Goal: Task Accomplishment & Management: Complete application form

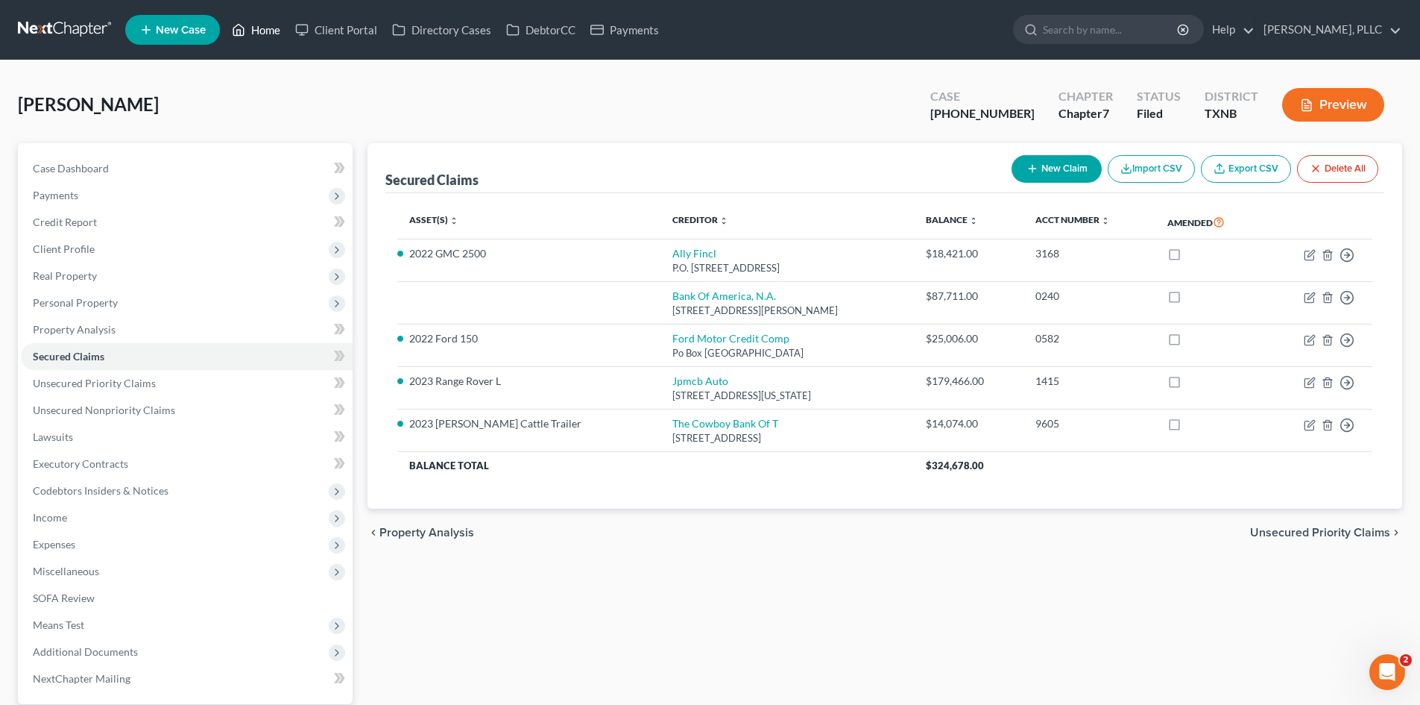
click at [269, 37] on link "Home" at bounding box center [255, 29] width 63 height 27
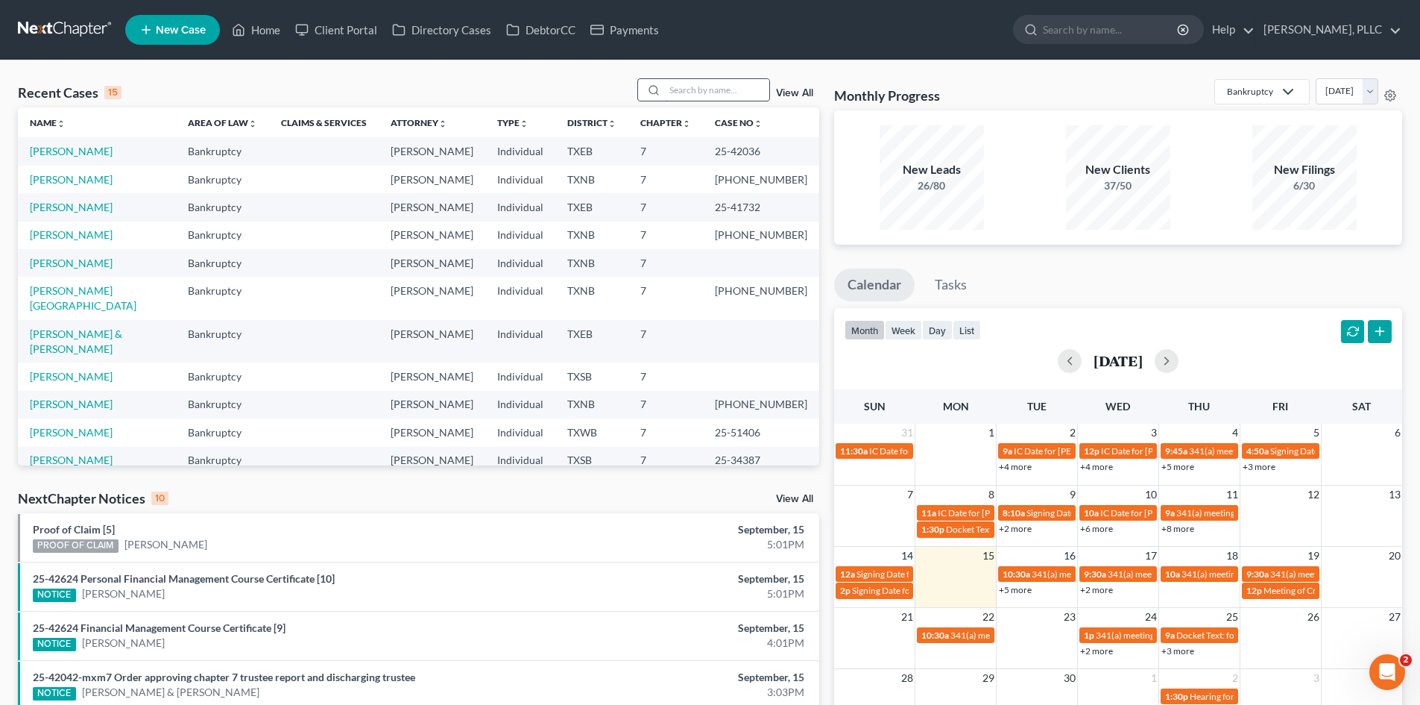
click at [680, 96] on input "search" at bounding box center [717, 90] width 104 height 22
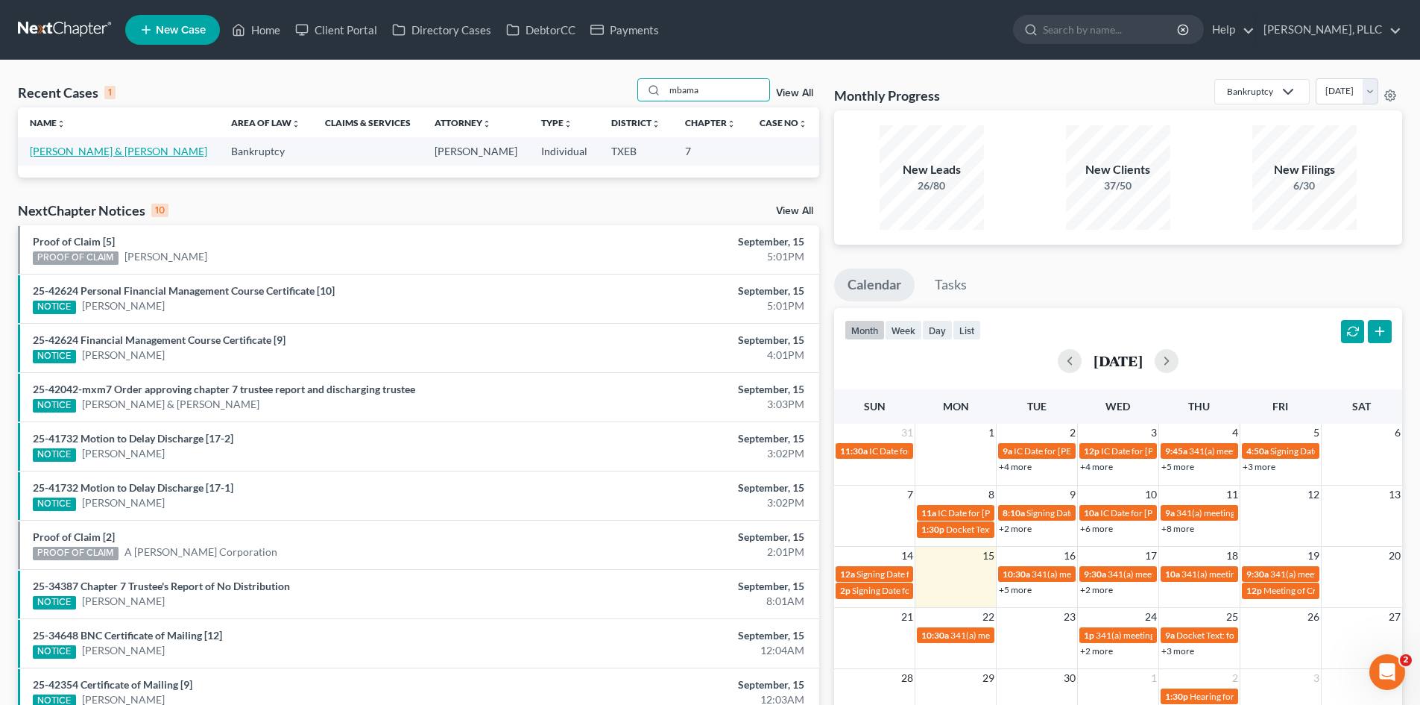
type input "mbama"
click at [103, 148] on link "[PERSON_NAME] & [PERSON_NAME]" at bounding box center [118, 151] width 177 height 13
select select "4"
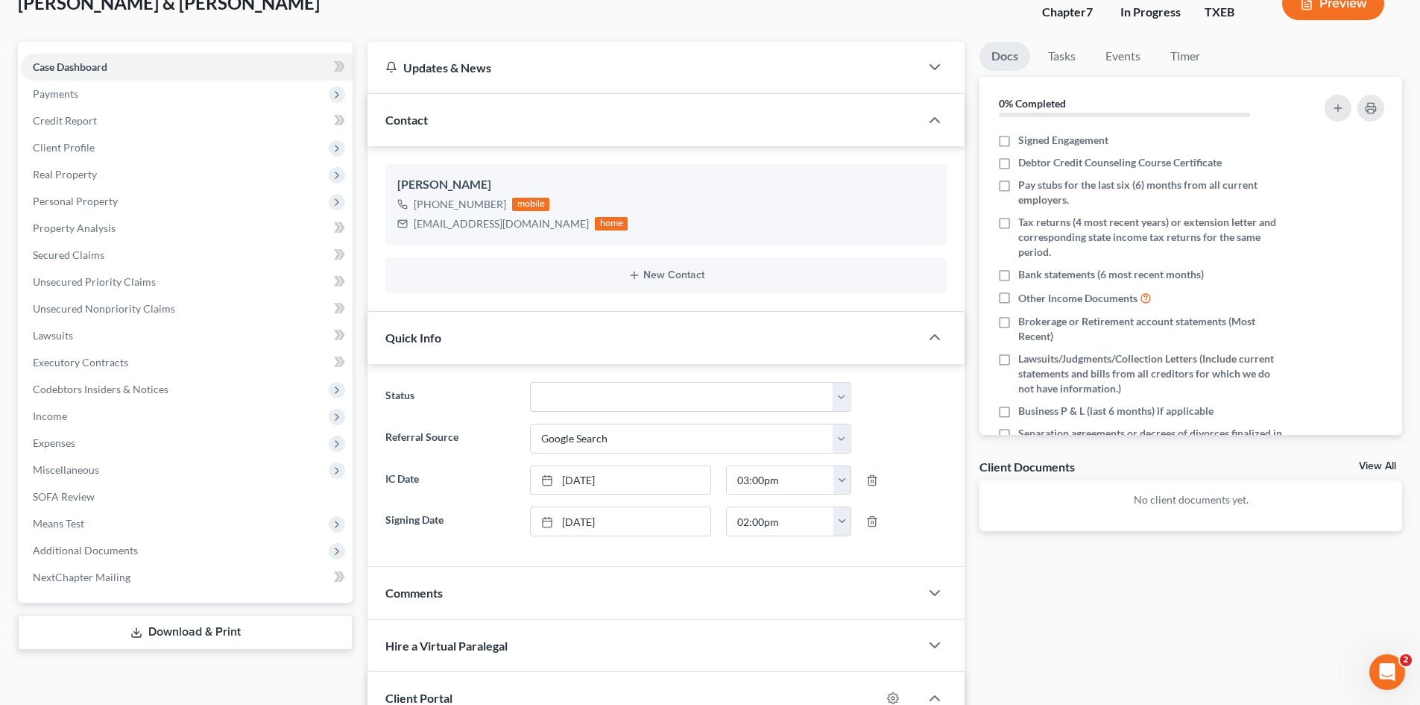
scroll to position [75, 0]
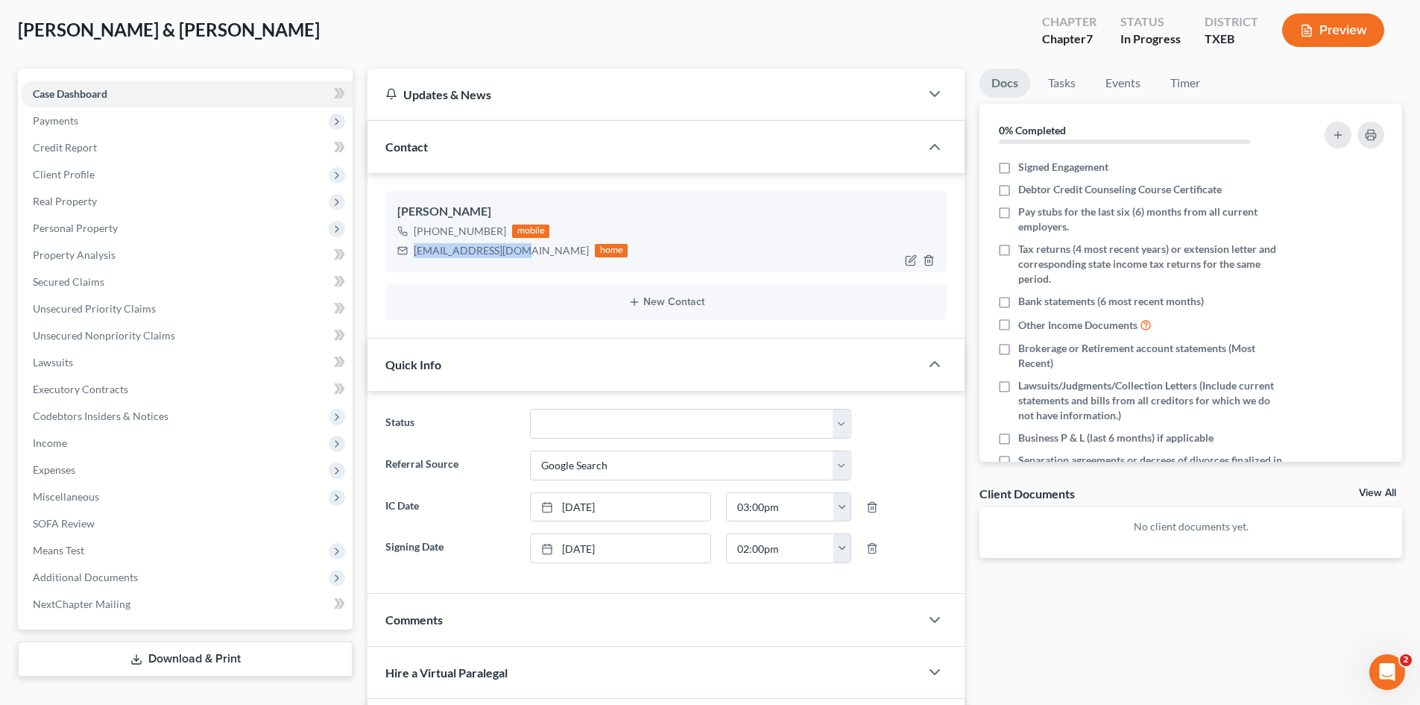
drag, startPoint x: 520, startPoint y: 252, endPoint x: 422, endPoint y: 256, distance: 98.5
click at [412, 253] on div "[EMAIL_ADDRESS][DOMAIN_NAME] home" at bounding box center [512, 250] width 230 height 19
copy div "[EMAIL_ADDRESS][DOMAIN_NAME]"
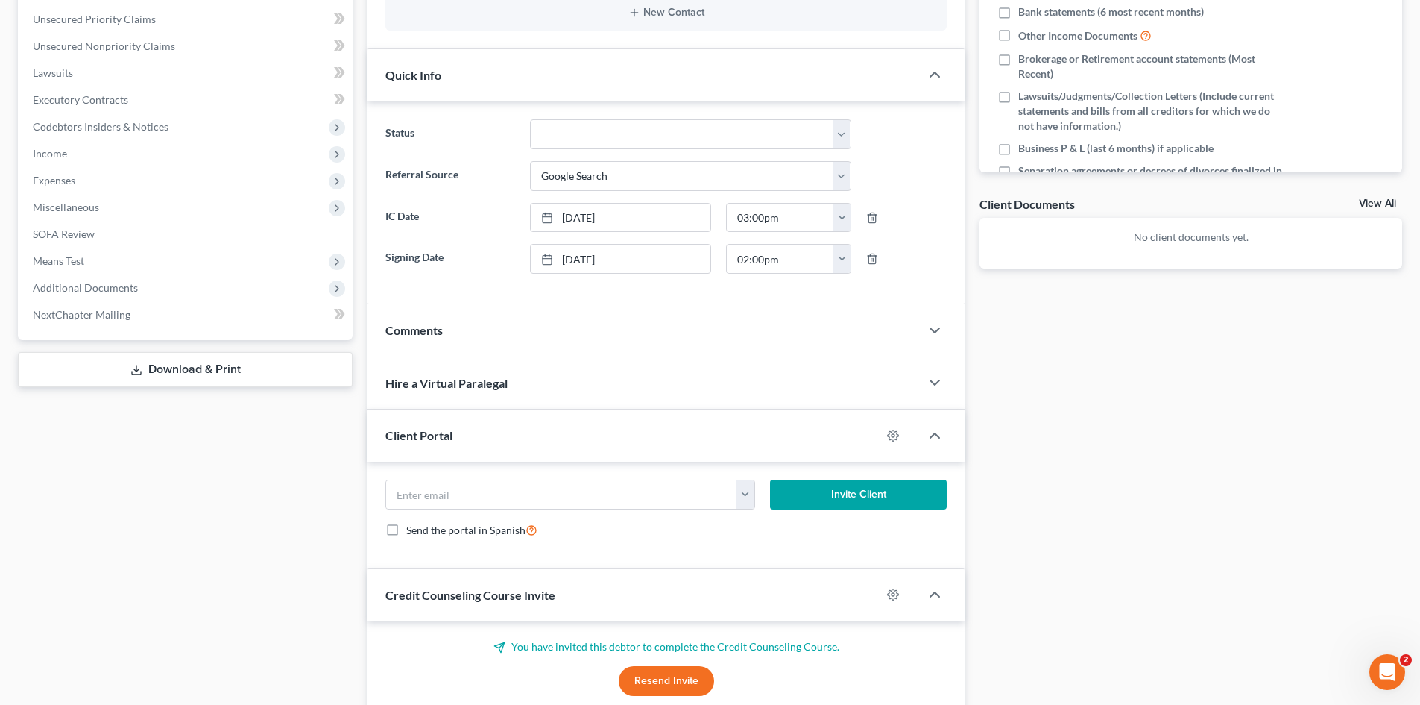
scroll to position [447, 0]
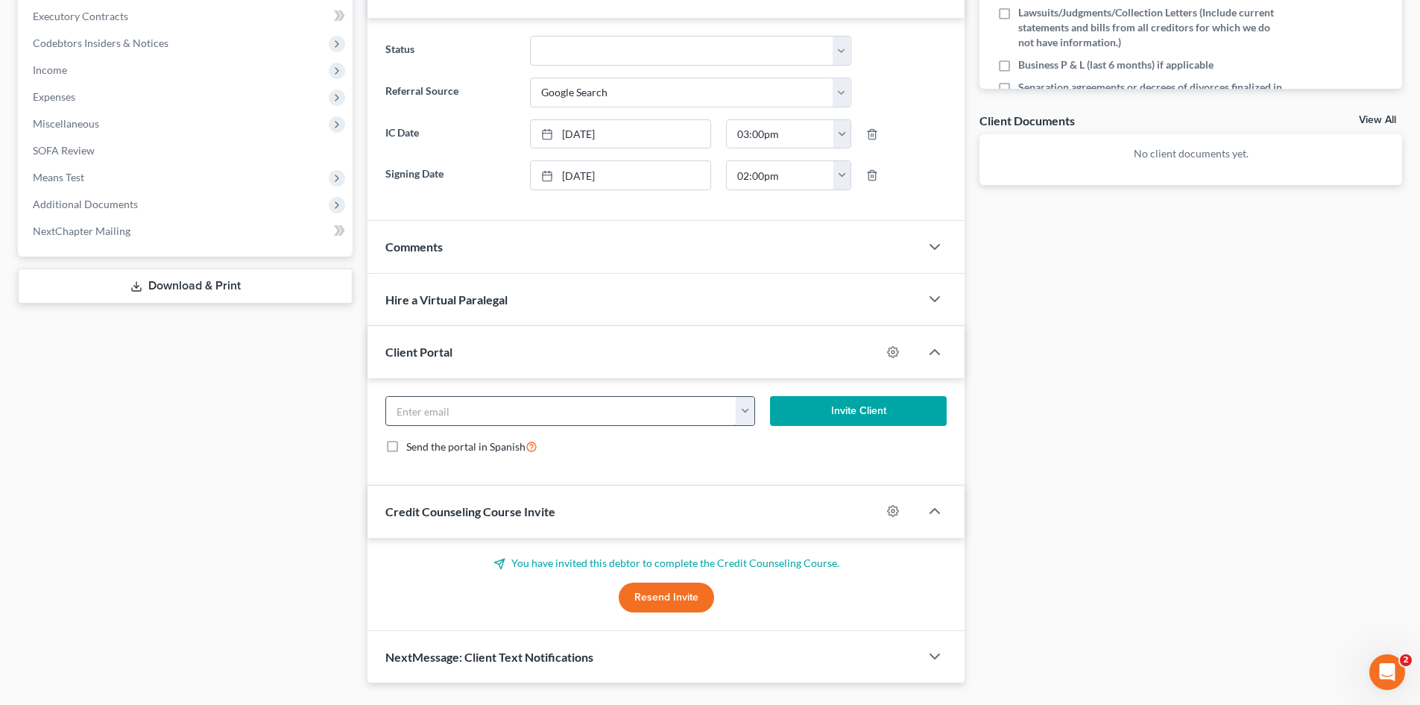
click at [506, 404] on input "email" at bounding box center [561, 411] width 350 height 28
paste input "[EMAIL_ADDRESS][DOMAIN_NAME]"
type input "[EMAIL_ADDRESS][DOMAIN_NAME]"
drag, startPoint x: 541, startPoint y: 412, endPoint x: 358, endPoint y: 414, distance: 183.4
click at [358, 414] on div "Petition Navigation Case Dashboard Payments Invoices Payments Payments Credit R…" at bounding box center [709, 189] width 1399 height 987
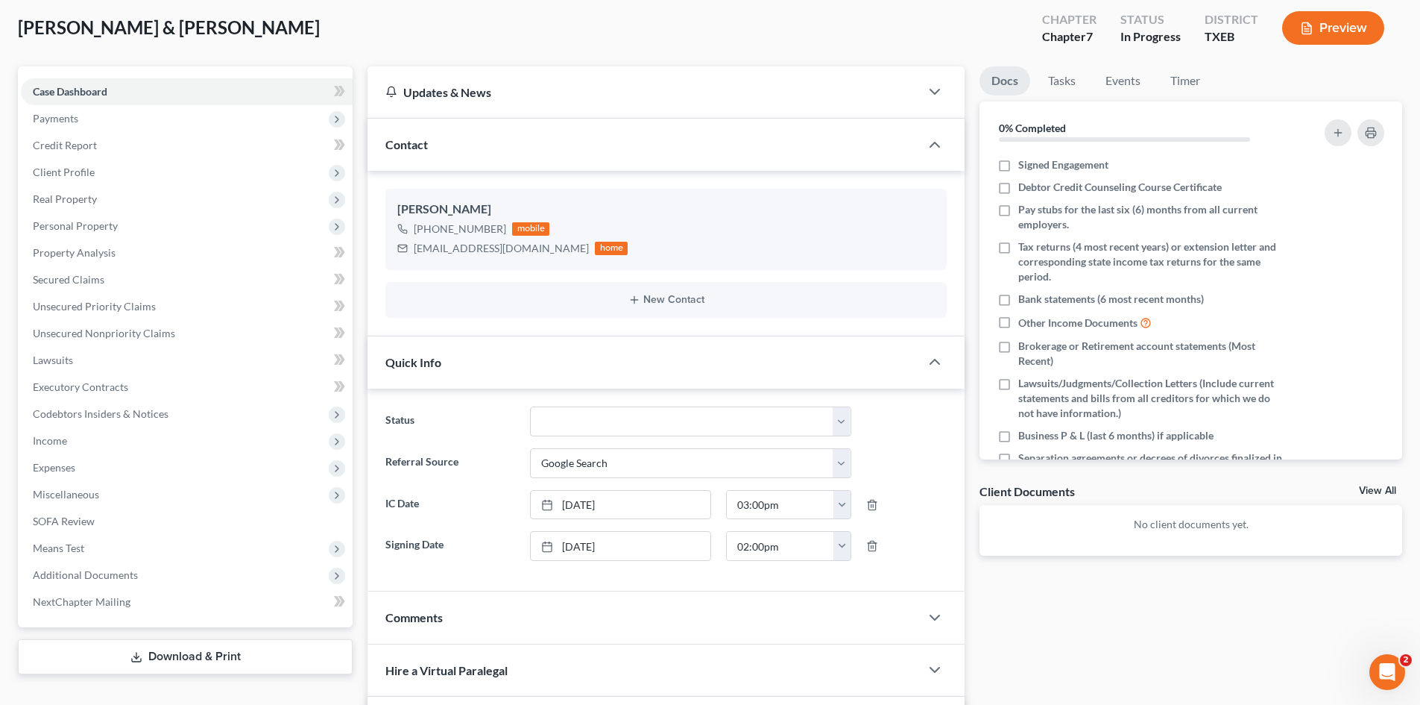
scroll to position [75, 0]
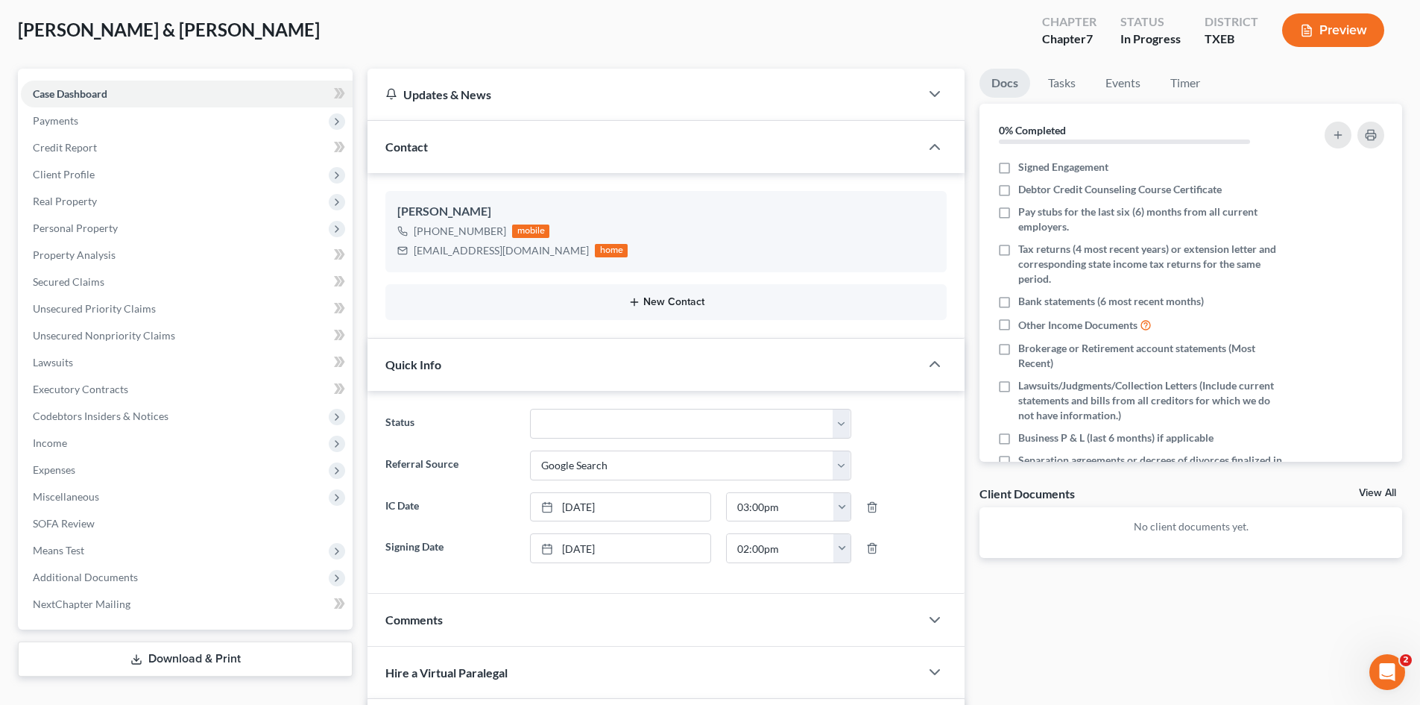
click at [685, 300] on button "New Contact" at bounding box center [666, 302] width 538 height 12
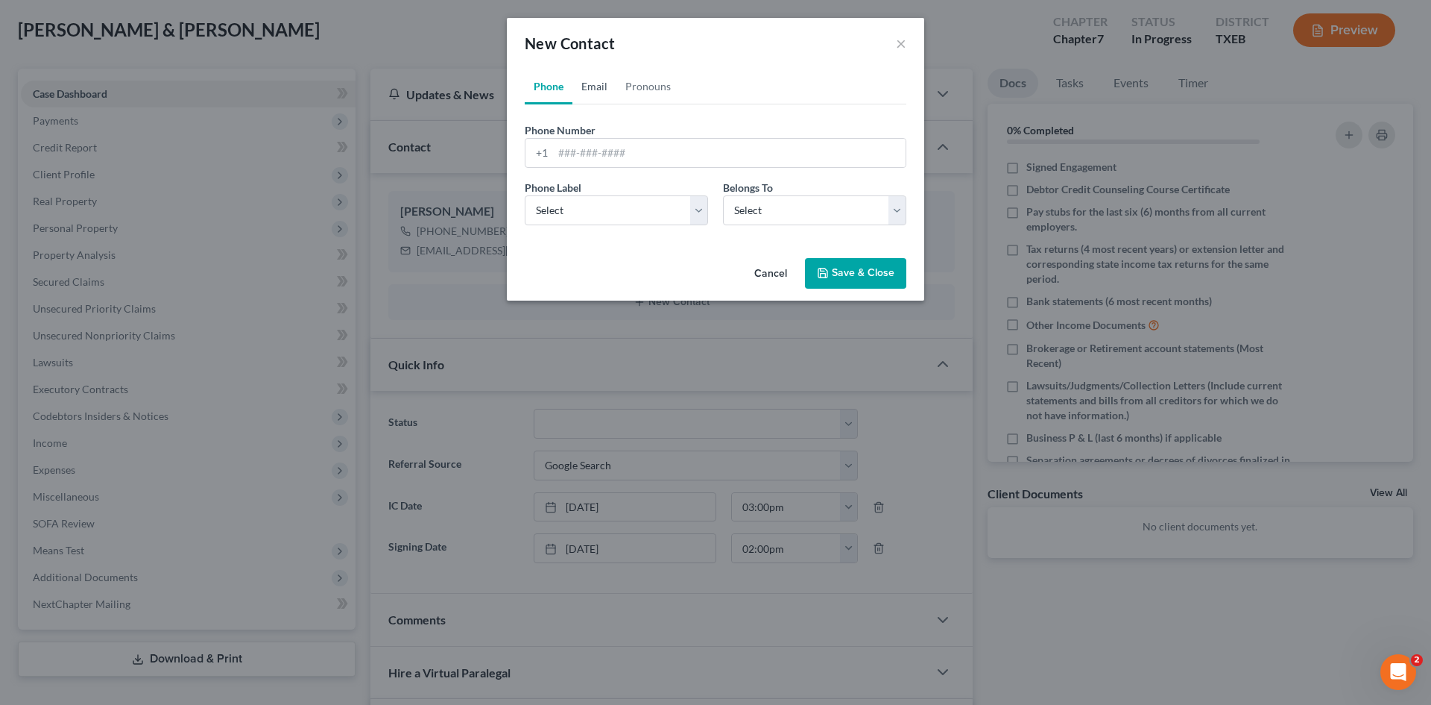
drag, startPoint x: 595, startPoint y: 88, endPoint x: 608, endPoint y: 157, distance: 70.6
click at [595, 88] on link "Email" at bounding box center [595, 87] width 44 height 36
click at [595, 144] on input "email" at bounding box center [729, 153] width 353 height 28
type input "[EMAIL_ADDRESS][DOMAIN_NAME]"
drag, startPoint x: 685, startPoint y: 210, endPoint x: 666, endPoint y: 224, distance: 23.4
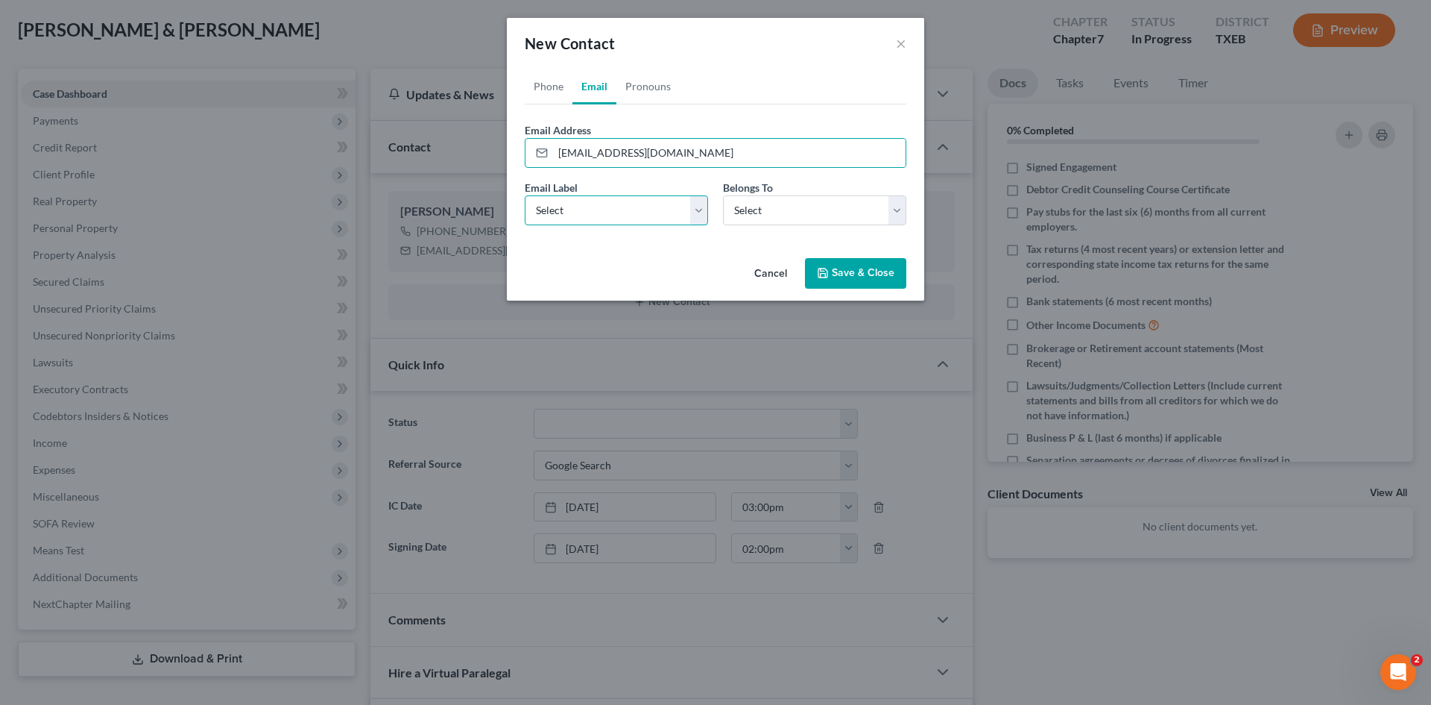
click at [685, 210] on select "Select Home Work Other" at bounding box center [616, 210] width 183 height 30
select select "1"
click at [525, 195] on select "Select Home Work Other" at bounding box center [616, 210] width 183 height 30
drag, startPoint x: 777, startPoint y: 209, endPoint x: 775, endPoint y: 224, distance: 15.1
click at [777, 209] on select "Select Client Spouse Other" at bounding box center [814, 210] width 183 height 30
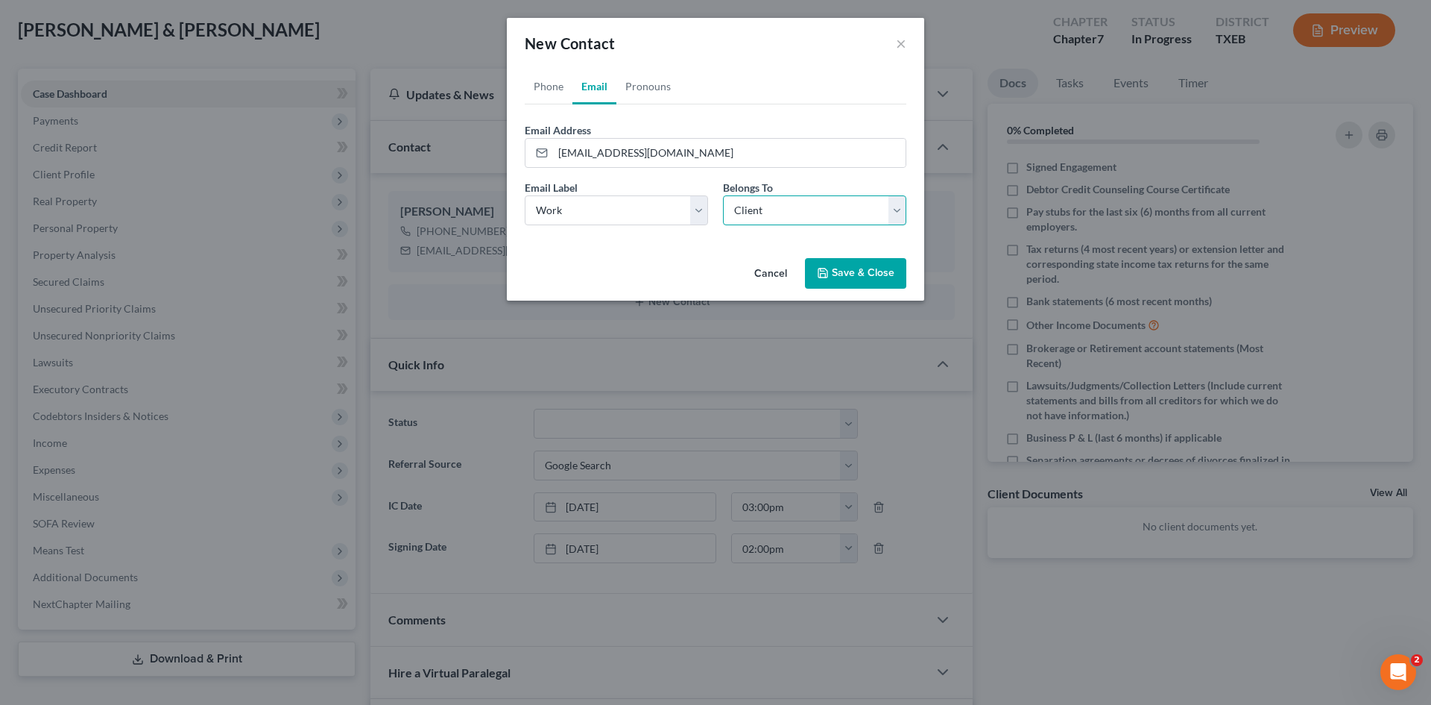
click at [723, 195] on select "Select Client Spouse Other" at bounding box center [814, 210] width 183 height 30
click at [548, 86] on link "Phone" at bounding box center [549, 87] width 48 height 36
click at [597, 87] on link "Email" at bounding box center [595, 87] width 44 height 36
click at [763, 213] on select "Select Client Spouse Other" at bounding box center [814, 210] width 183 height 30
select select "1"
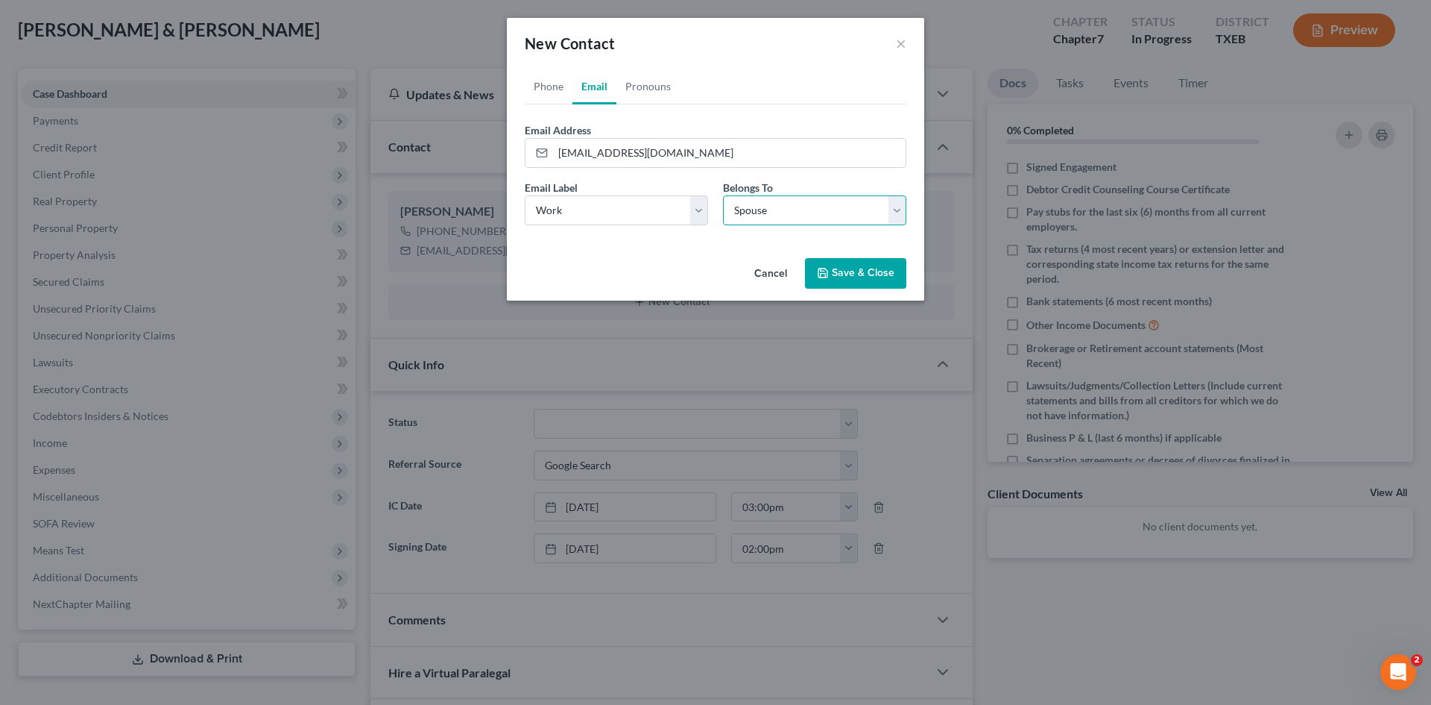
click at [723, 195] on select "Select Client Spouse Other" at bounding box center [814, 210] width 183 height 30
click at [869, 275] on button "Save & Close" at bounding box center [855, 273] width 101 height 31
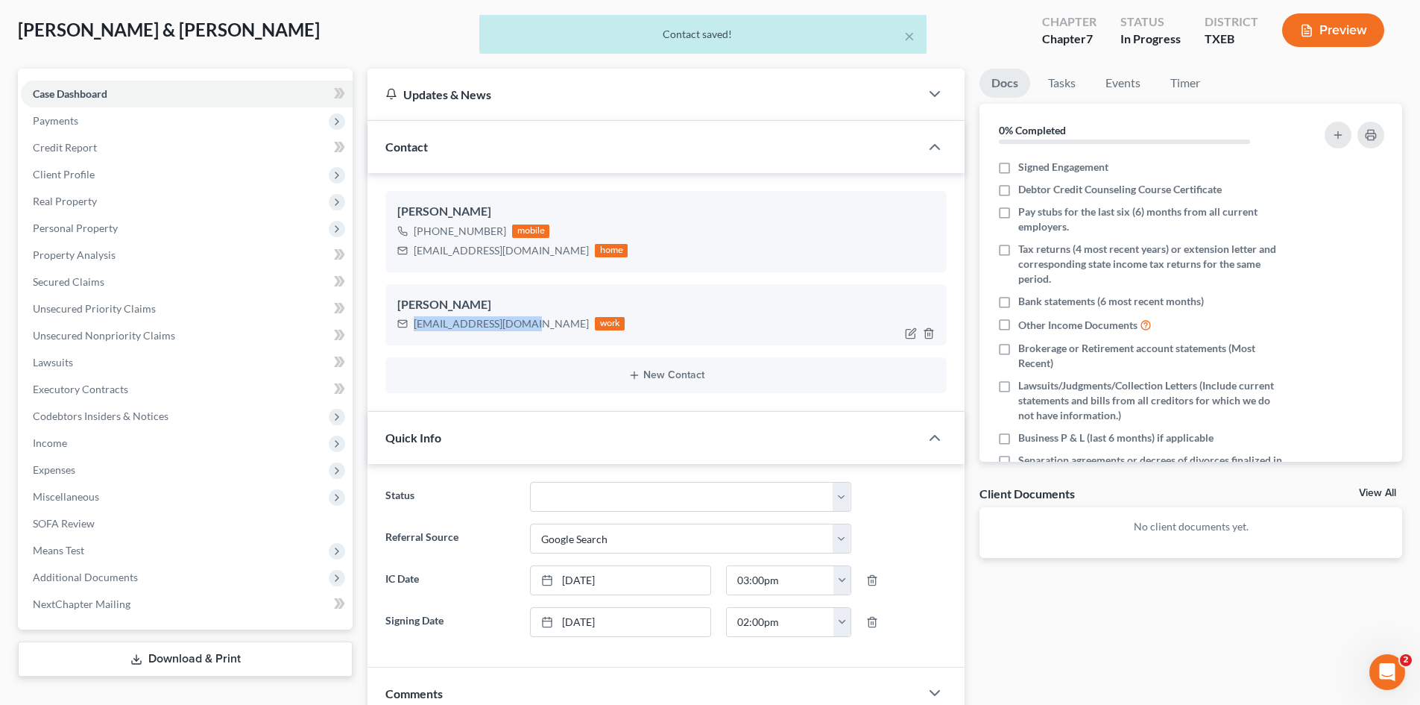
drag, startPoint x: 532, startPoint y: 328, endPoint x: 426, endPoint y: 322, distance: 106.8
click at [391, 319] on div "[PERSON_NAME] [EMAIL_ADDRESS][DOMAIN_NAME] work" at bounding box center [665, 314] width 561 height 61
copy div "[EMAIL_ADDRESS][DOMAIN_NAME]"
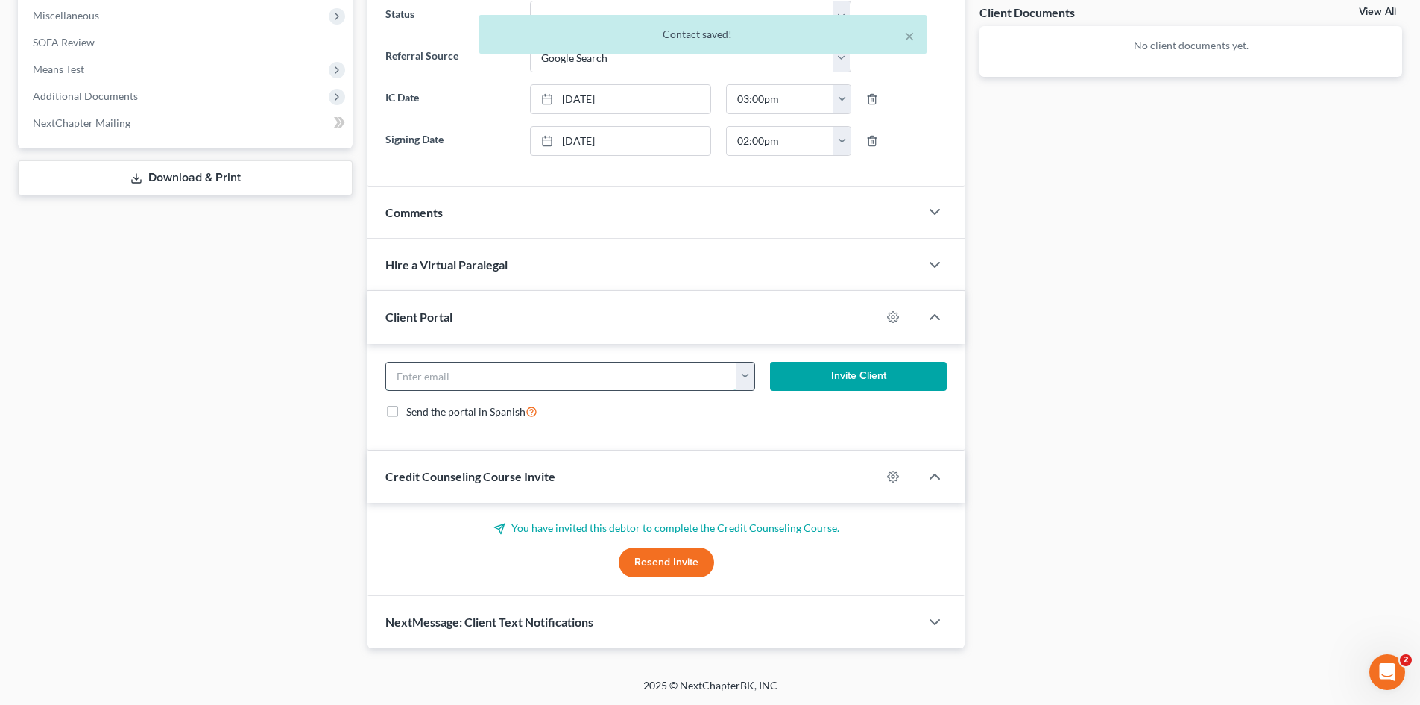
click at [458, 367] on input "email" at bounding box center [561, 376] width 350 height 28
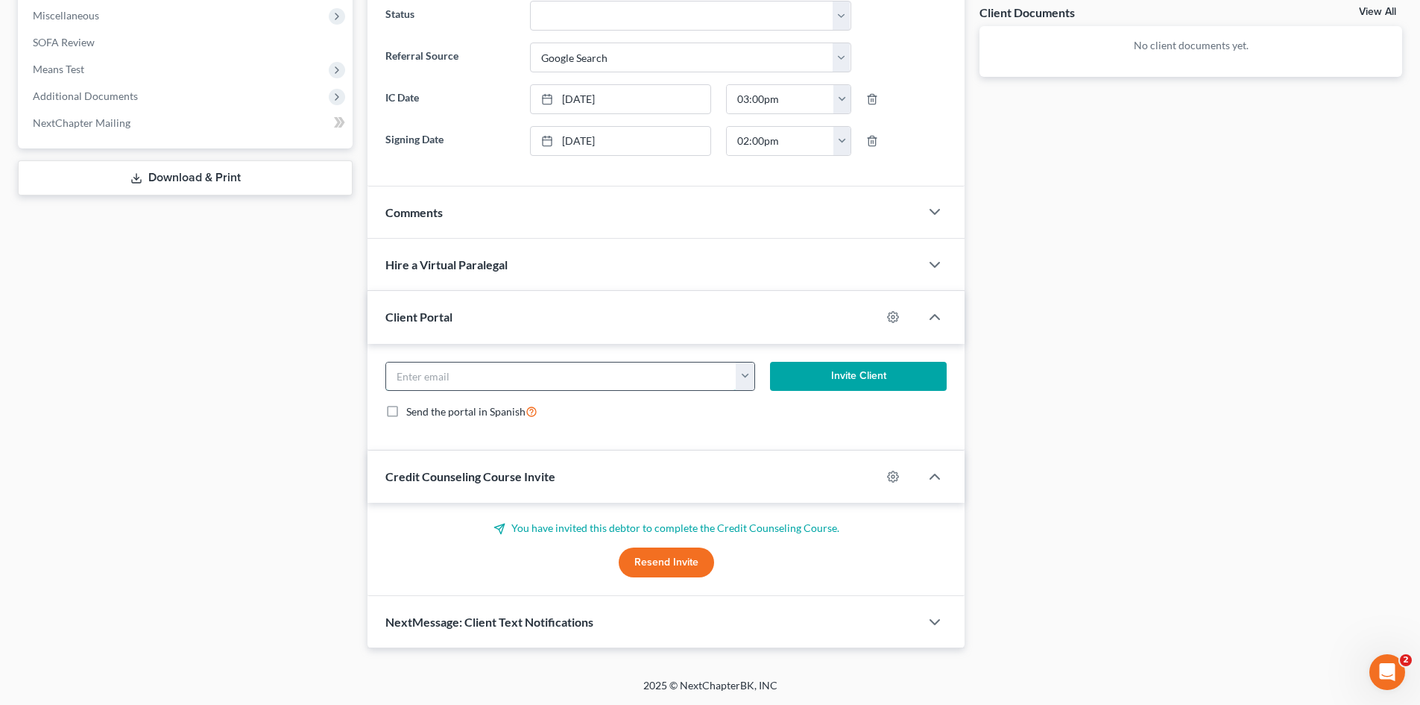
paste input "[EMAIL_ADDRESS][DOMAIN_NAME]"
type input "[EMAIL_ADDRESS][DOMAIN_NAME]"
click at [877, 362] on button "Invite Client" at bounding box center [858, 377] width 177 height 30
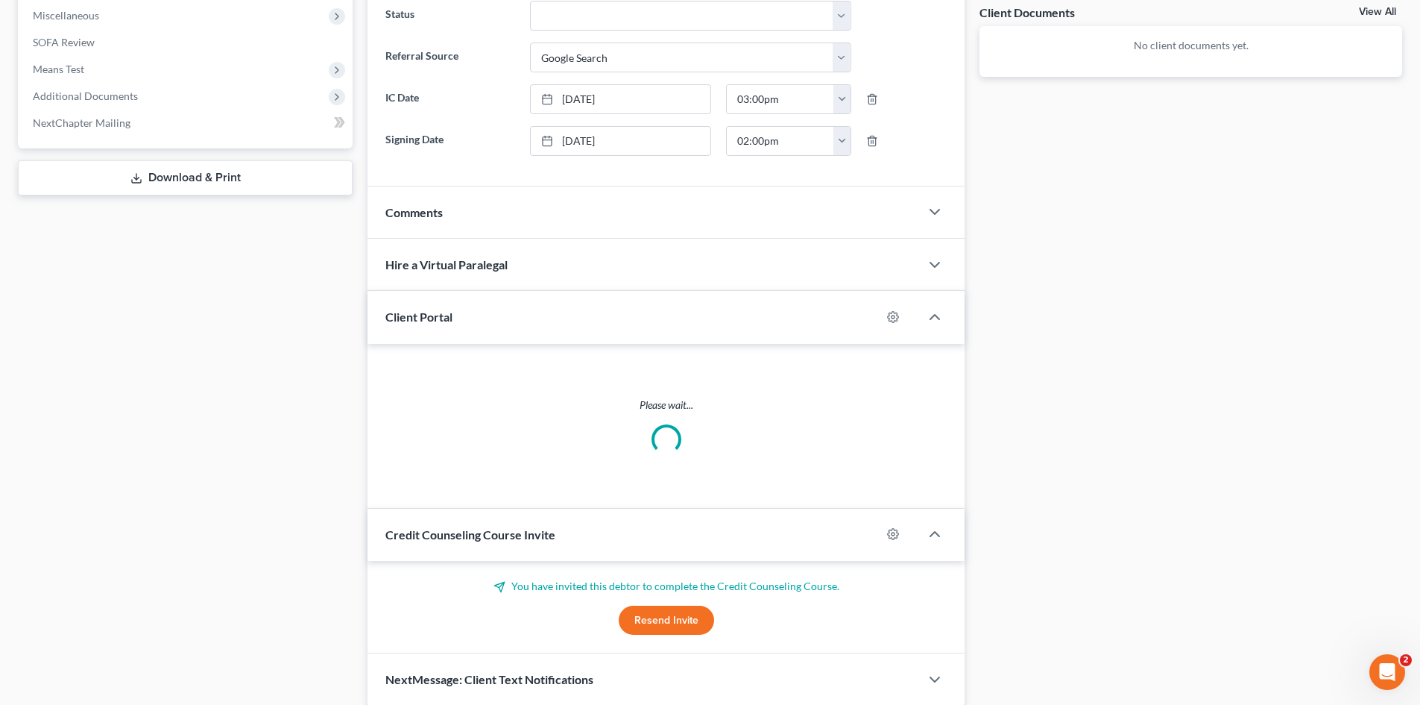
scroll to position [541, 0]
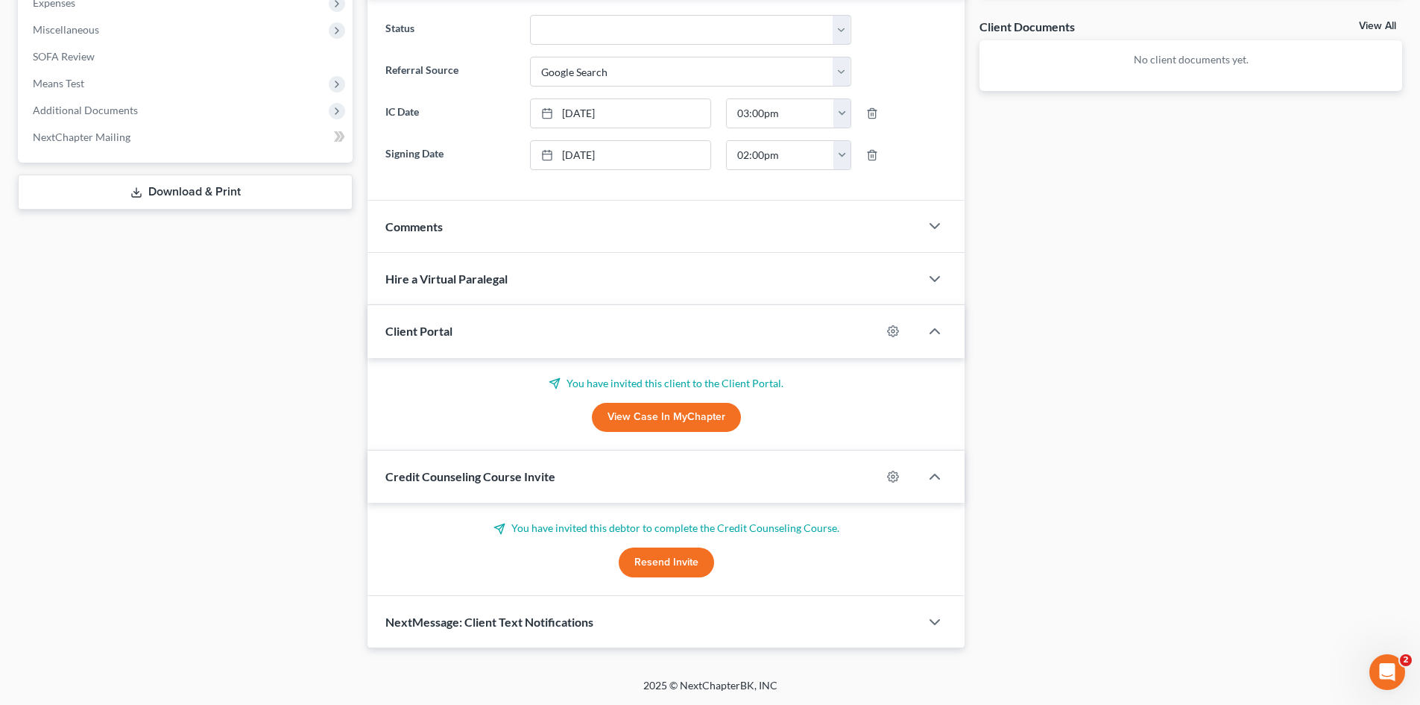
click at [692, 561] on button "Resend Invite" at bounding box center [666, 562] width 95 height 30
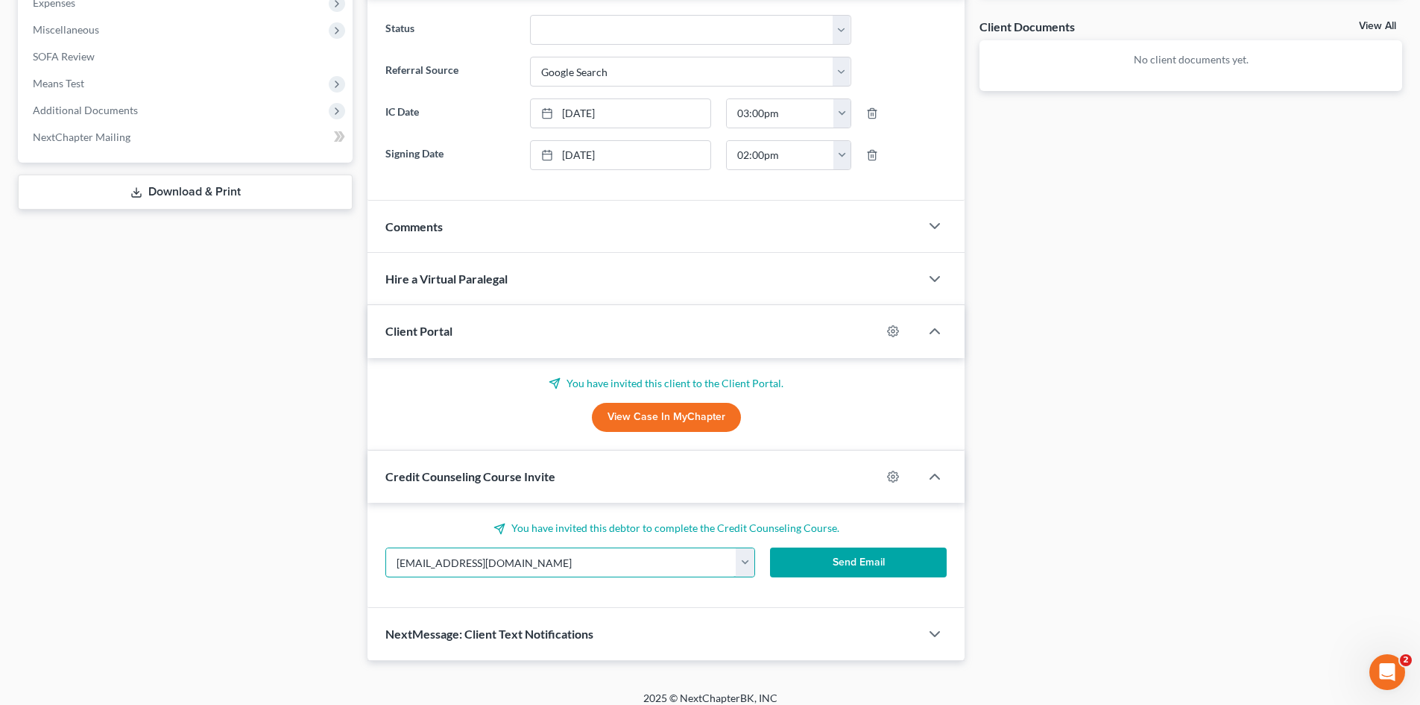
drag, startPoint x: 659, startPoint y: 570, endPoint x: 343, endPoint y: 567, distance: 316.1
click at [343, 567] on div "Petition Navigation Case Dashboard Payments Invoices Payments Payments Credit R…" at bounding box center [709, 131] width 1399 height 1059
paste input "[EMAIL_ADDRESS][DOMAIN_NAME]"
type input "[EMAIL_ADDRESS][DOMAIN_NAME]"
click at [842, 561] on button "Send Email" at bounding box center [858, 562] width 177 height 30
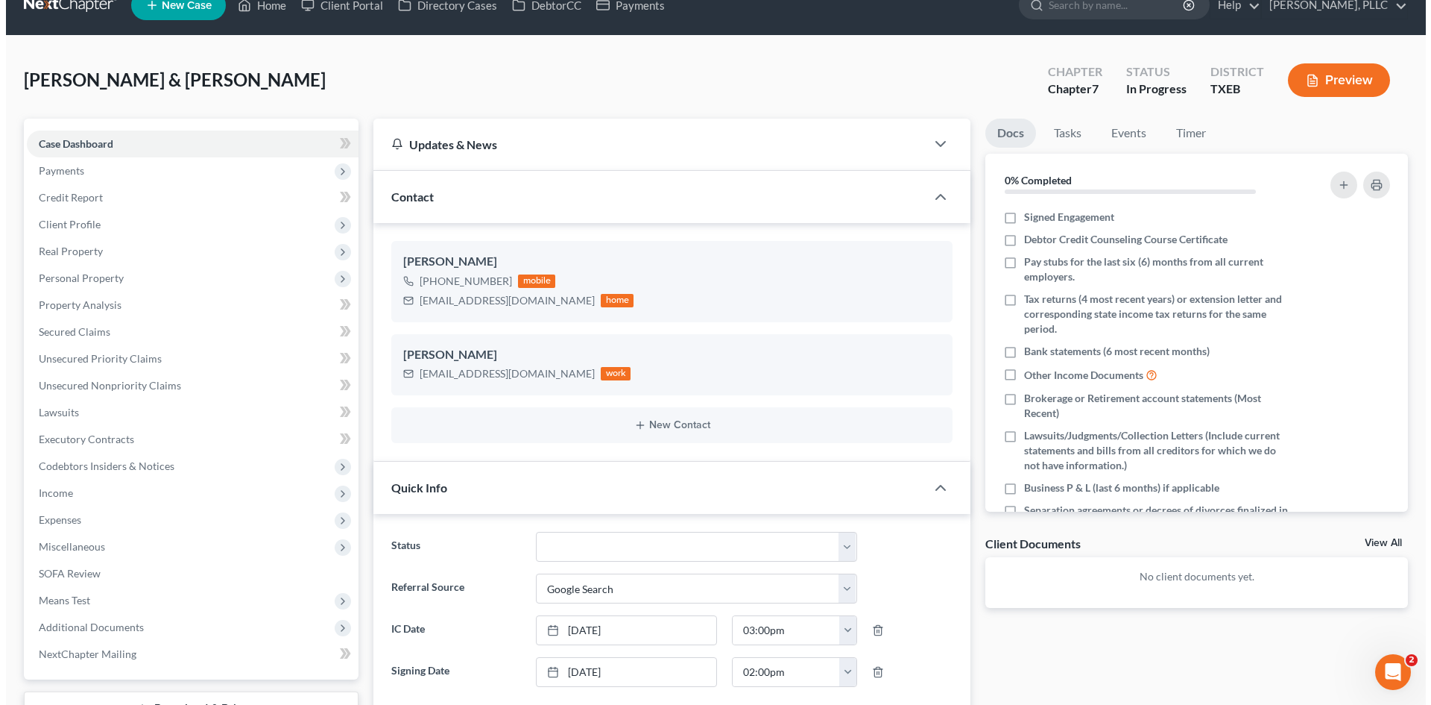
scroll to position [0, 0]
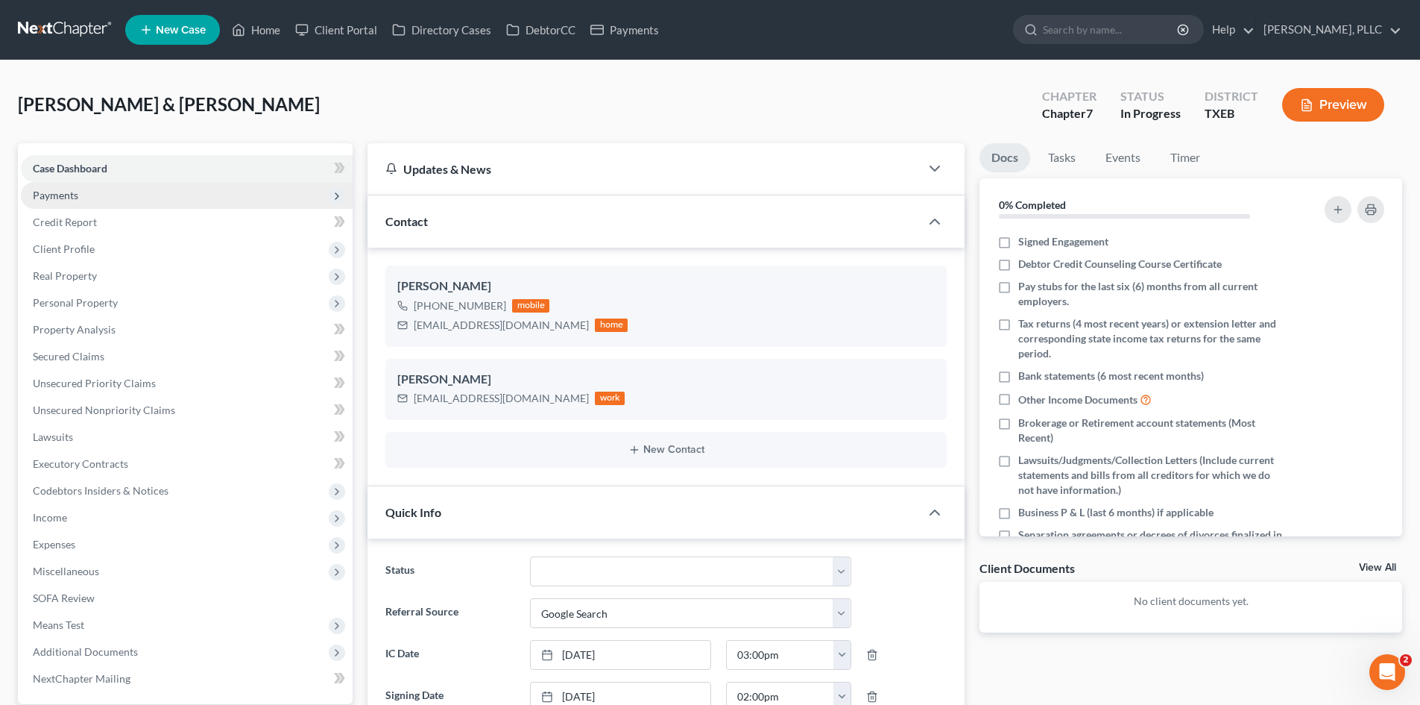
click at [86, 189] on span "Payments" at bounding box center [187, 195] width 332 height 27
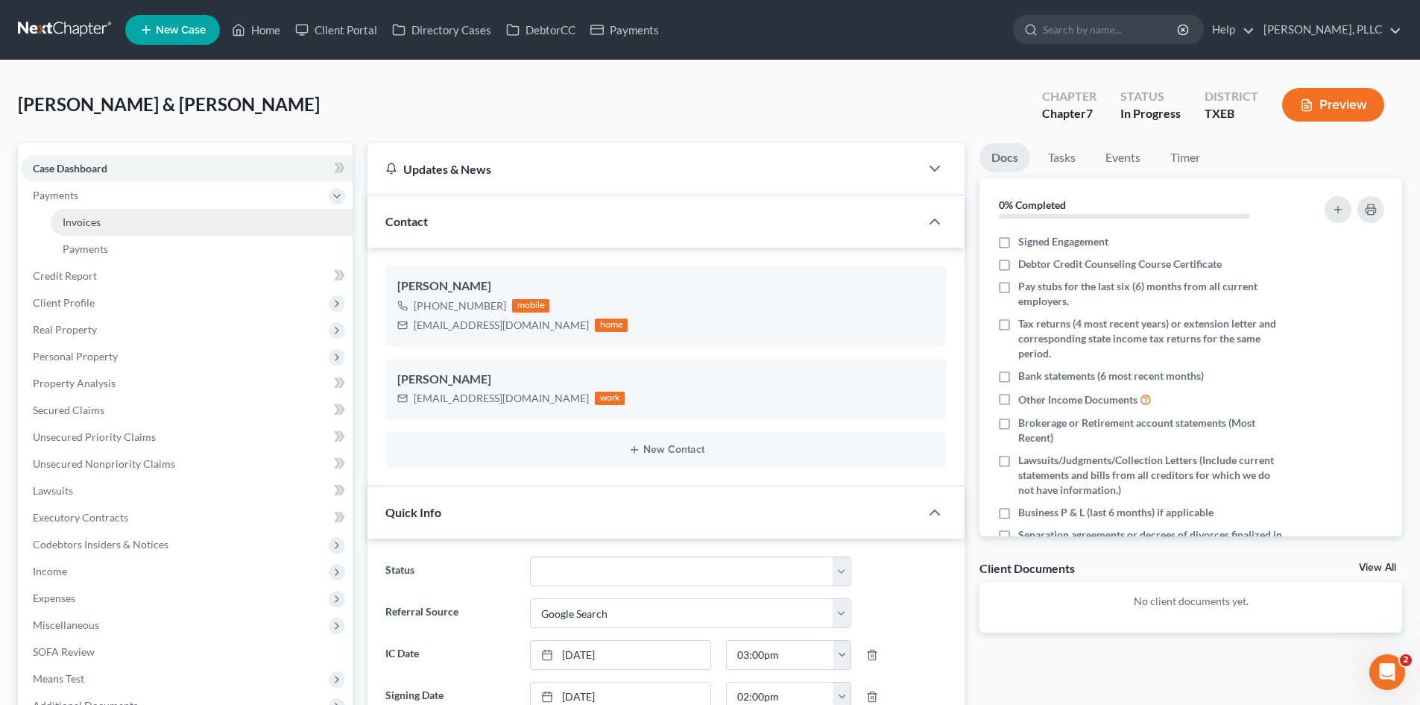
click at [89, 217] on span "Invoices" at bounding box center [82, 221] width 38 height 13
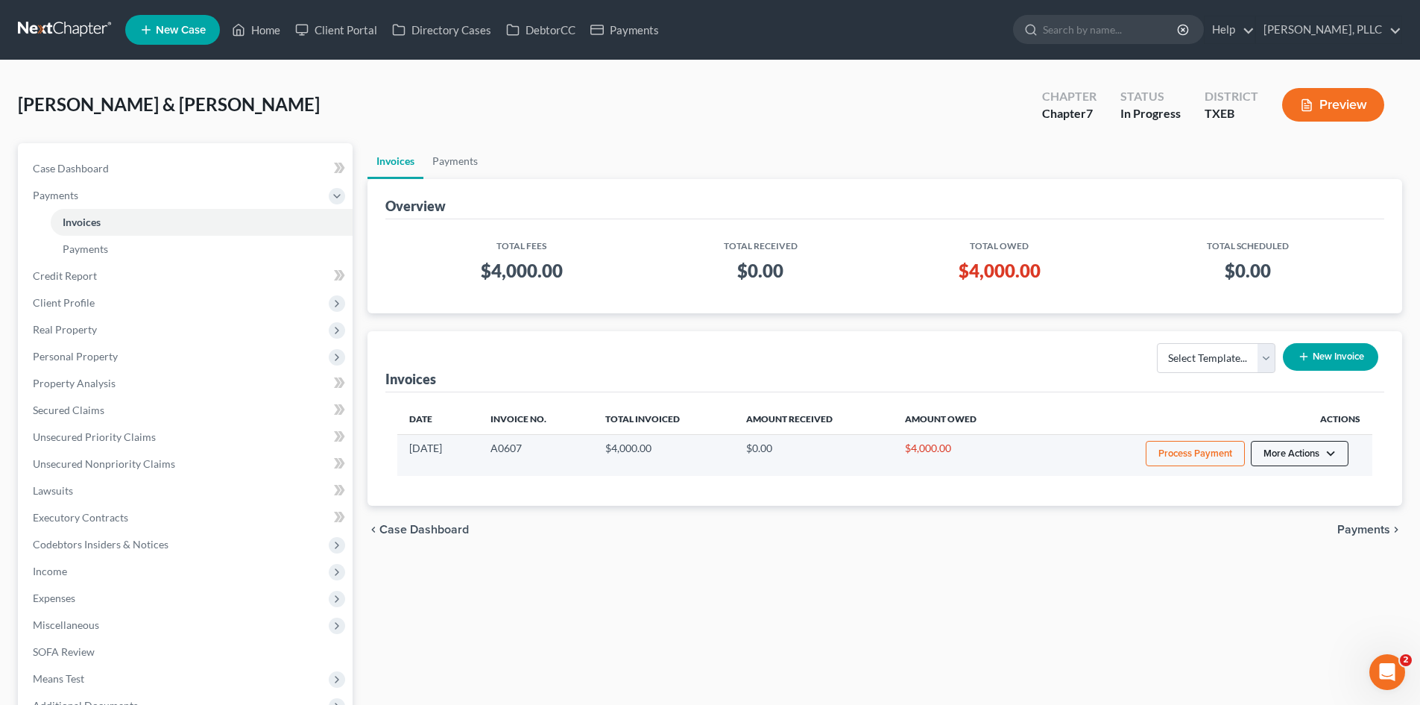
click at [1288, 454] on button "More Actions" at bounding box center [1300, 453] width 98 height 25
click at [1296, 486] on link "View/Edit" at bounding box center [1320, 484] width 174 height 25
select select "1"
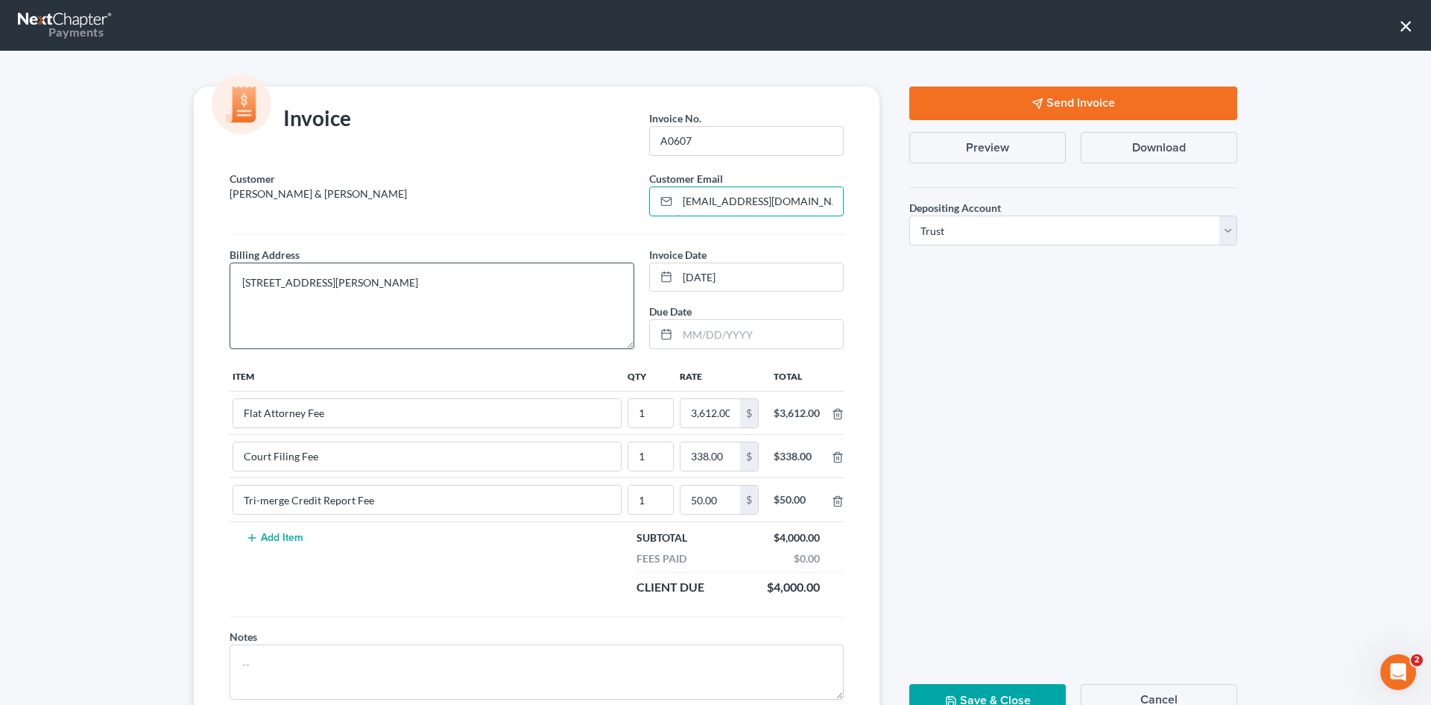
drag, startPoint x: 797, startPoint y: 205, endPoint x: 353, endPoint y: 297, distance: 453.0
click at [344, 296] on div "Customer [PERSON_NAME] & [PERSON_NAME] Customer Email * [EMAIL_ADDRESS][DOMAIN_…" at bounding box center [537, 450] width 686 height 559
paste input "[EMAIL_ADDRESS][DOMAIN_NAME]"
type input "[EMAIL_ADDRESS][DOMAIN_NAME]"
click at [1022, 106] on button "Send Invoice" at bounding box center [1074, 103] width 328 height 34
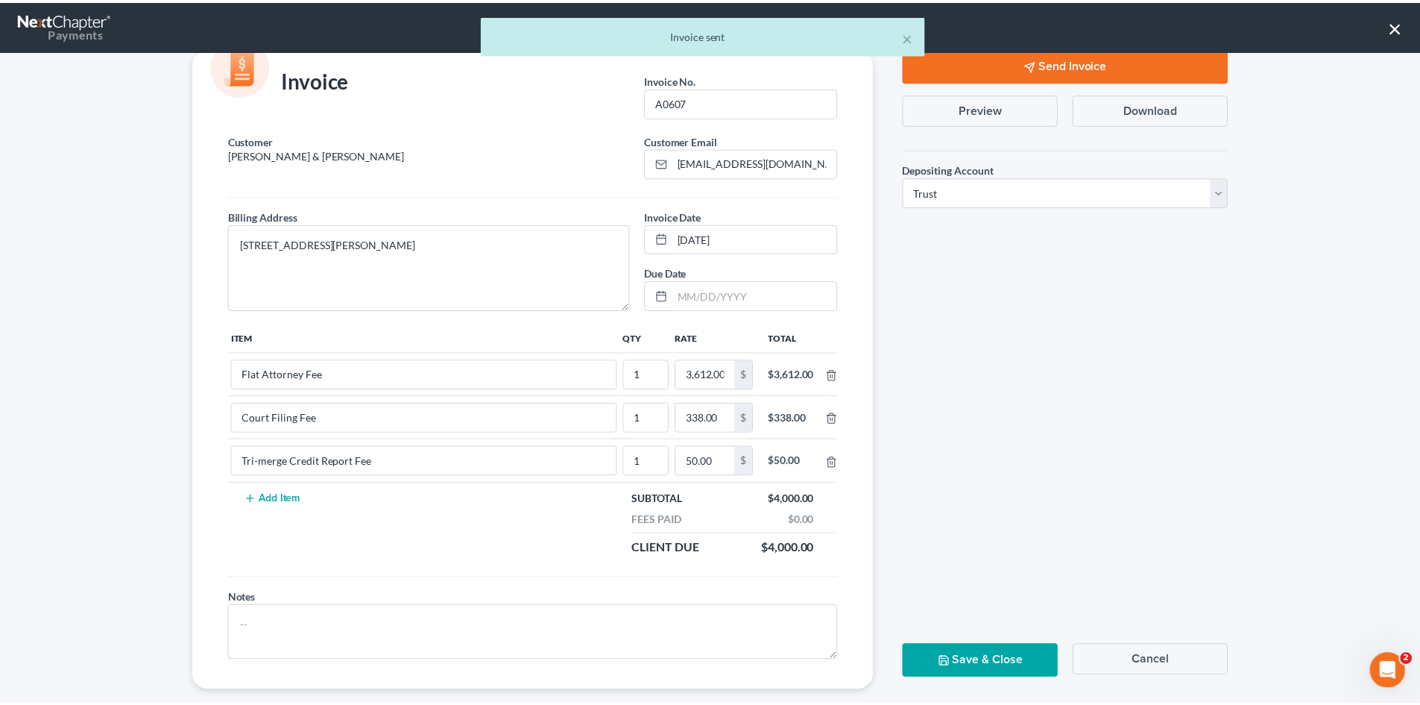
scroll to position [60, 0]
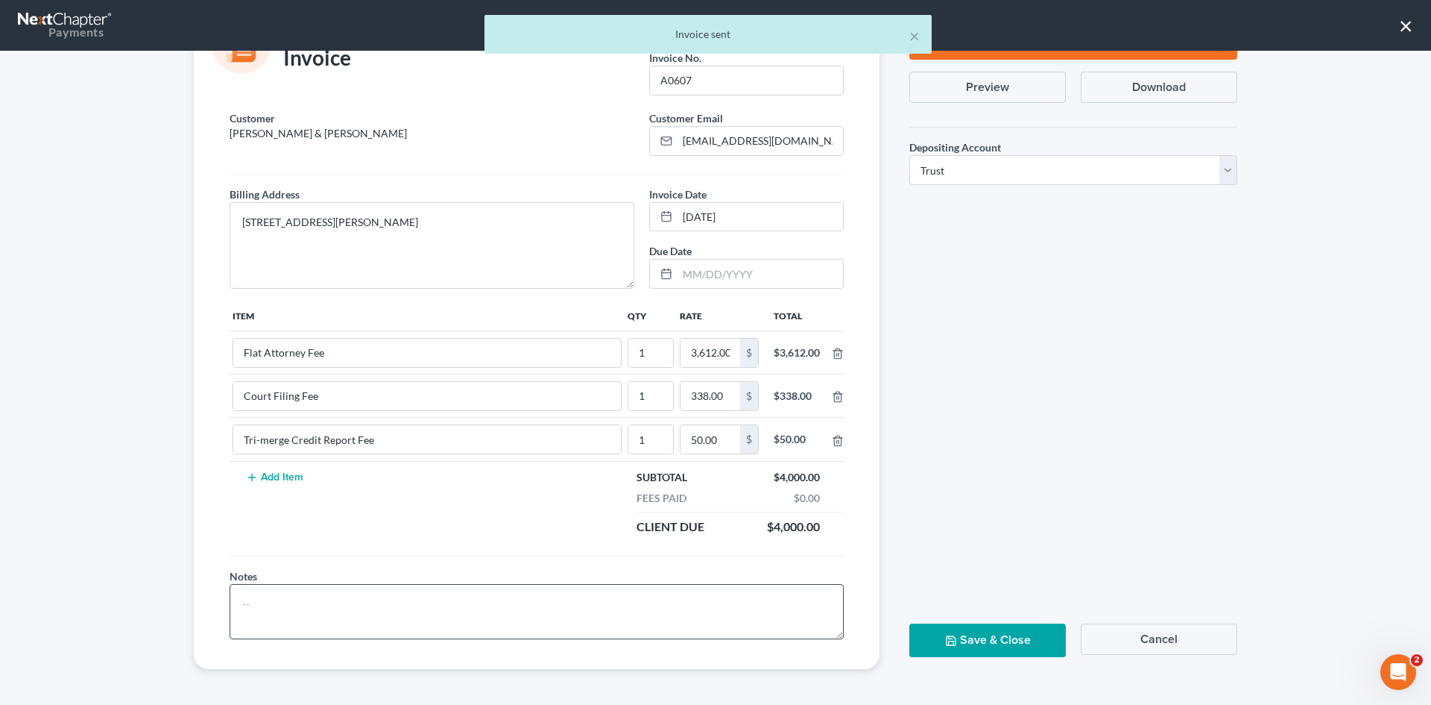
click at [957, 641] on button "Save & Close" at bounding box center [988, 640] width 157 height 34
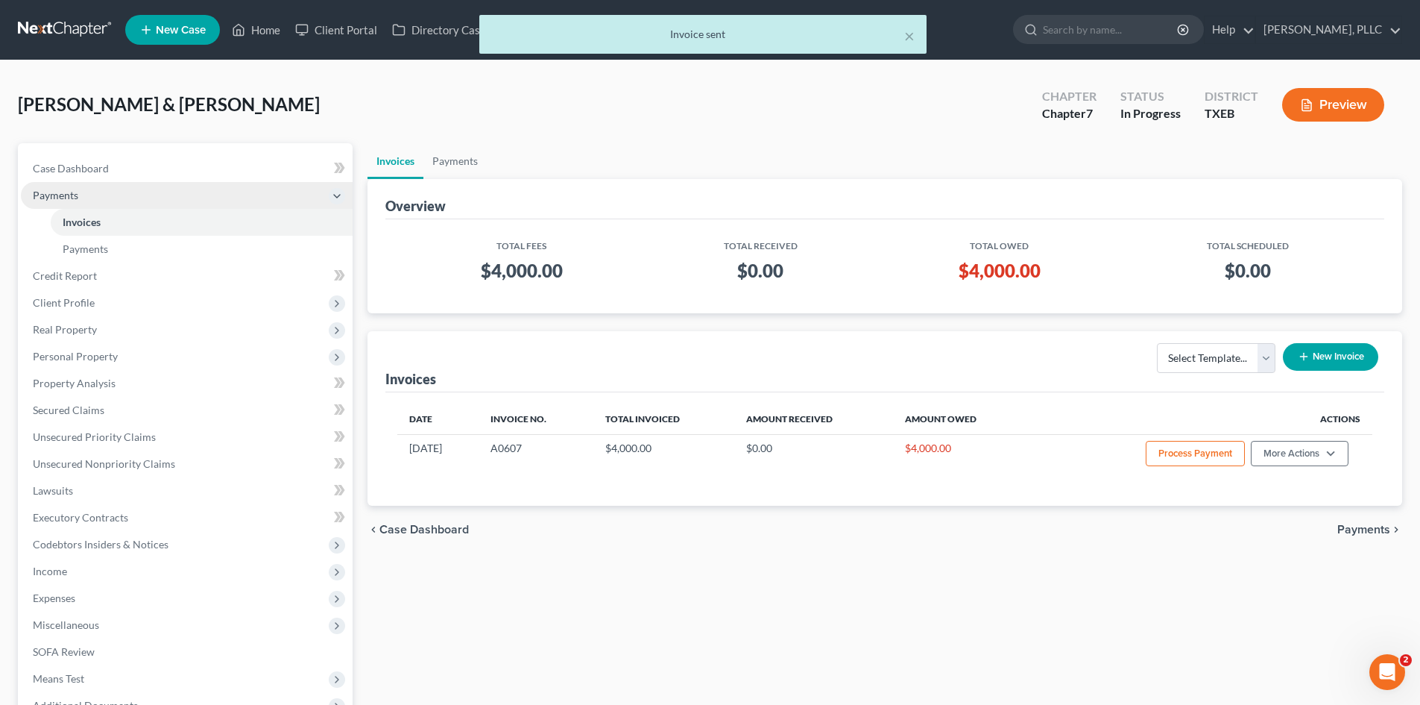
click at [101, 183] on span "Payments" at bounding box center [187, 195] width 332 height 27
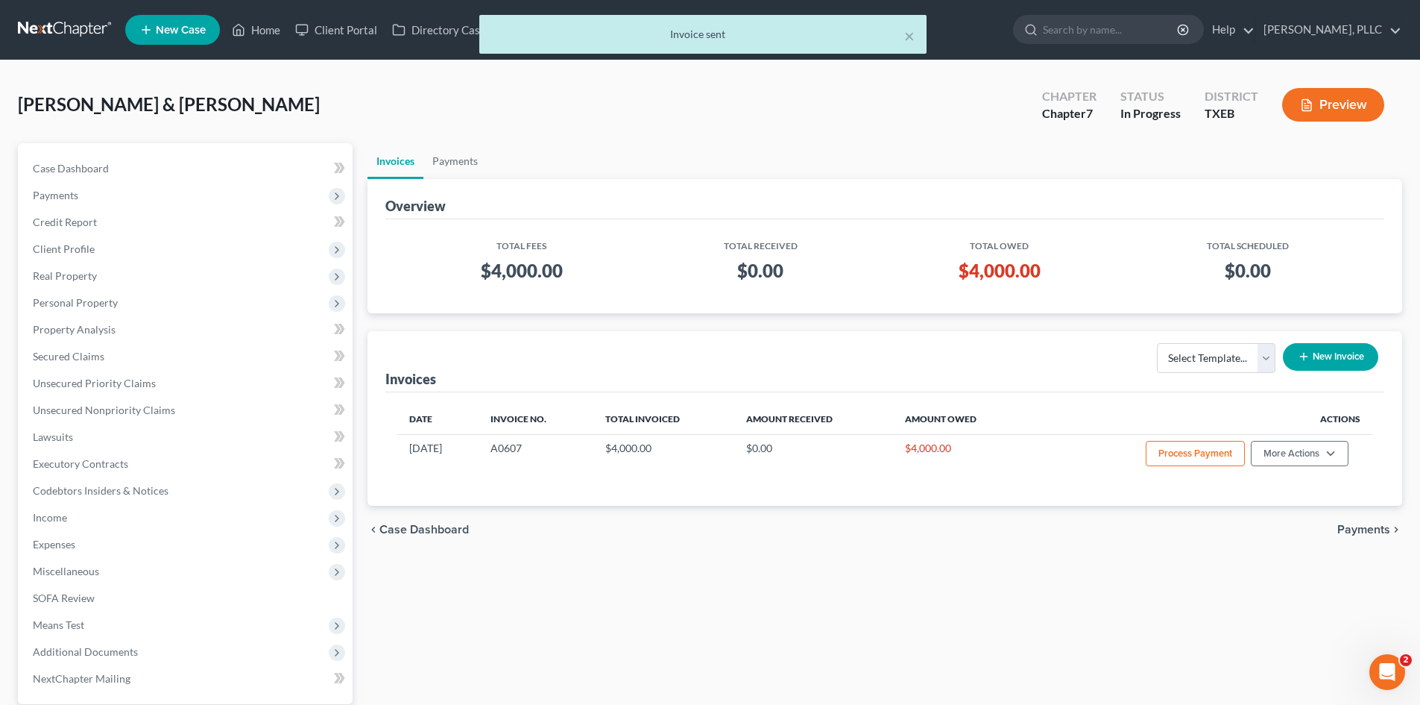
click at [627, 133] on div "[PERSON_NAME] & [PERSON_NAME] Upgraded Chapter Chapter 7 Status In [GEOGRAPHIC_…" at bounding box center [710, 110] width 1384 height 65
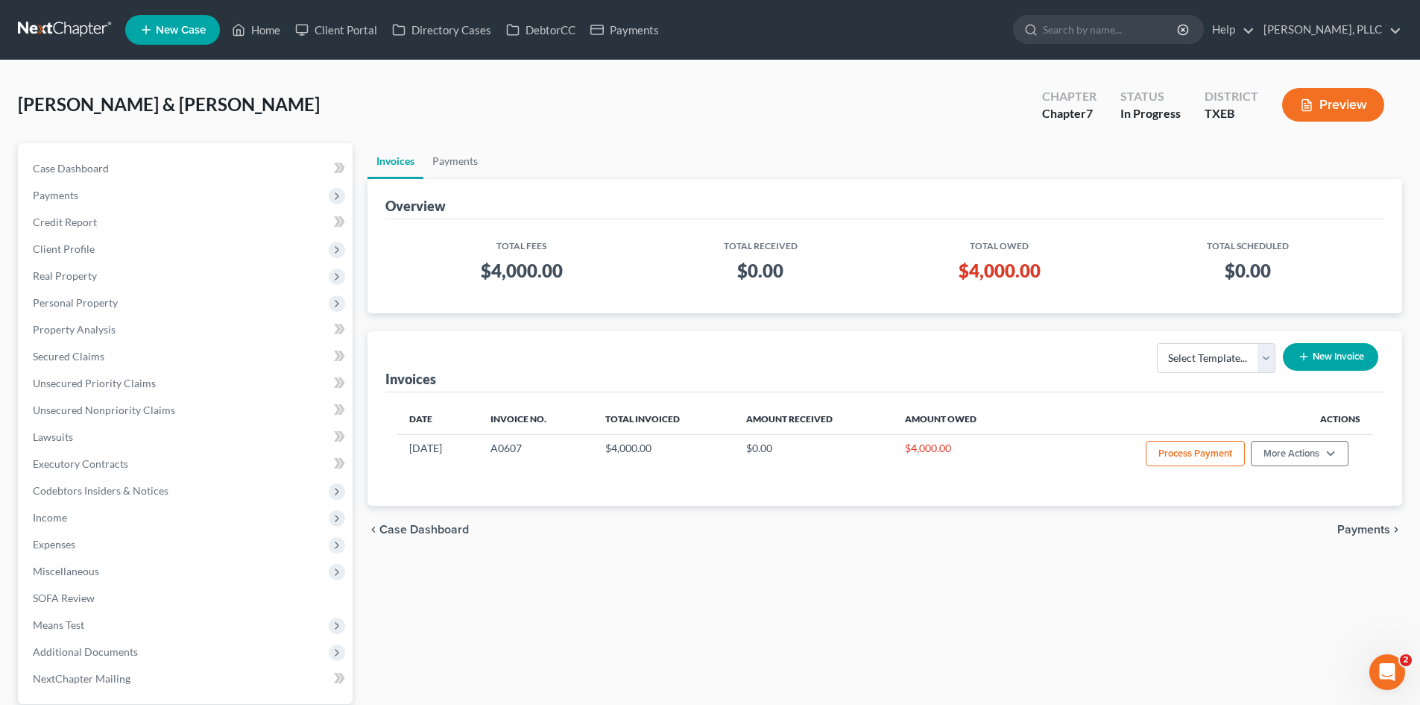
drag, startPoint x: 725, startPoint y: 67, endPoint x: 1374, endPoint y: 69, distance: 648.6
click at [892, 67] on div "[PERSON_NAME] & [PERSON_NAME] Upgraded Chapter Chapter 7 Status In [GEOGRAPHIC_…" at bounding box center [710, 420] width 1420 height 720
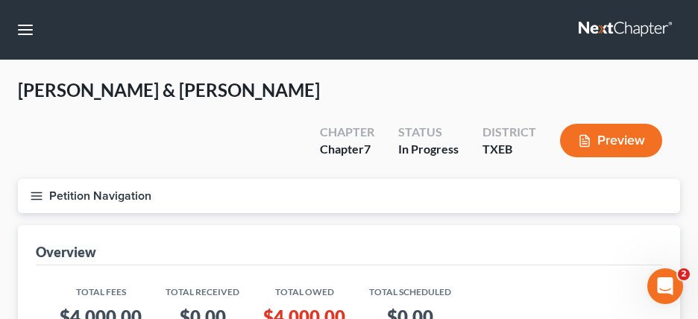
drag, startPoint x: 82, startPoint y: 271, endPoint x: 102, endPoint y: 245, distance: 33.0
click at [82, 305] on h3 "$4,000.00" at bounding box center [101, 317] width 82 height 24
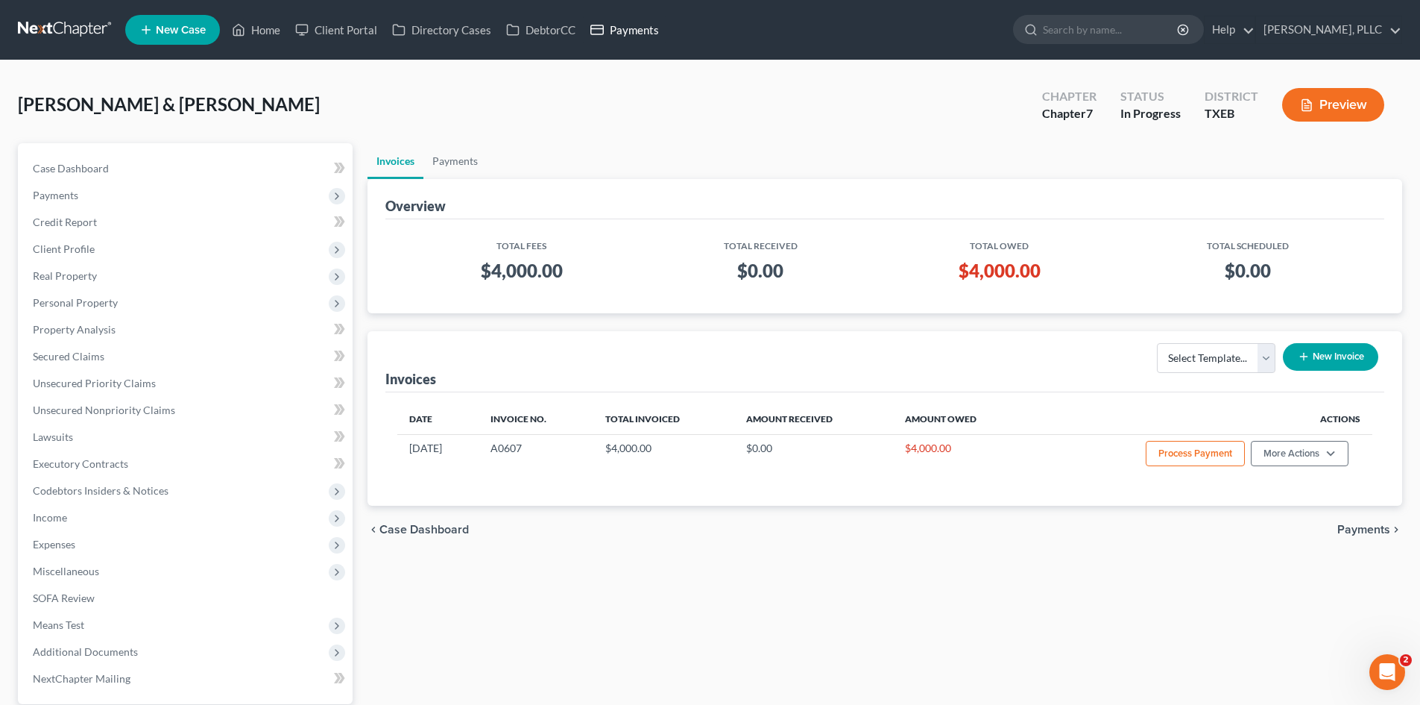
click at [619, 24] on link "Payments" at bounding box center [624, 29] width 83 height 27
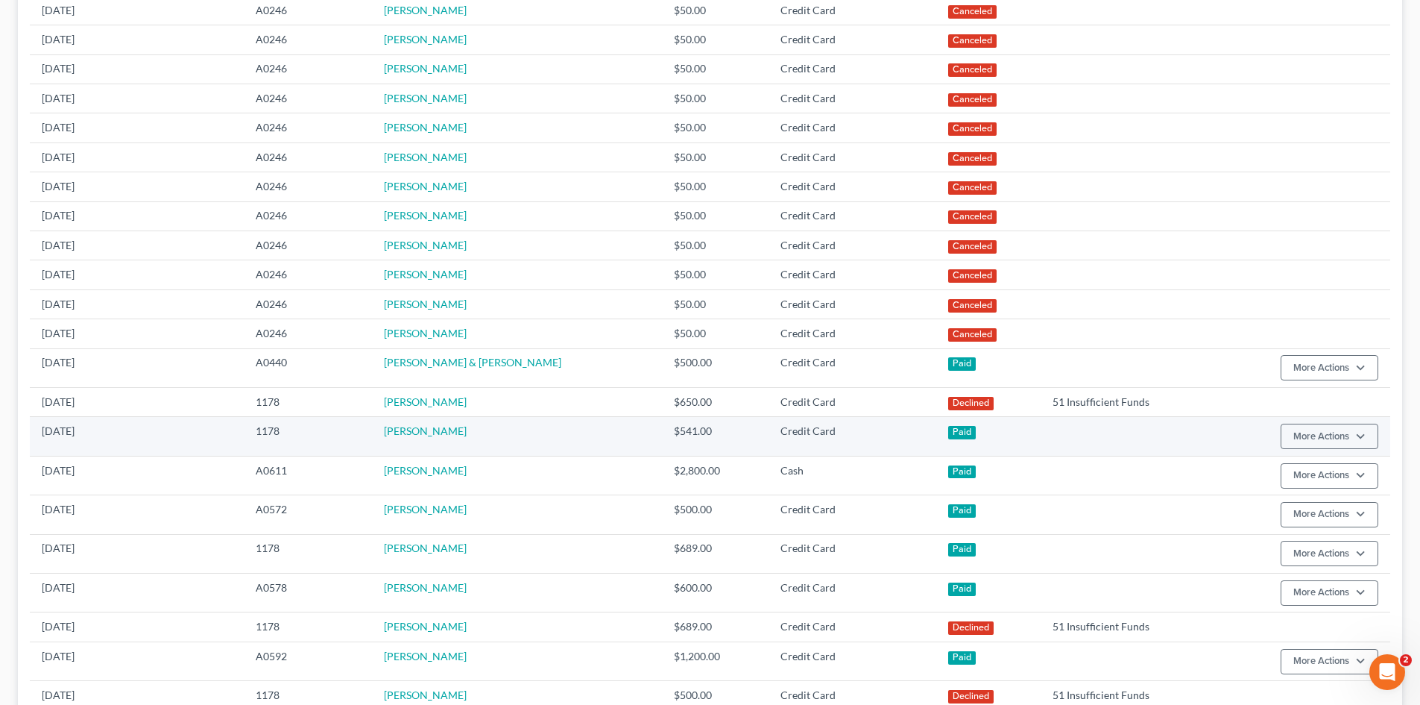
scroll to position [447, 0]
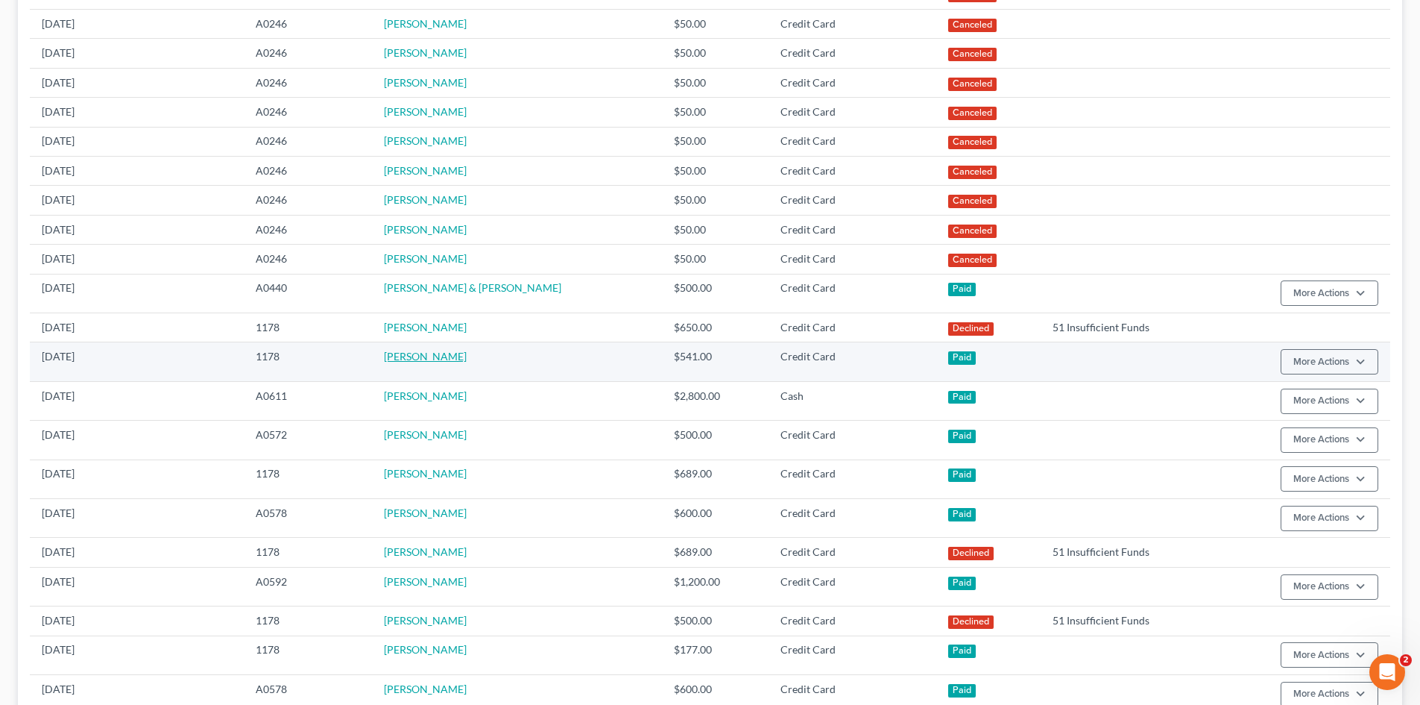
click at [433, 356] on link "[PERSON_NAME]" at bounding box center [425, 356] width 83 height 13
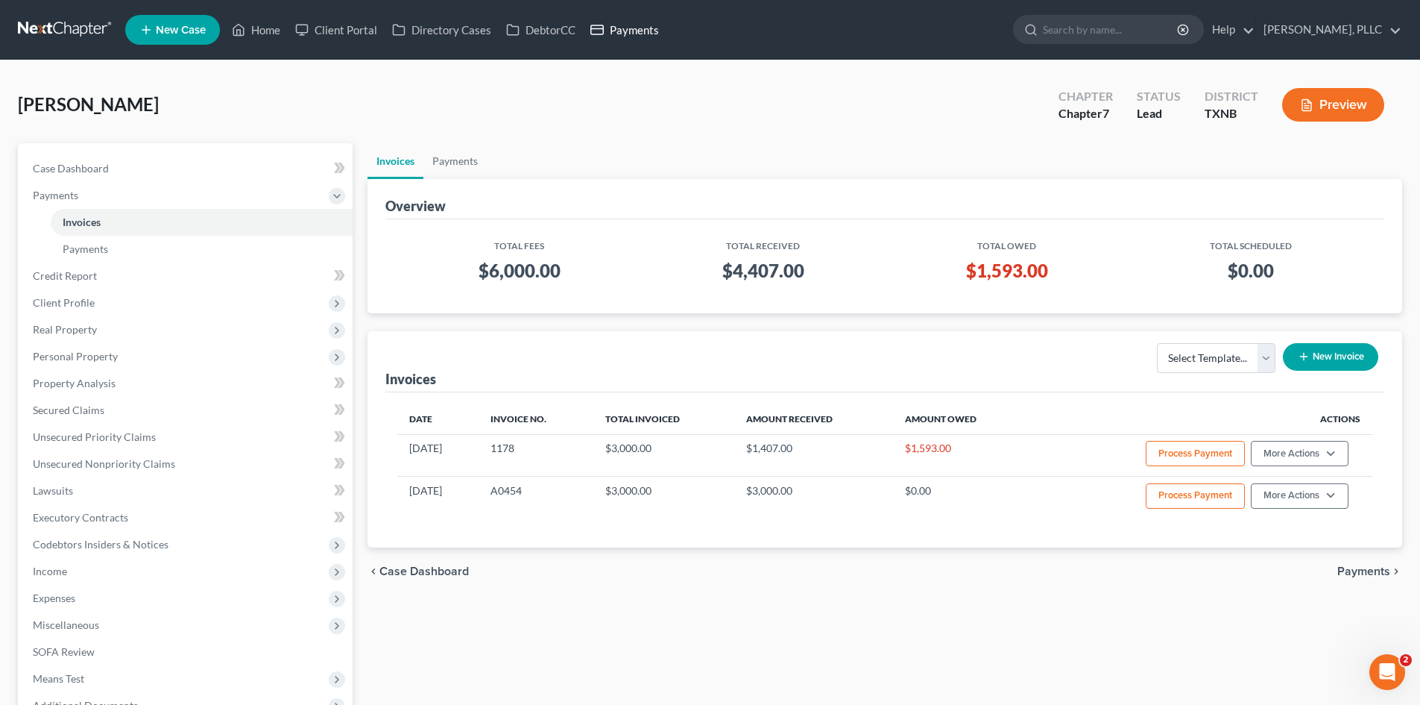
click at [596, 34] on rect at bounding box center [597, 29] width 13 height 9
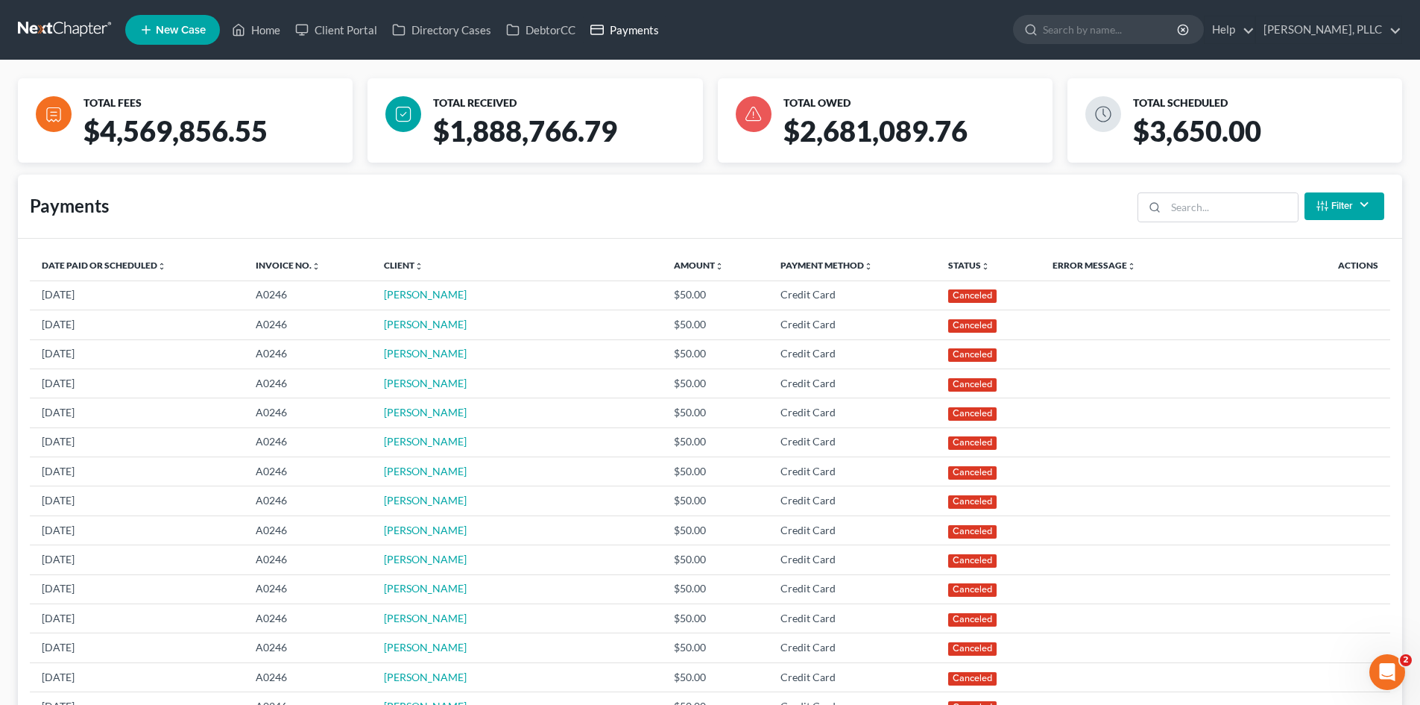
click at [624, 29] on link "Payments" at bounding box center [624, 29] width 83 height 27
click at [561, 35] on link "DebtorCC" at bounding box center [541, 29] width 84 height 27
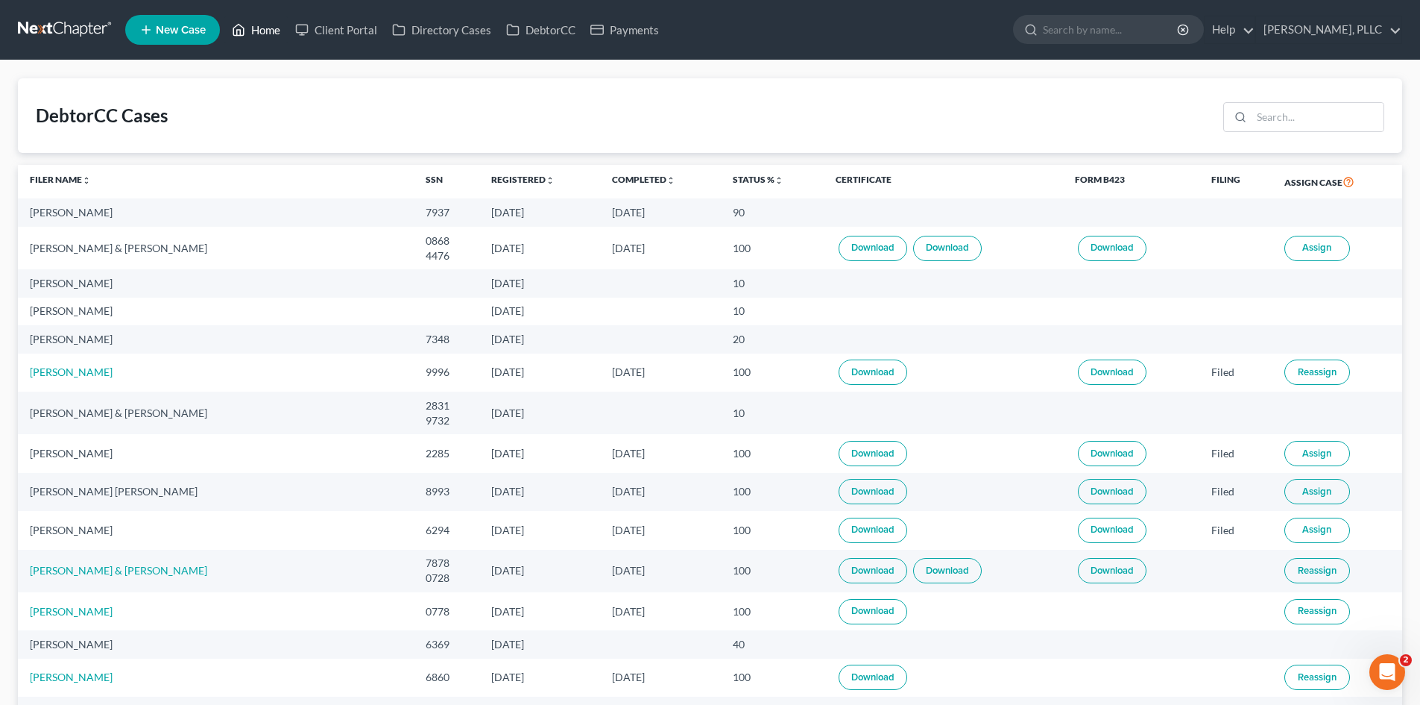
click at [268, 37] on link "Home" at bounding box center [255, 29] width 63 height 27
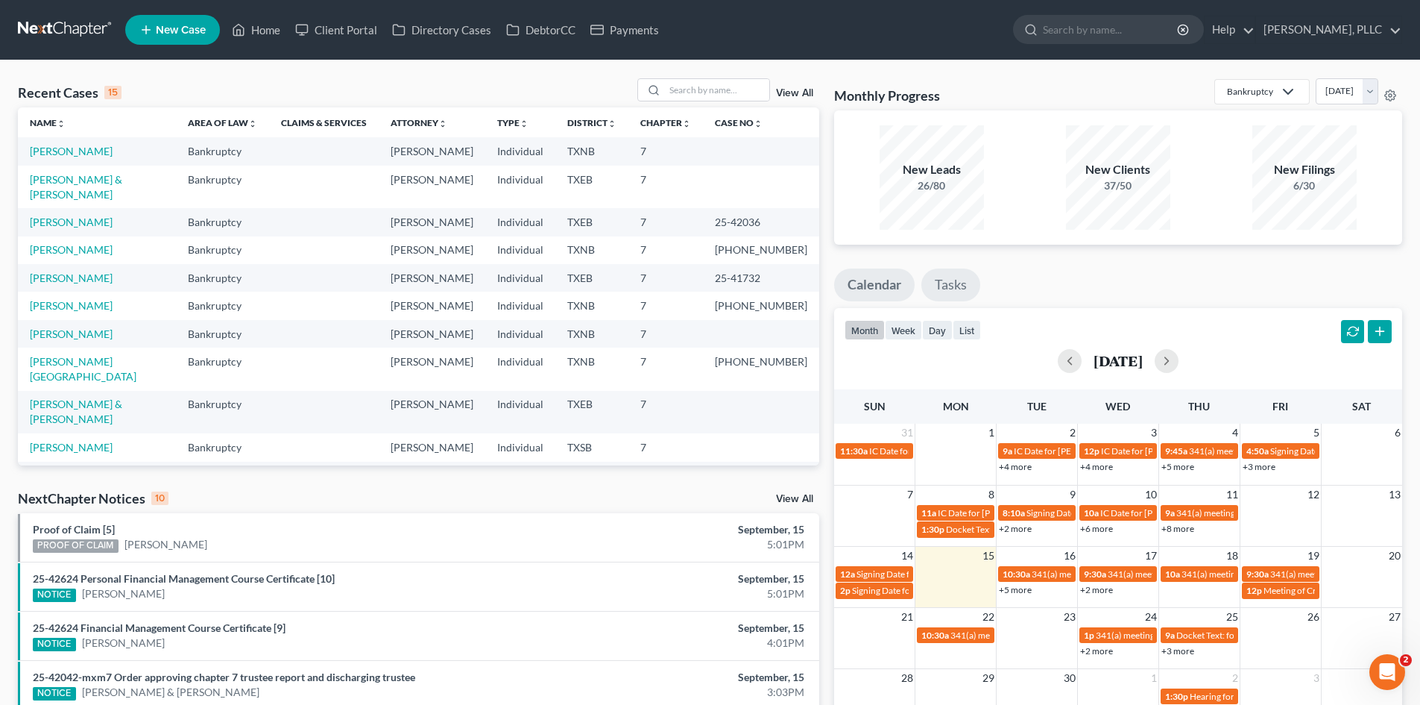
click at [966, 288] on link "Tasks" at bounding box center [950, 284] width 59 height 33
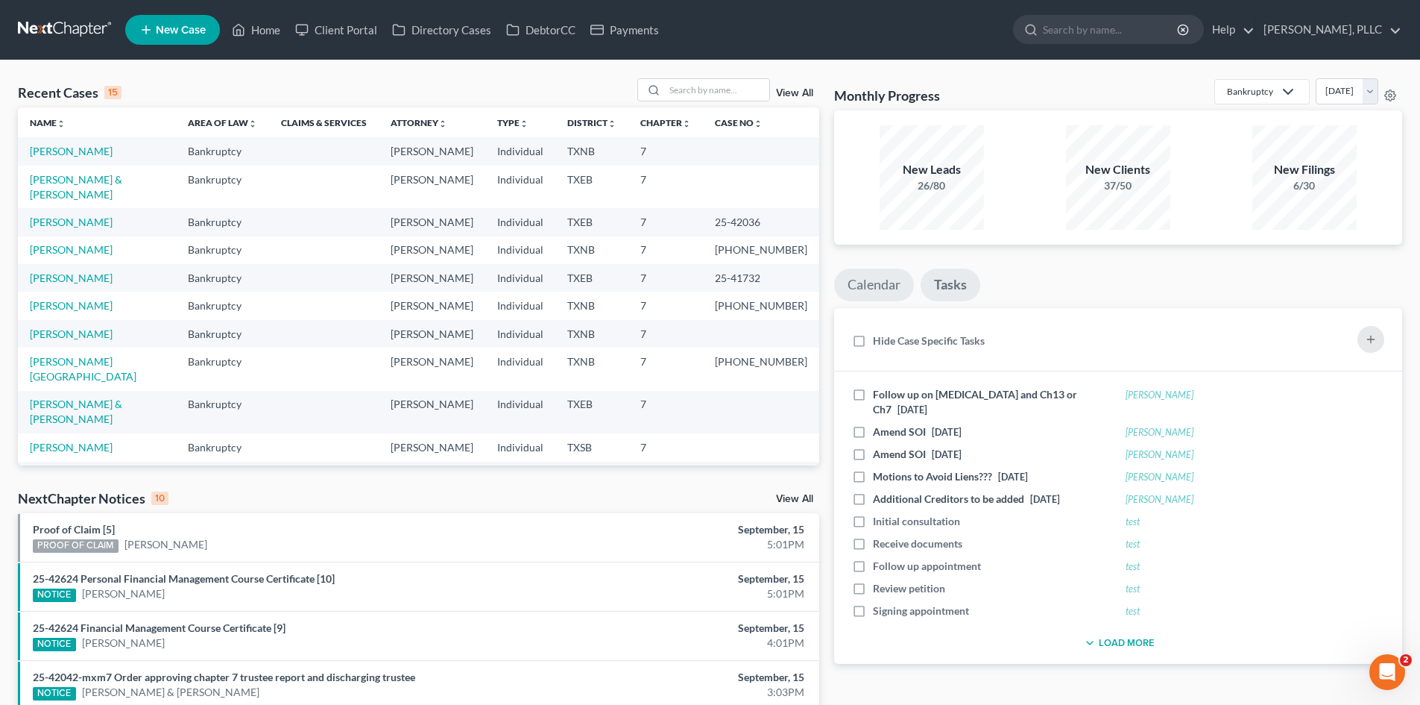
click at [886, 285] on link "Calendar" at bounding box center [874, 284] width 80 height 33
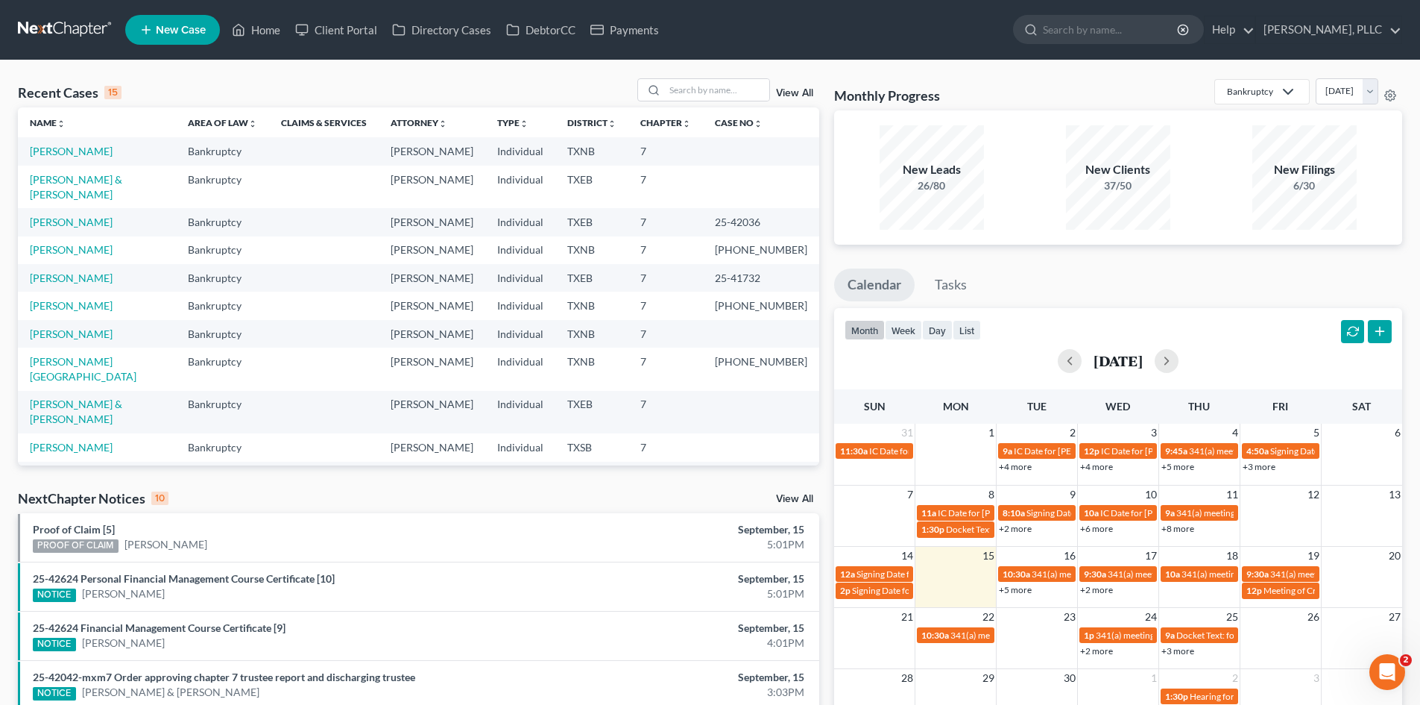
drag, startPoint x: 825, startPoint y: 296, endPoint x: 825, endPoint y: 318, distance: 22.4
click at [825, 318] on div "Recent Cases 15 View All Name unfold_more expand_more expand_less Area of Law u…" at bounding box center [418, 553] width 816 height 950
click at [361, 35] on link "Client Portal" at bounding box center [336, 29] width 97 height 27
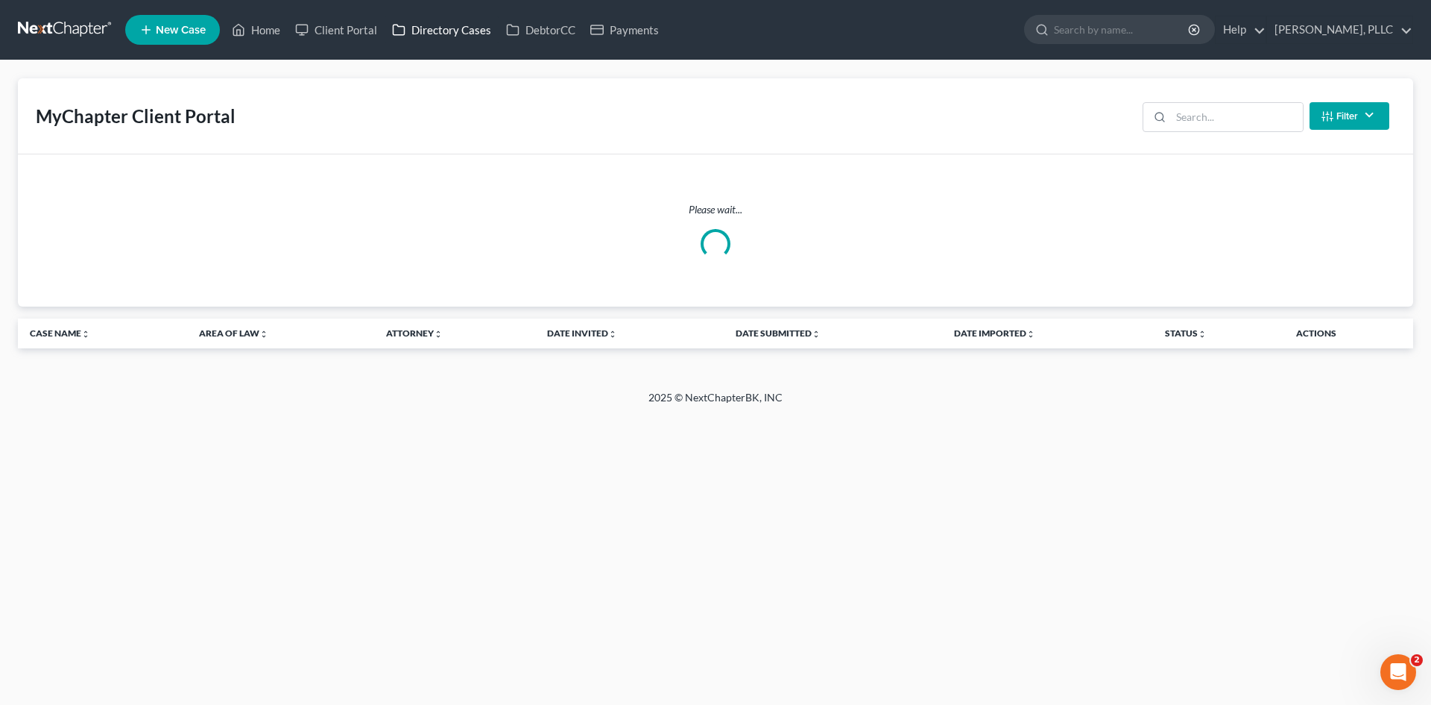
click at [450, 34] on link "Directory Cases" at bounding box center [442, 29] width 114 height 27
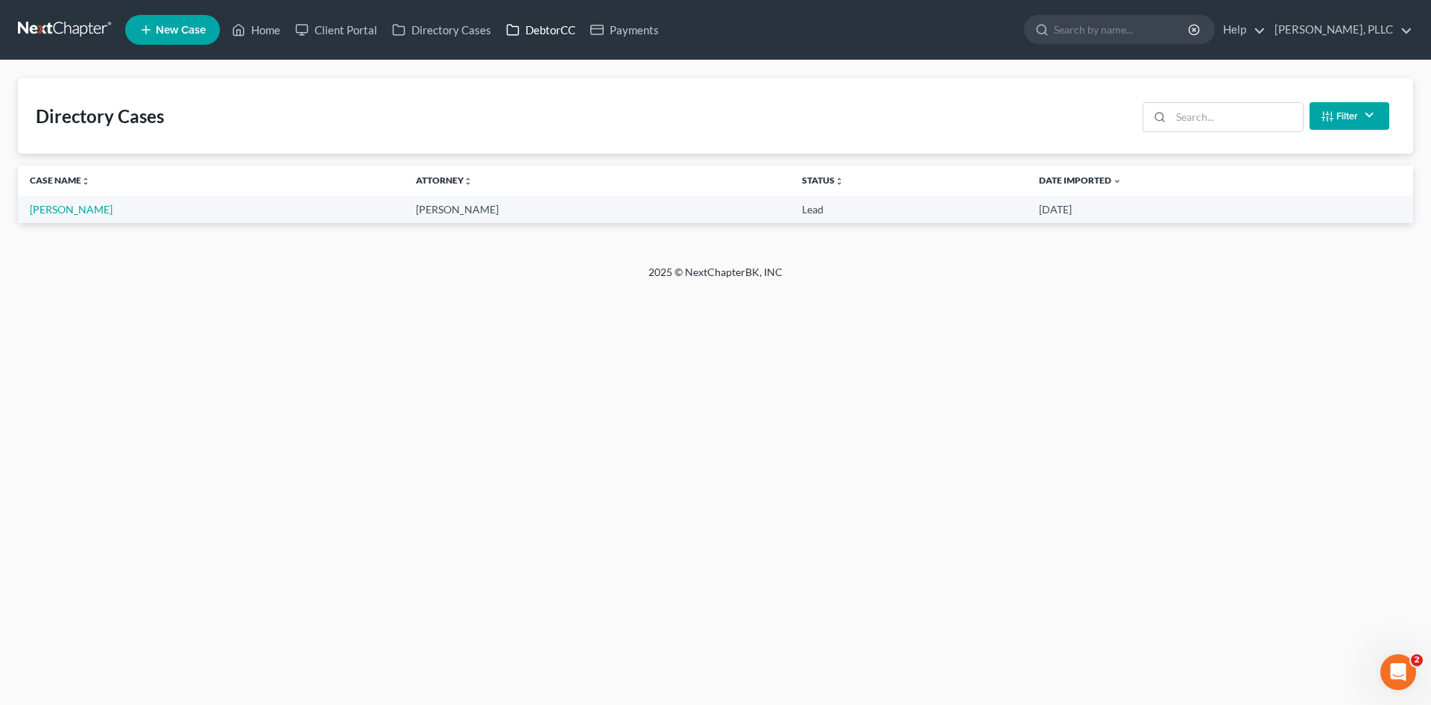
click at [567, 29] on link "DebtorCC" at bounding box center [541, 29] width 84 height 27
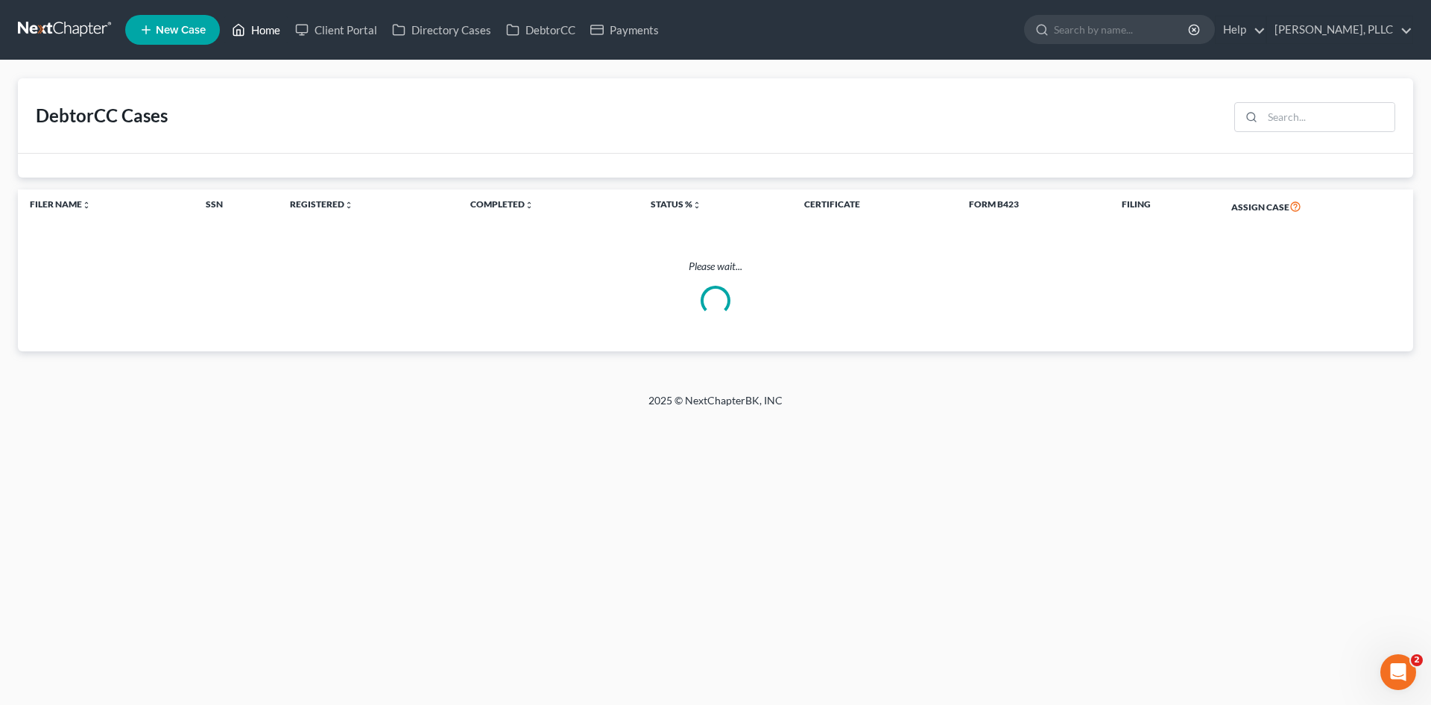
click at [287, 34] on link "Home" at bounding box center [255, 29] width 63 height 27
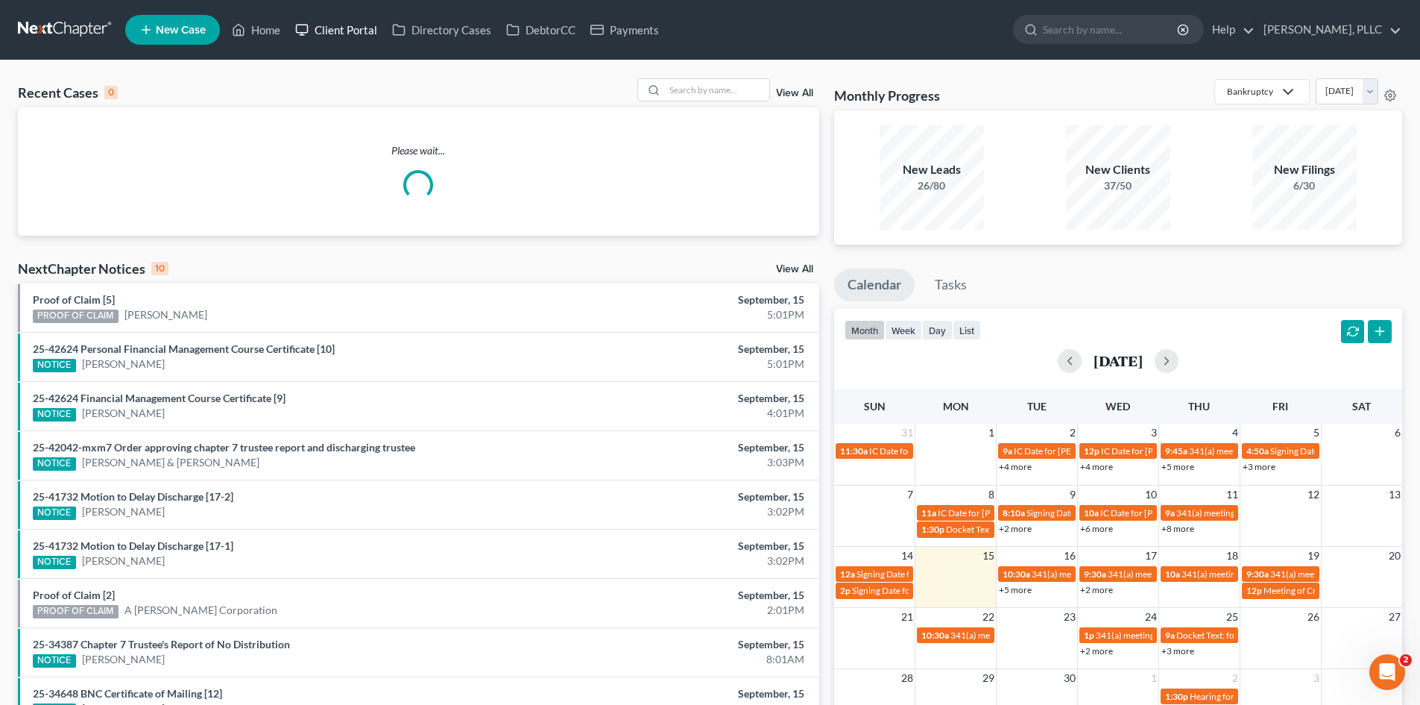
click at [382, 30] on link "Client Portal" at bounding box center [336, 29] width 97 height 27
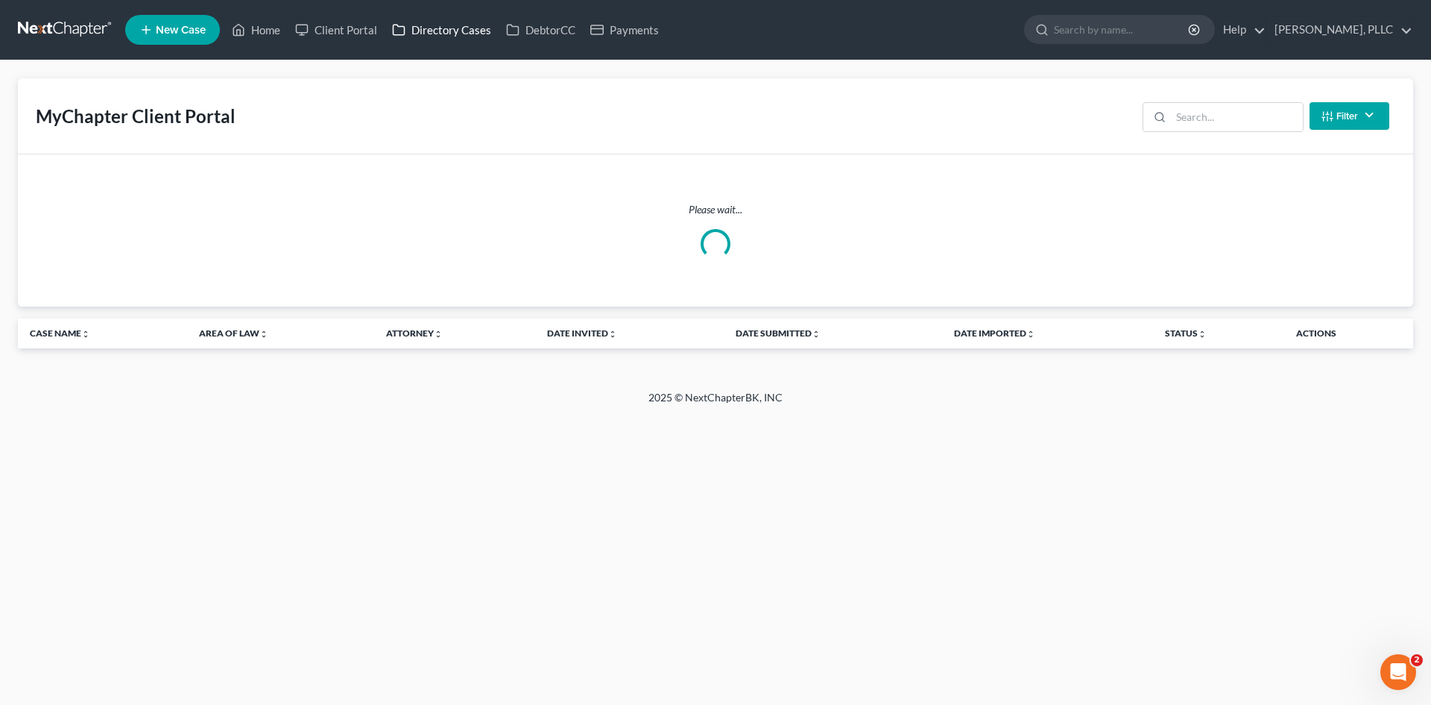
click at [473, 32] on link "Directory Cases" at bounding box center [442, 29] width 114 height 27
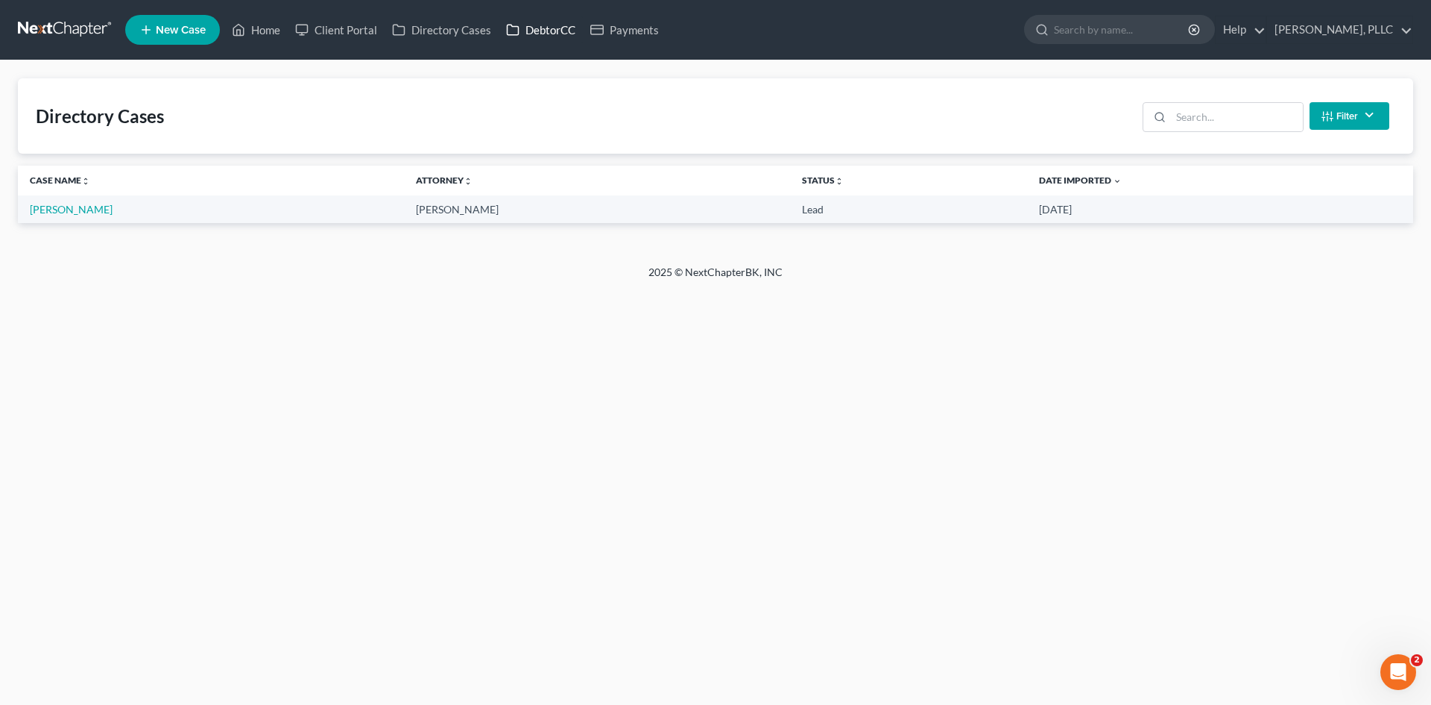
click at [552, 34] on link "DebtorCC" at bounding box center [541, 29] width 84 height 27
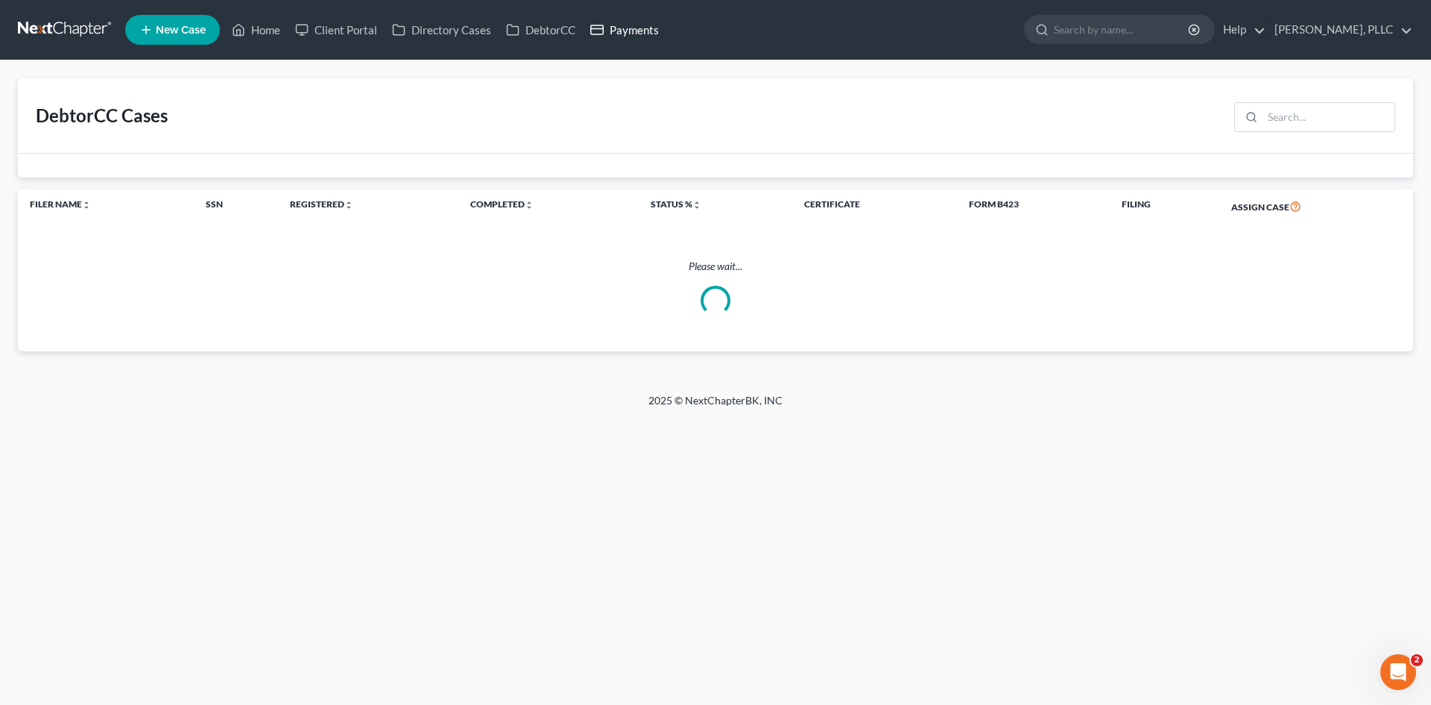
click at [634, 30] on link "Payments" at bounding box center [624, 29] width 83 height 27
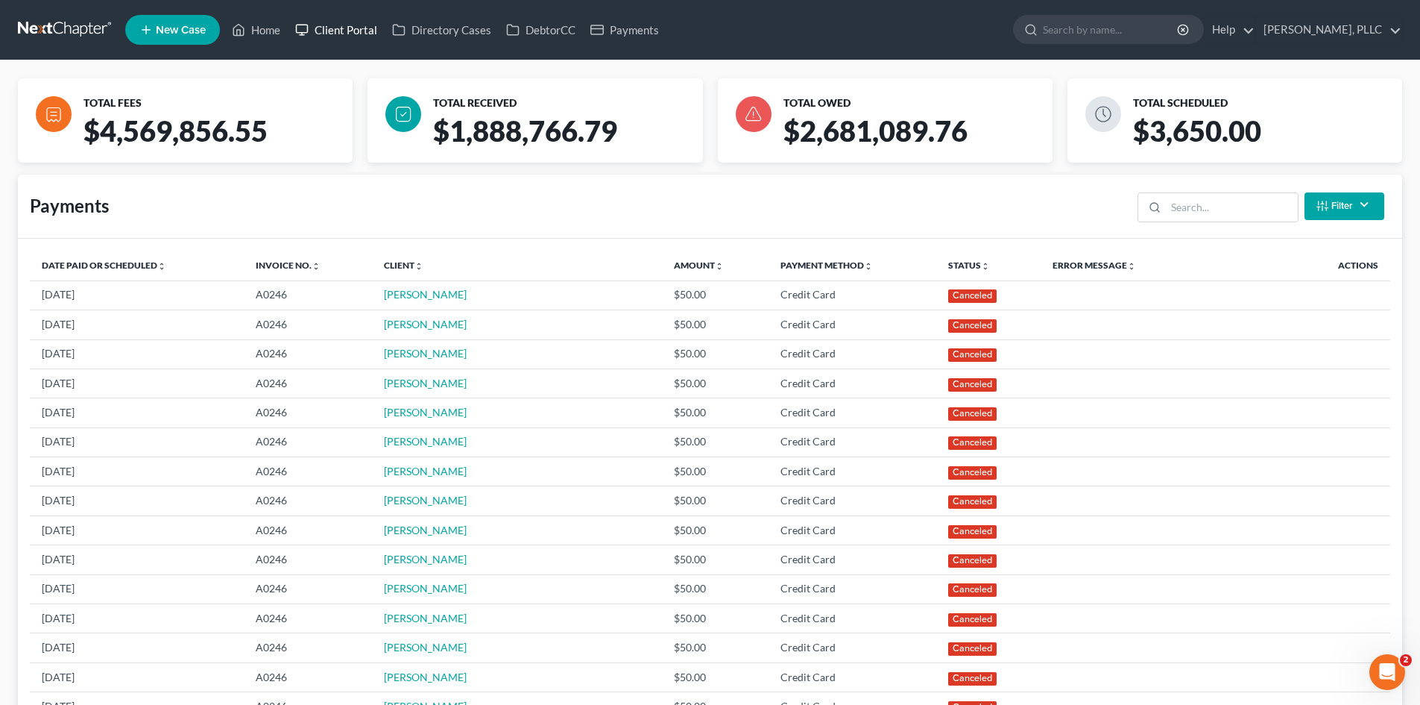
click at [350, 28] on link "Client Portal" at bounding box center [336, 29] width 97 height 27
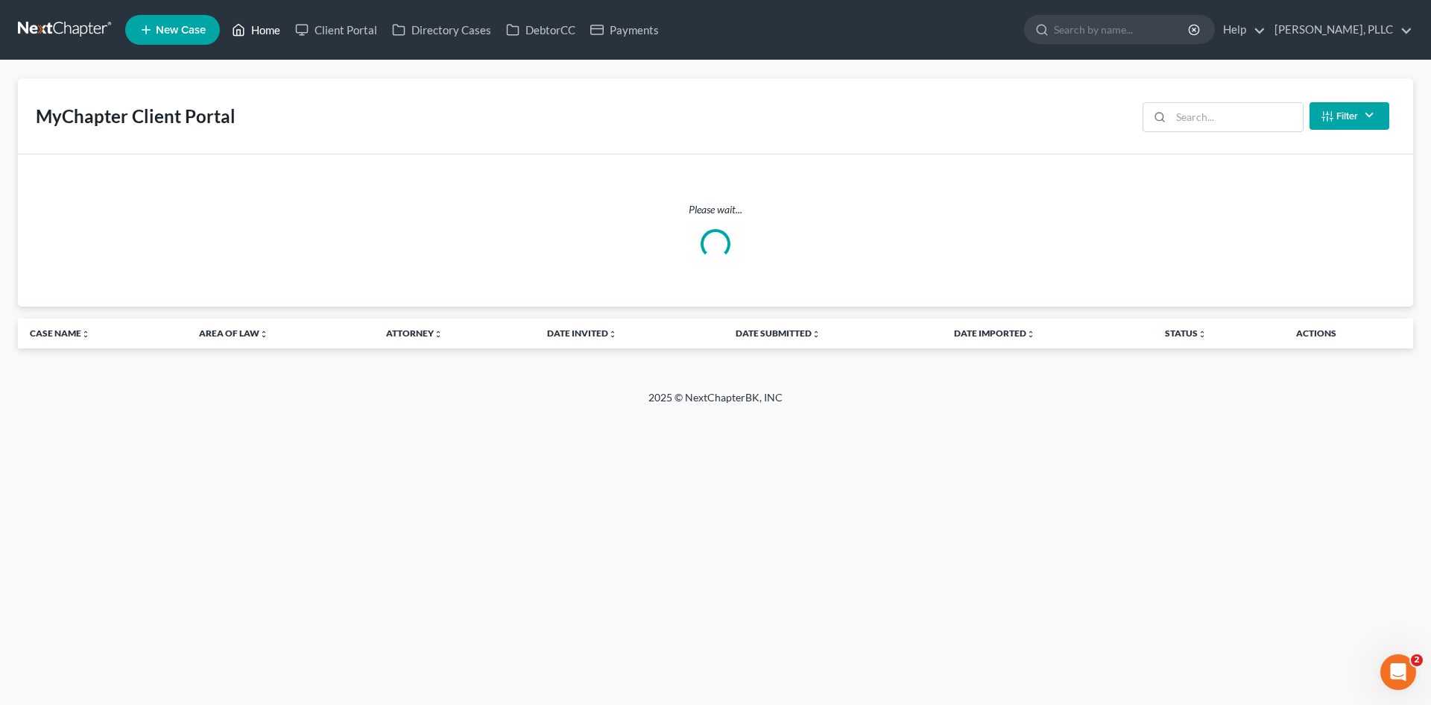
click at [256, 32] on link "Home" at bounding box center [255, 29] width 63 height 27
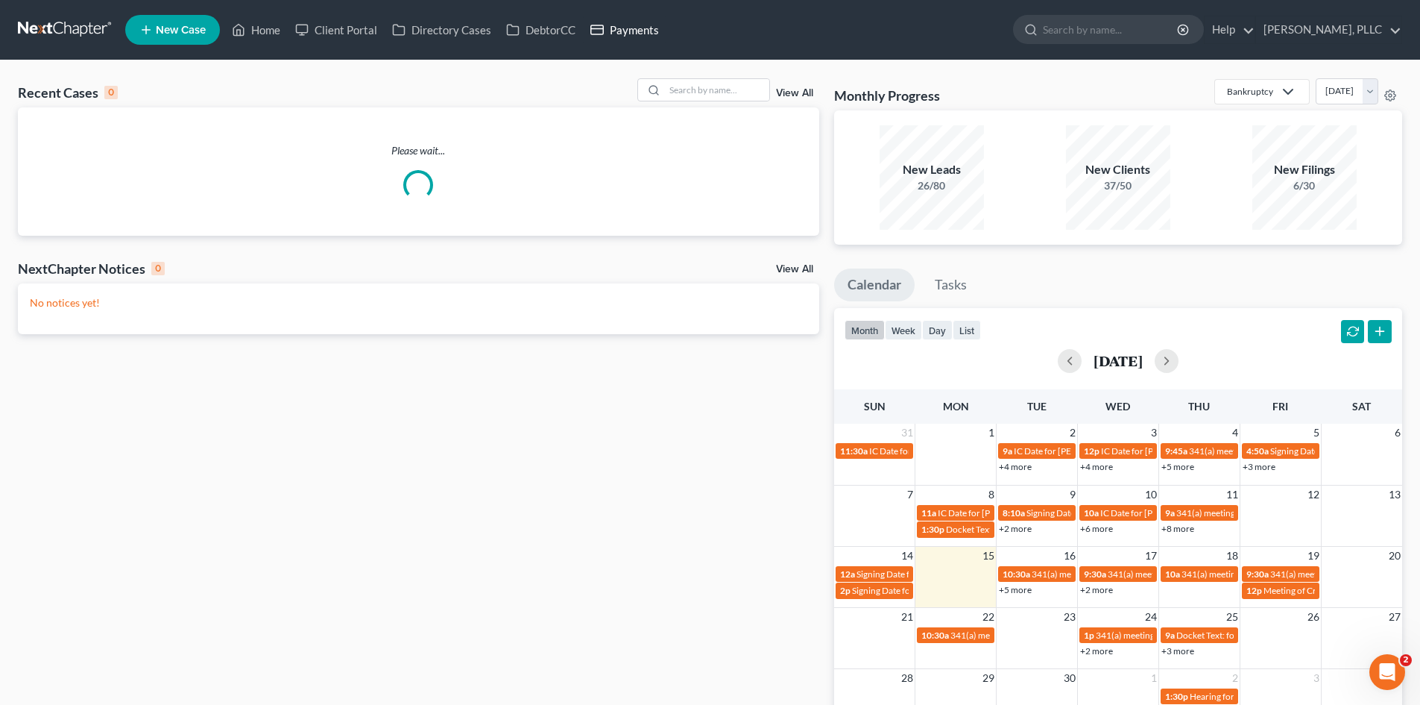
click at [635, 26] on link "Payments" at bounding box center [624, 29] width 83 height 27
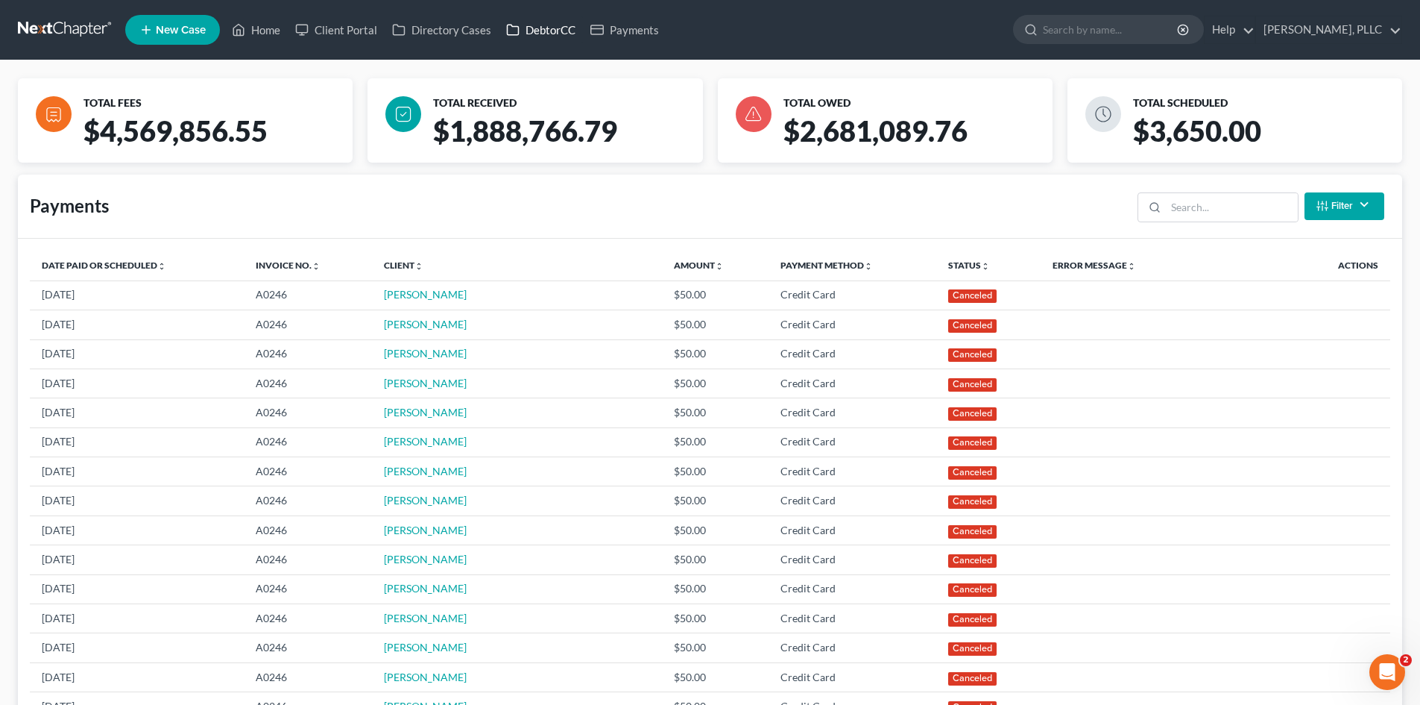
click at [552, 29] on link "DebtorCC" at bounding box center [541, 29] width 84 height 27
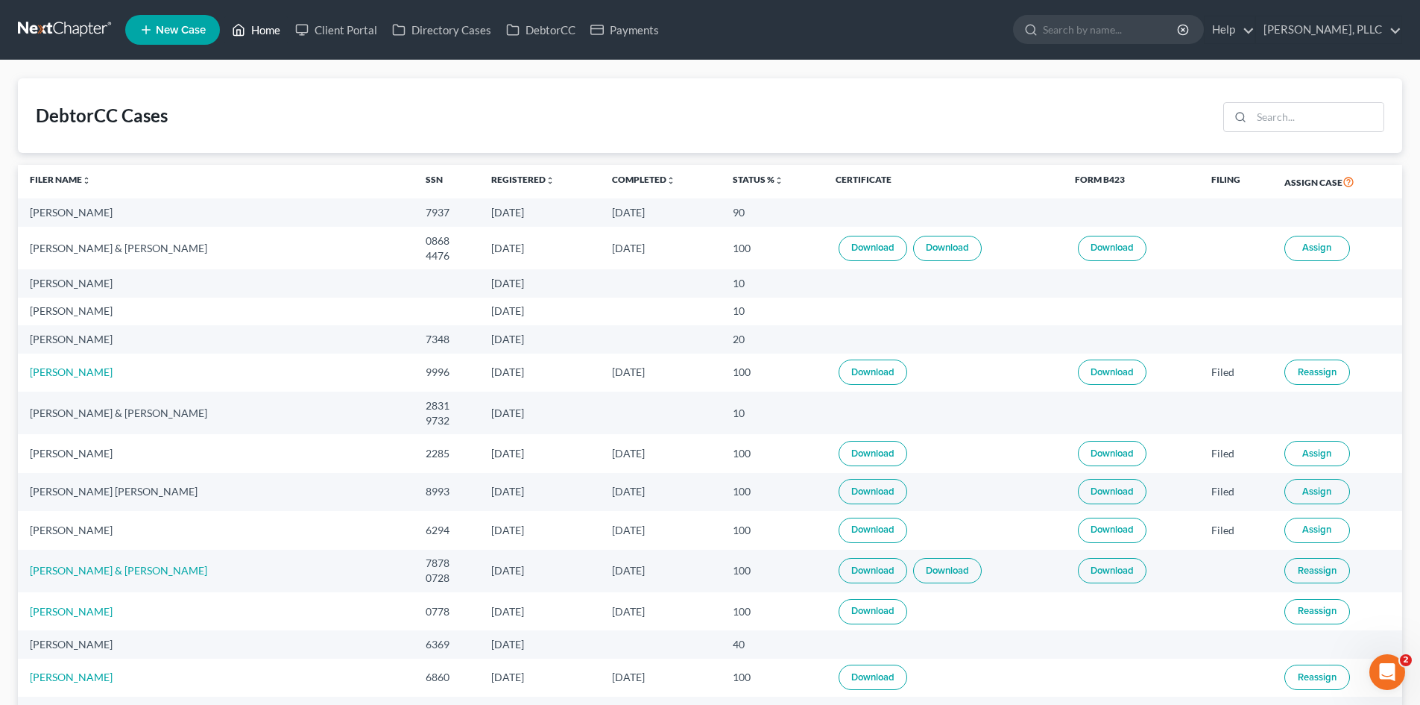
click at [250, 35] on link "Home" at bounding box center [255, 29] width 63 height 27
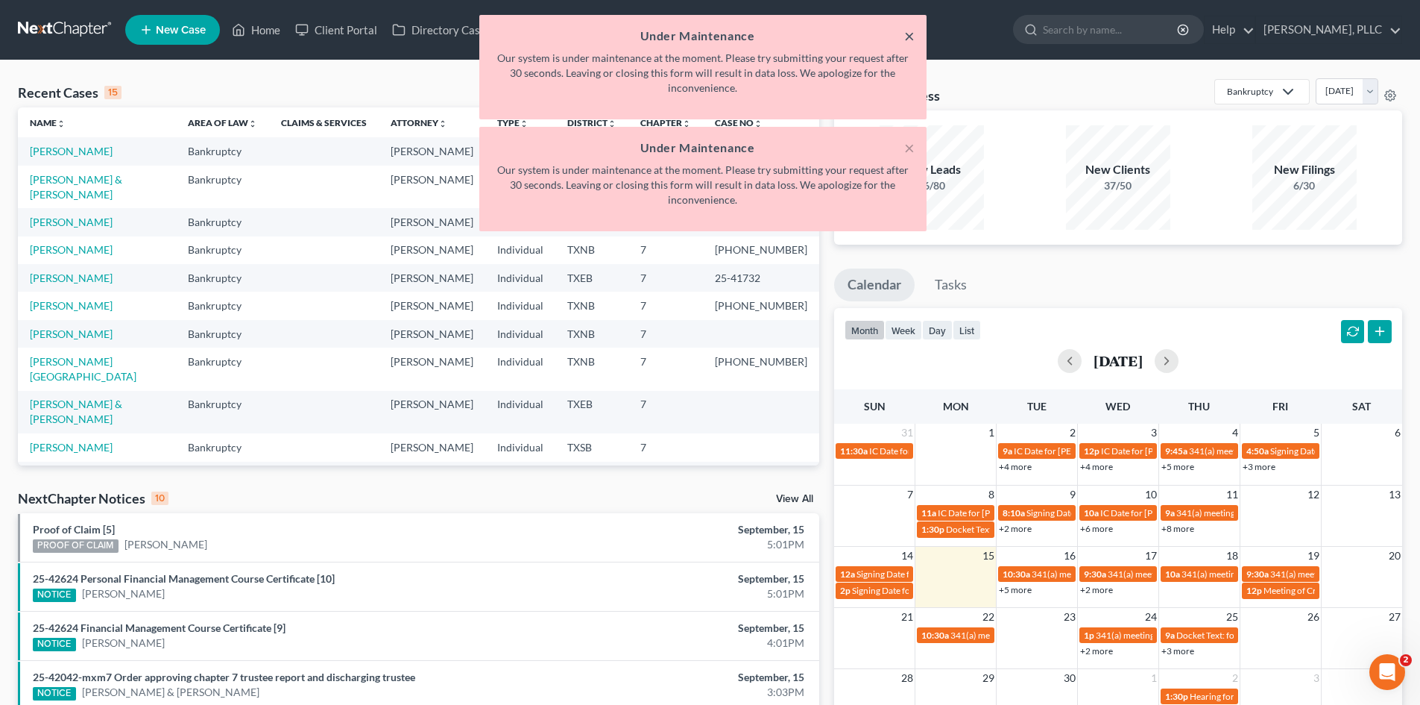
click at [914, 31] on button "×" at bounding box center [909, 36] width 10 height 18
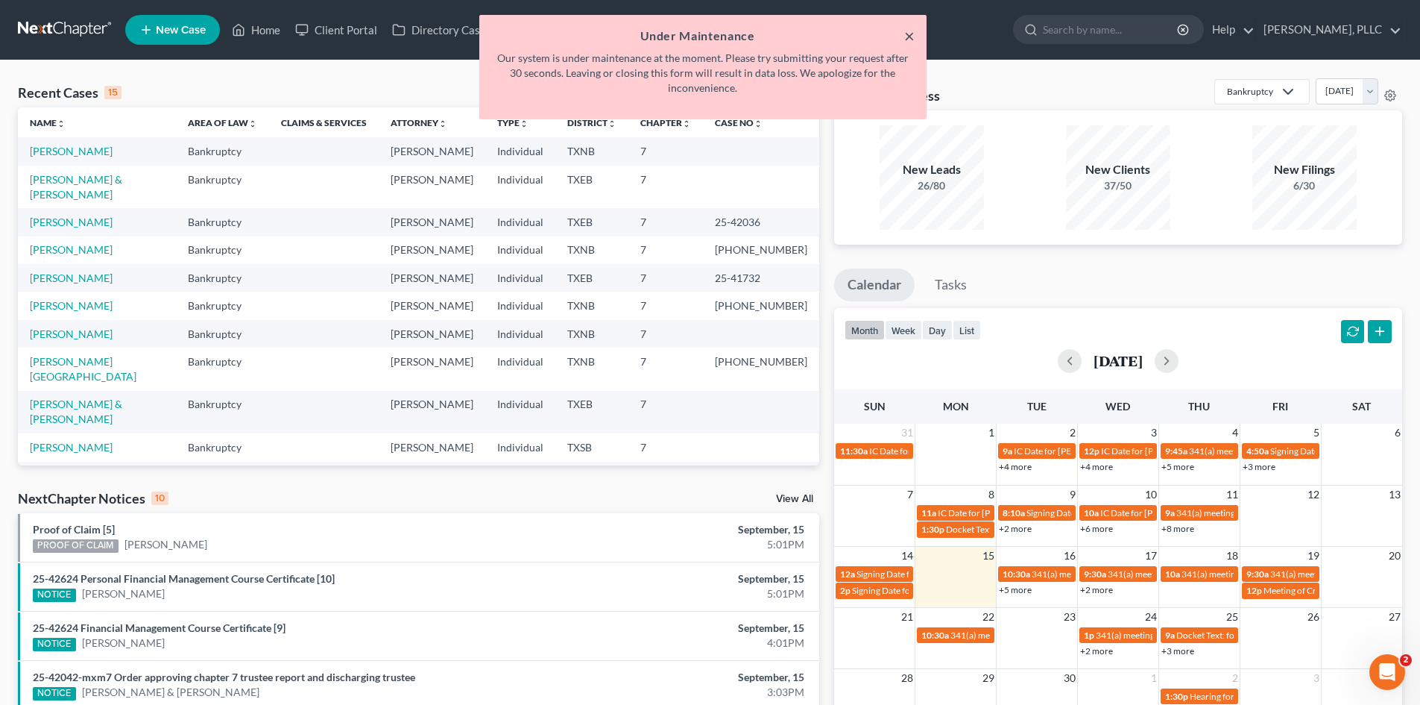
click at [914, 28] on button "×" at bounding box center [909, 36] width 10 height 18
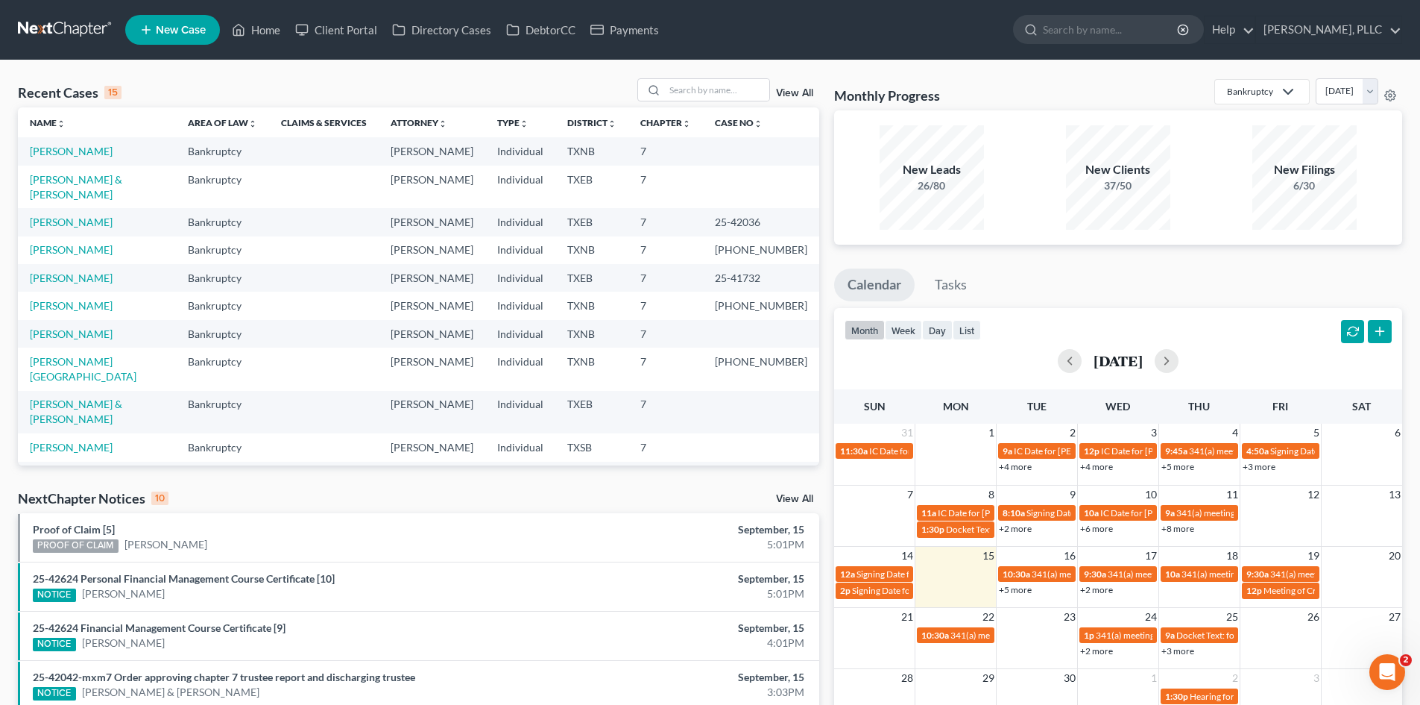
click at [151, 31] on icon at bounding box center [145, 30] width 13 height 18
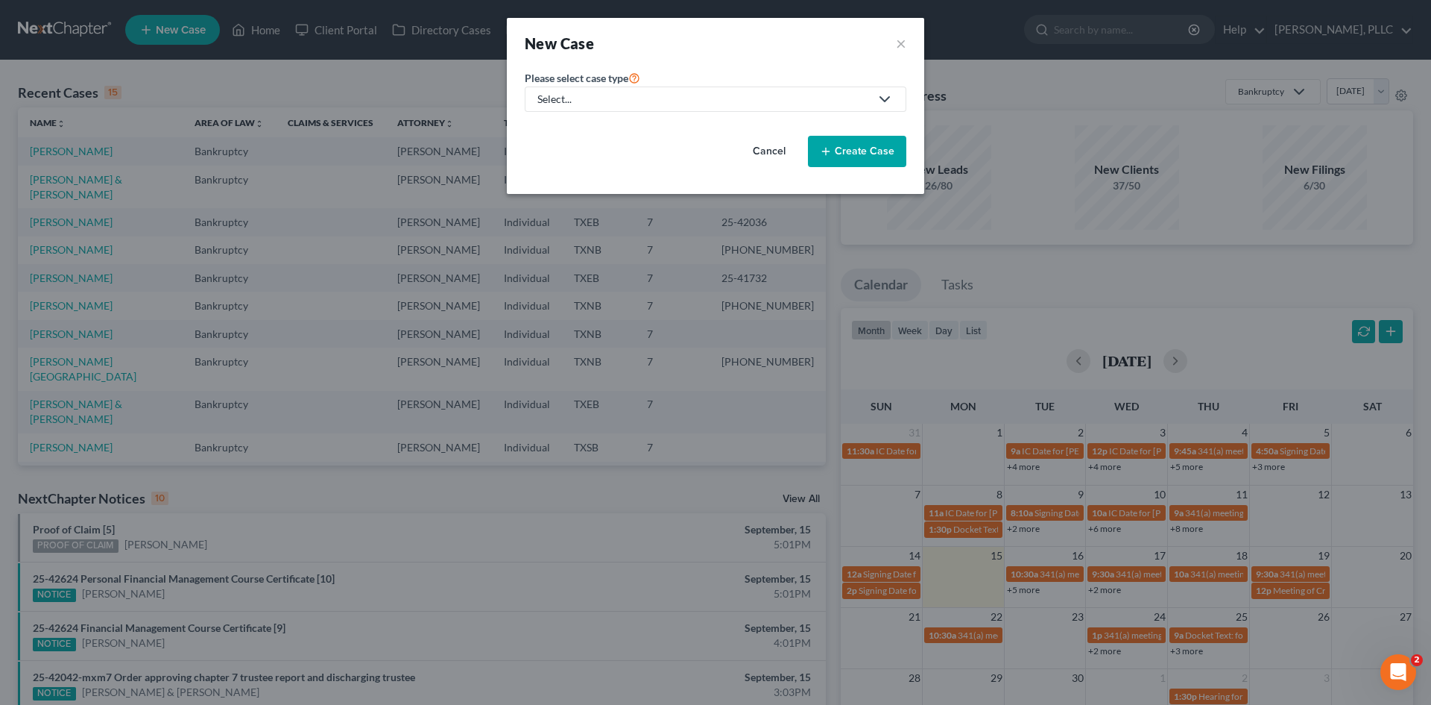
click at [656, 99] on div "Select..." at bounding box center [704, 99] width 333 height 15
click at [616, 130] on div "Bankruptcy" at bounding box center [600, 129] width 122 height 15
select select "78"
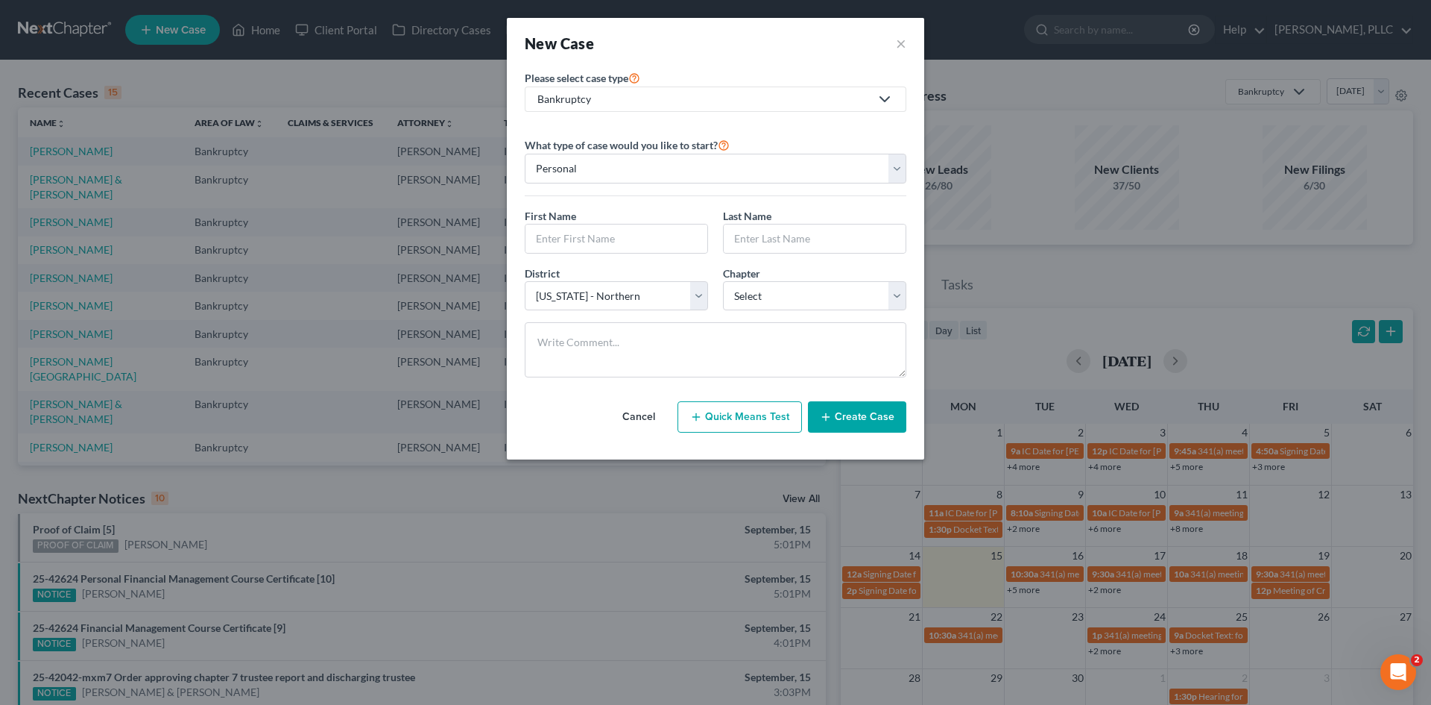
click at [624, 91] on link "Bankruptcy" at bounding box center [716, 98] width 382 height 25
click at [632, 142] on link "Consumer Protection Law" at bounding box center [600, 152] width 150 height 22
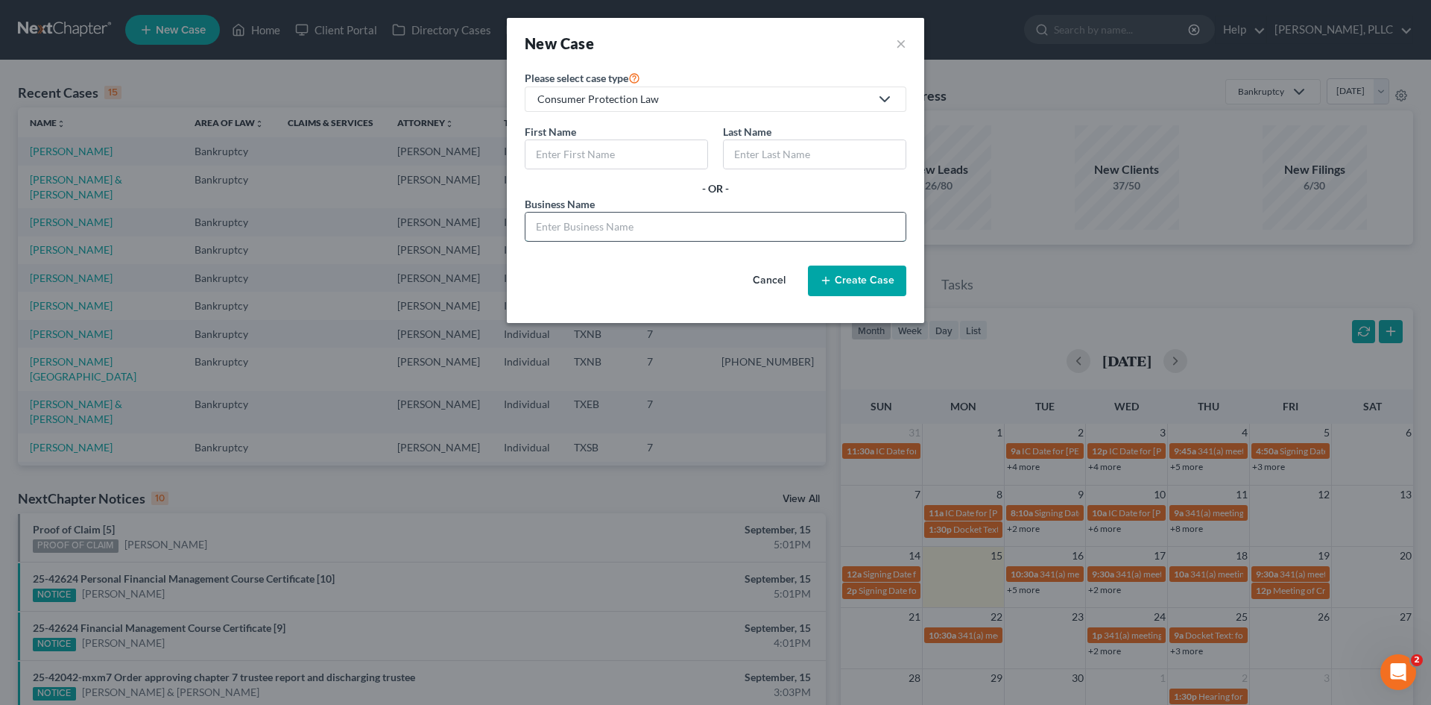
click at [717, 235] on input "text" at bounding box center [716, 226] width 380 height 28
type input "CGI Investment Group et all"
click at [826, 271] on button "Create Case" at bounding box center [857, 280] width 98 height 31
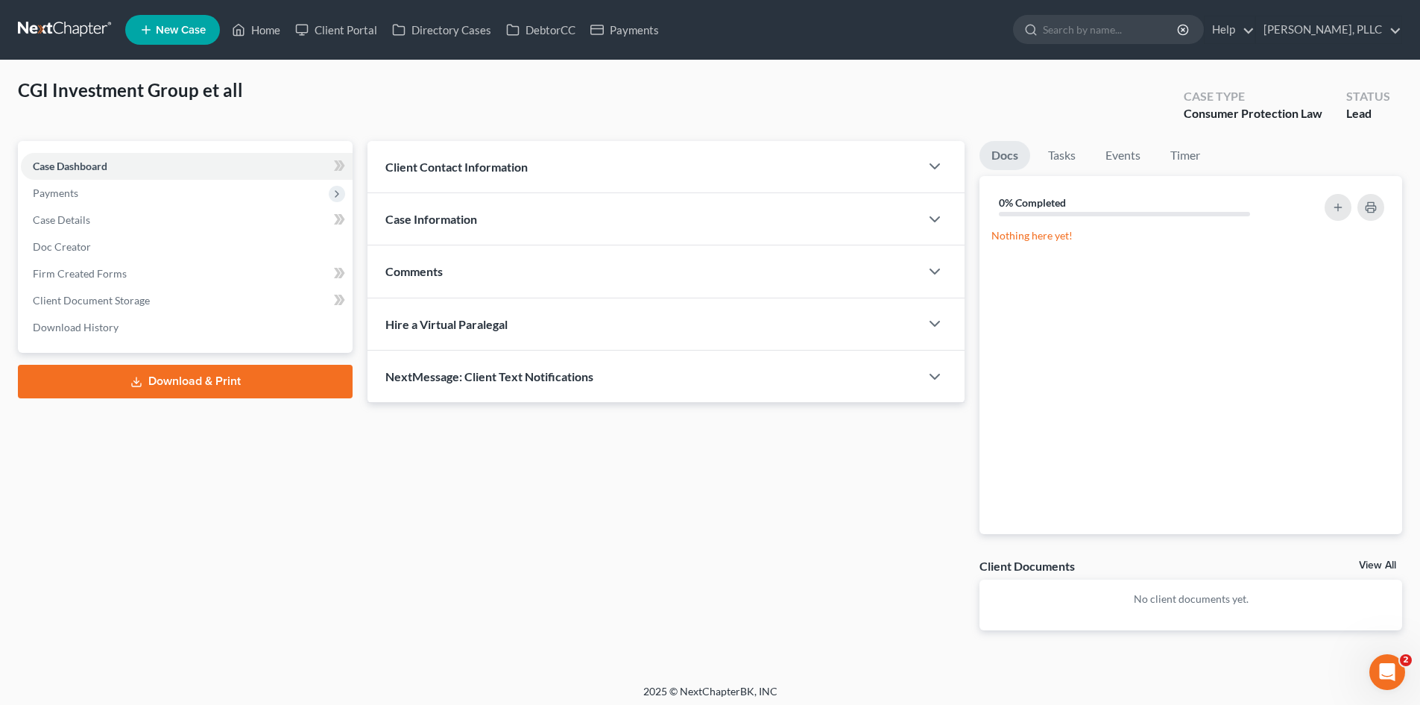
click at [538, 163] on div "Client Contact Information" at bounding box center [644, 166] width 552 height 51
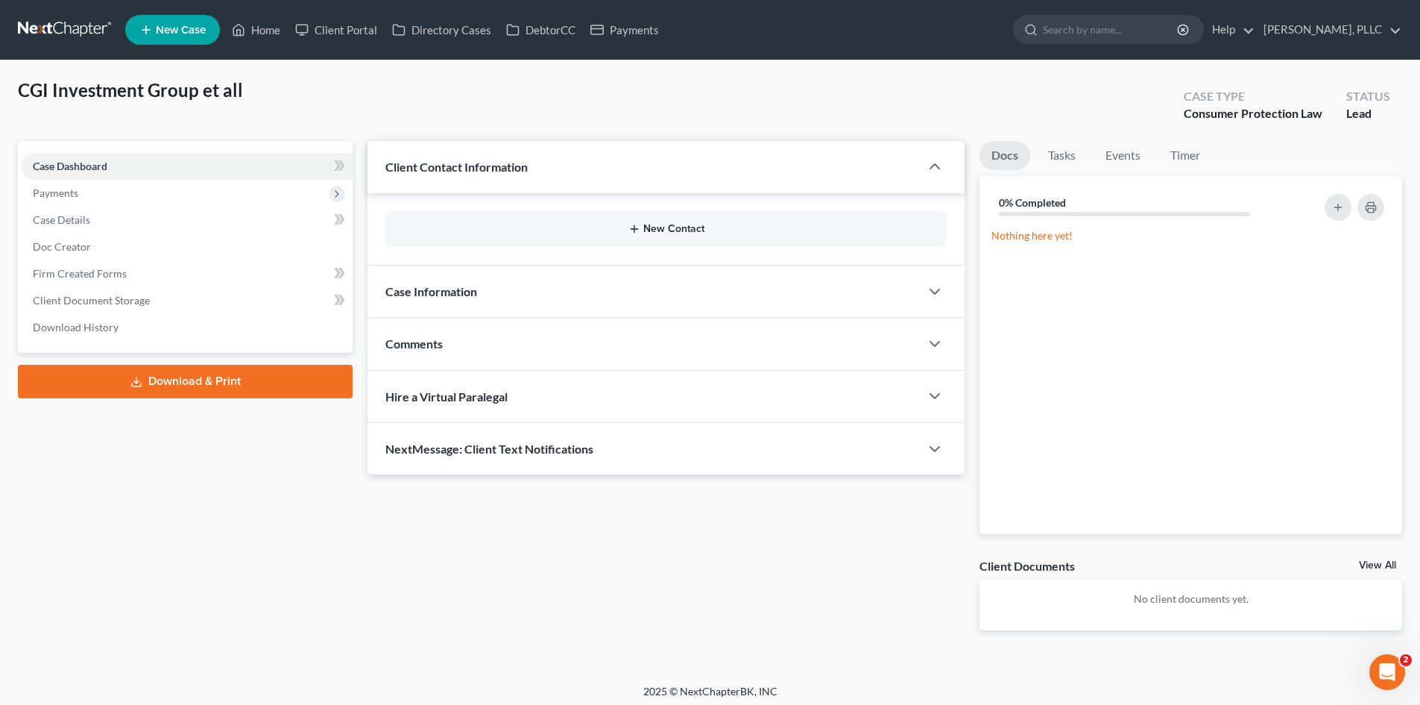
click at [659, 231] on button "New Contact" at bounding box center [666, 229] width 538 height 12
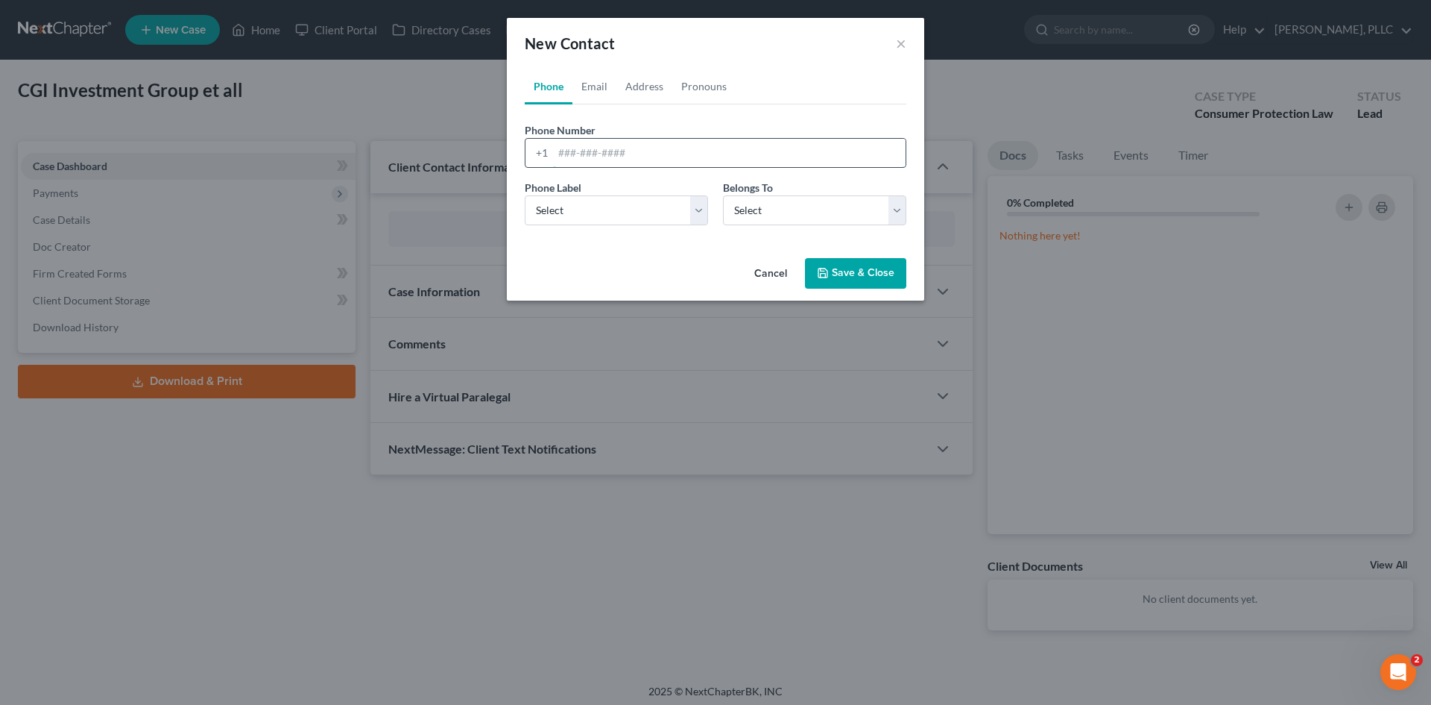
click at [687, 148] on input "tel" at bounding box center [729, 153] width 353 height 28
type input "[PHONE_NUMBER]"
click at [645, 209] on select "Select Mobile Home Work Other" at bounding box center [616, 210] width 183 height 30
select select "0"
click at [525, 195] on select "Select Mobile Home Work Other" at bounding box center [616, 210] width 183 height 30
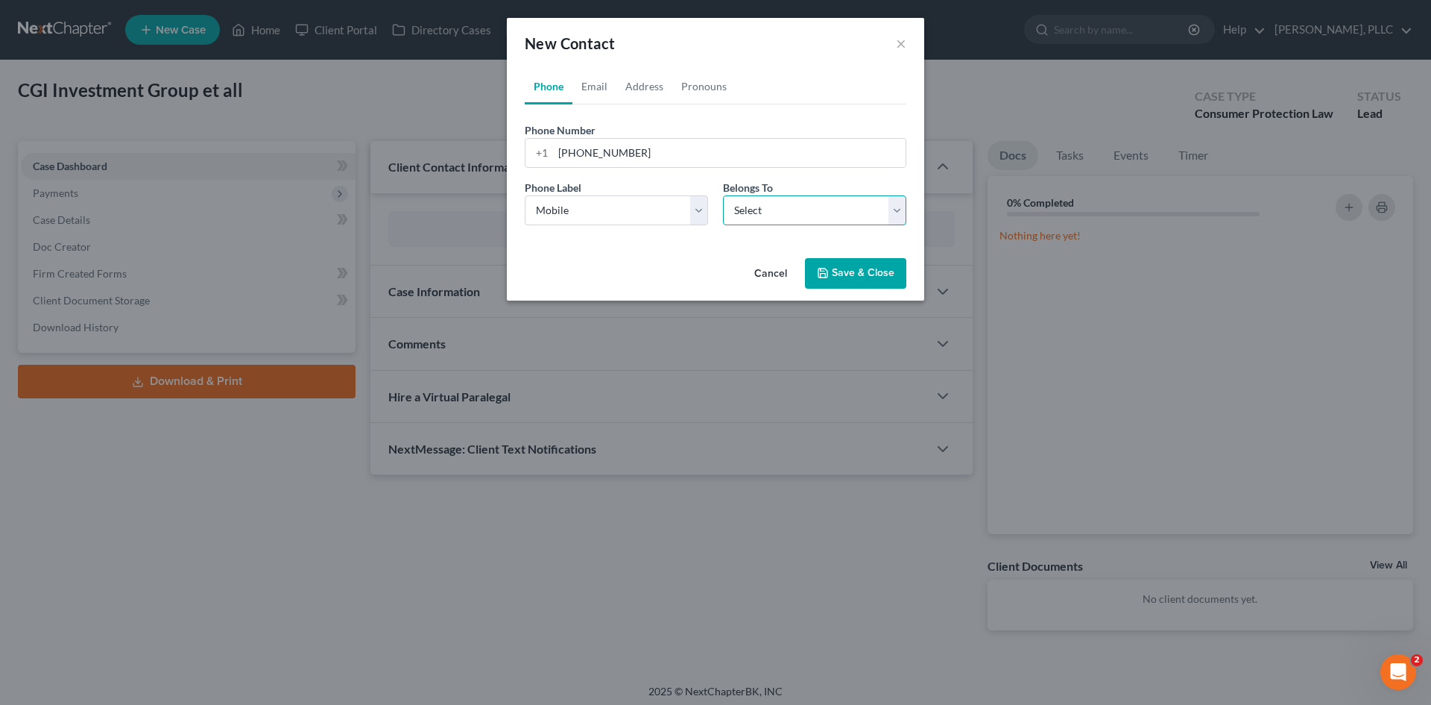
click at [793, 222] on select "Select Client Other" at bounding box center [814, 210] width 183 height 30
select select "0"
click at [723, 195] on select "Select Client Other" at bounding box center [814, 210] width 183 height 30
click at [602, 86] on link "Email" at bounding box center [595, 87] width 44 height 36
click at [625, 142] on input "email" at bounding box center [729, 153] width 353 height 28
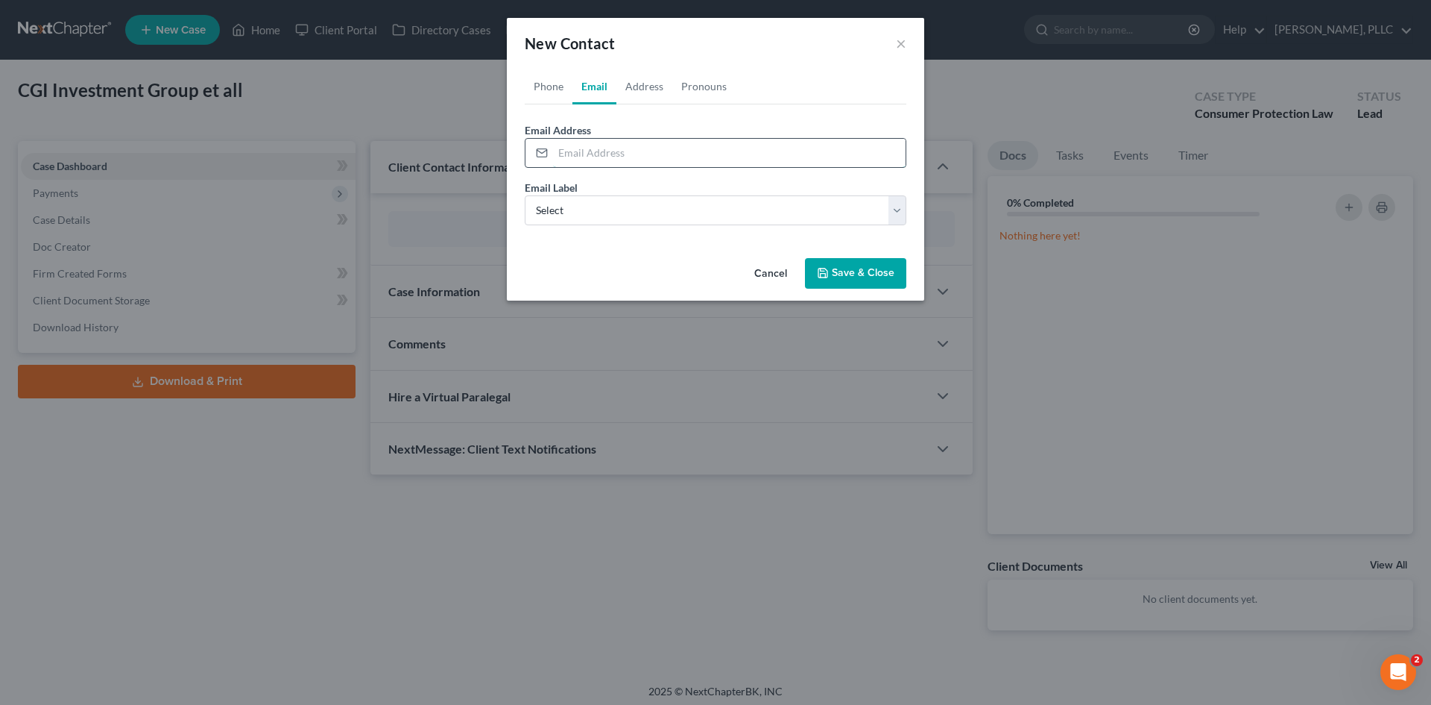
click at [627, 159] on input "email" at bounding box center [729, 153] width 353 height 28
paste input "[EMAIL_ADDRESS][DOMAIN_NAME]"
type input "[EMAIL_ADDRESS][DOMAIN_NAME]"
click at [592, 213] on select "Select Home Work Other" at bounding box center [716, 210] width 382 height 30
select select "0"
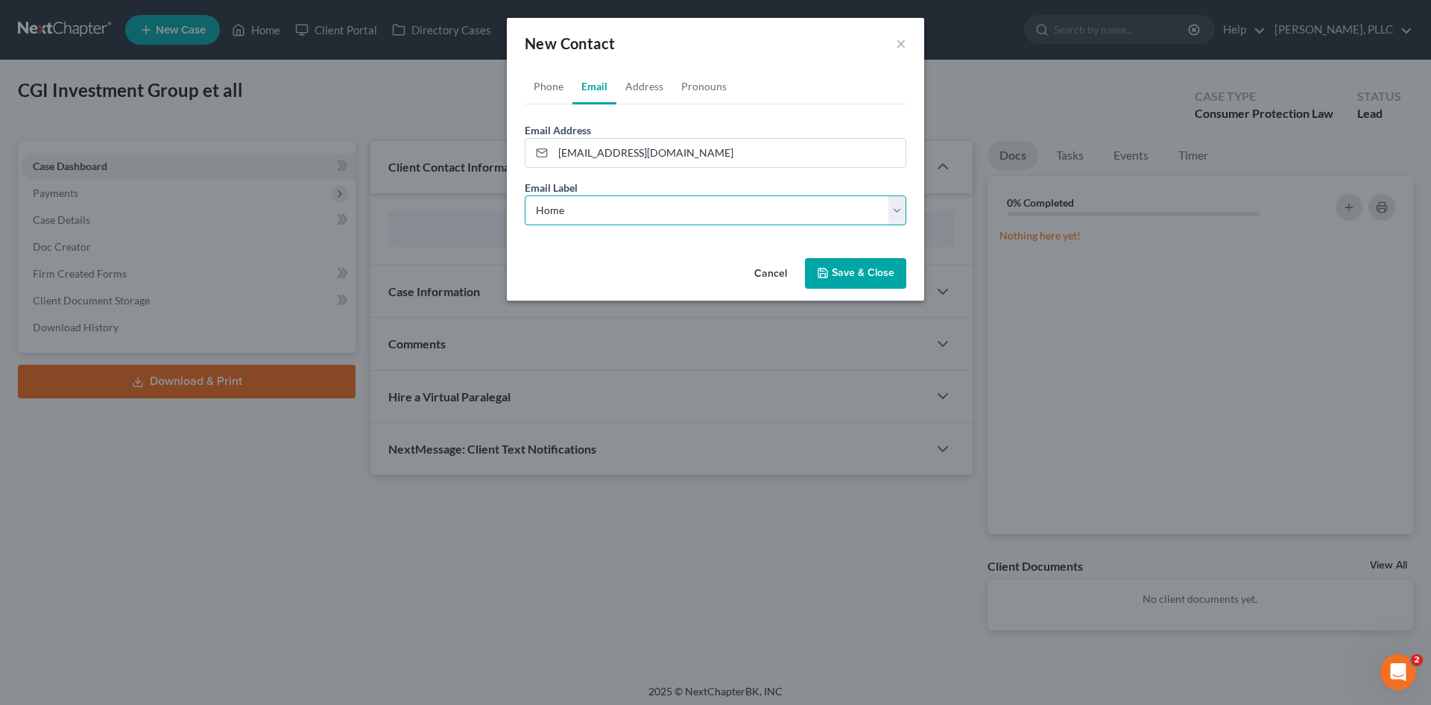
click at [525, 195] on select "Select Home Work Other" at bounding box center [716, 210] width 382 height 30
click at [847, 271] on button "Save & Close" at bounding box center [855, 273] width 101 height 31
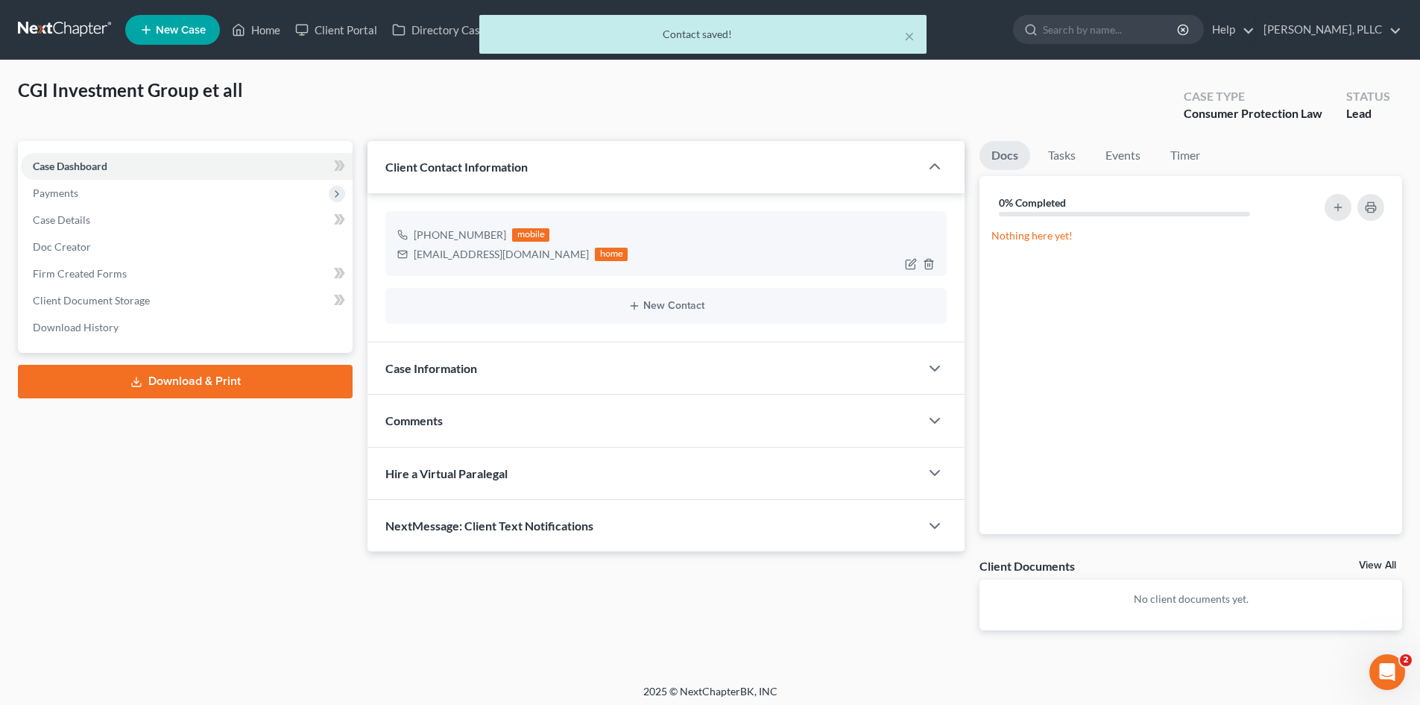
scroll to position [6, 0]
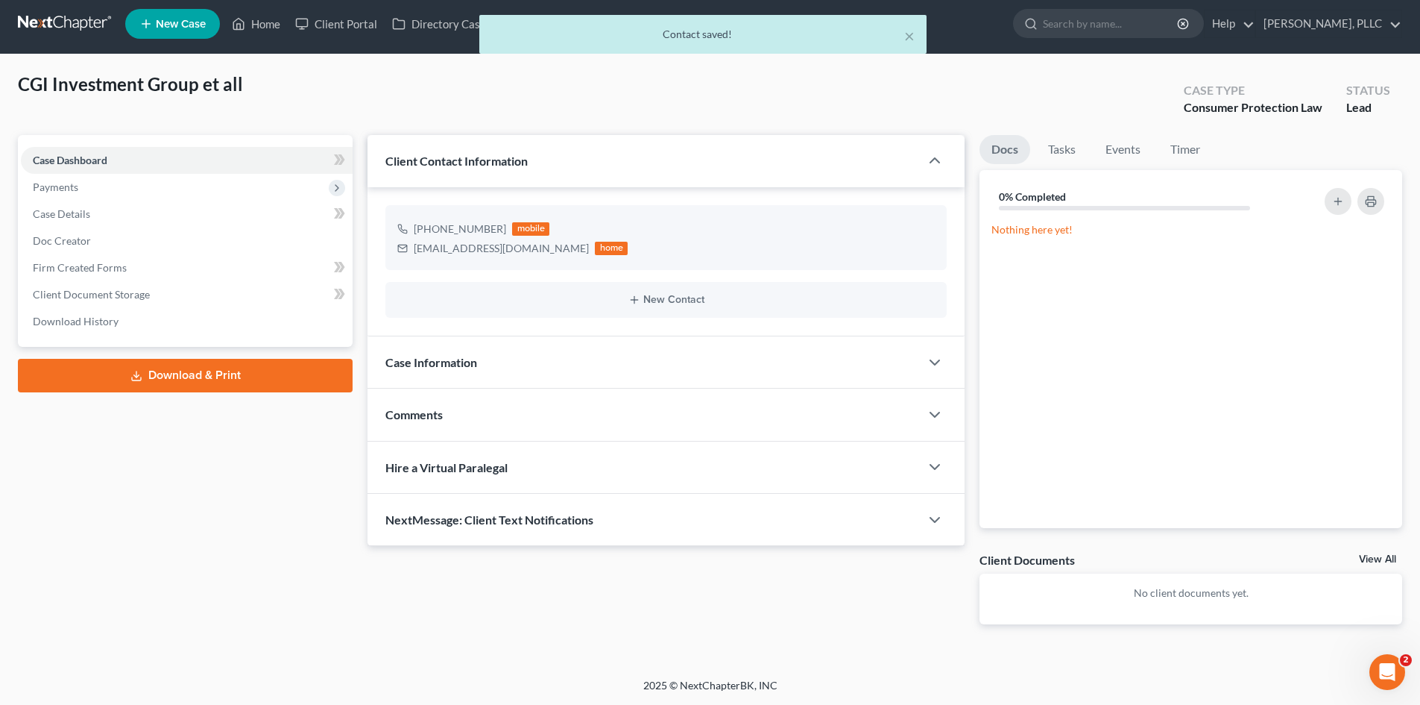
click at [502, 374] on div "Case Information" at bounding box center [644, 361] width 552 height 51
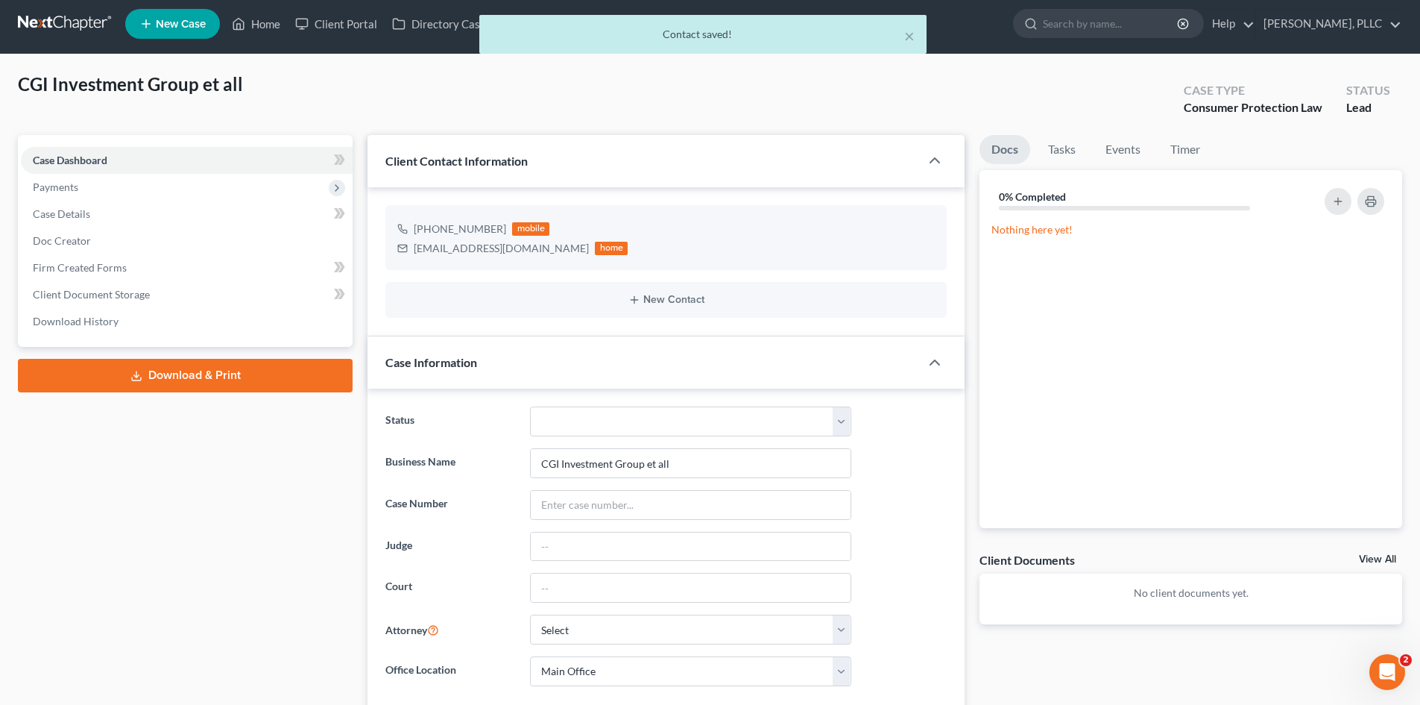
drag, startPoint x: 552, startPoint y: 368, endPoint x: 639, endPoint y: 355, distance: 87.4
click at [552, 368] on div "Case Information" at bounding box center [644, 361] width 552 height 51
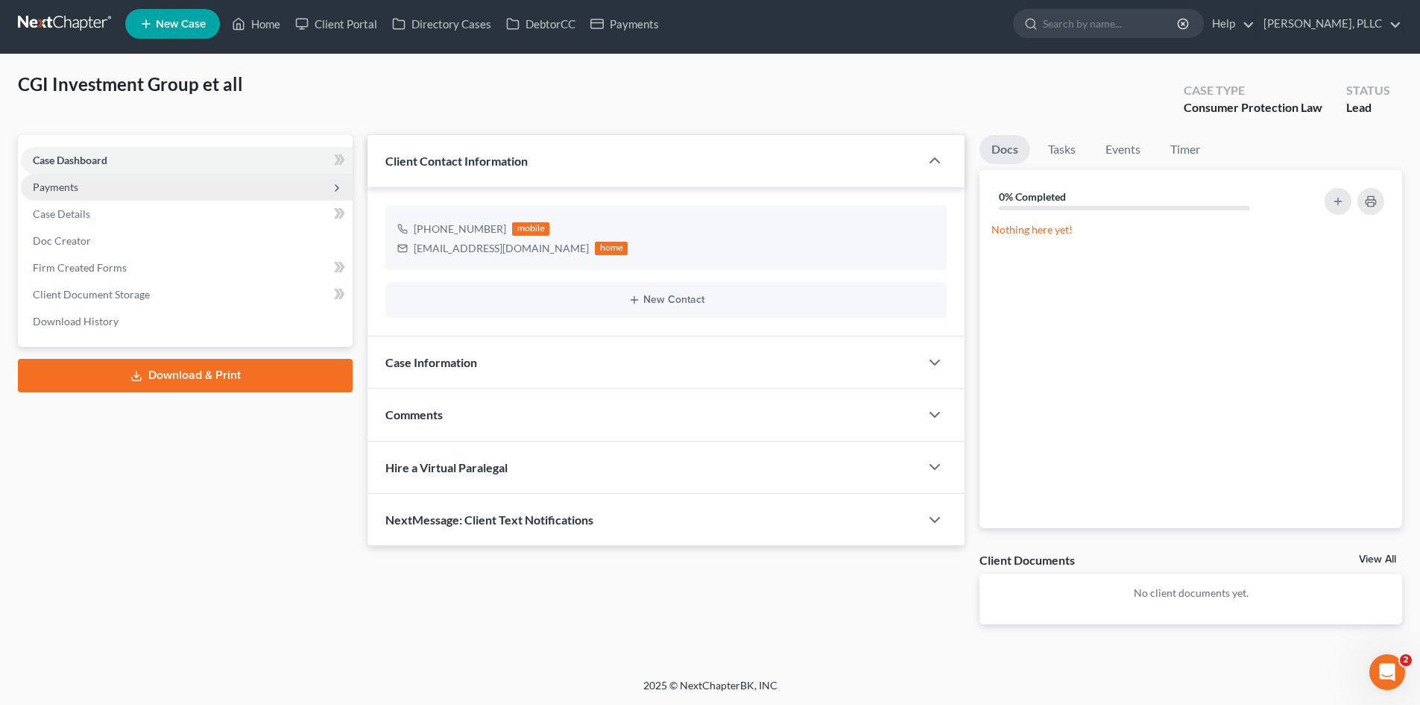
click at [108, 175] on span "Payments" at bounding box center [187, 187] width 332 height 27
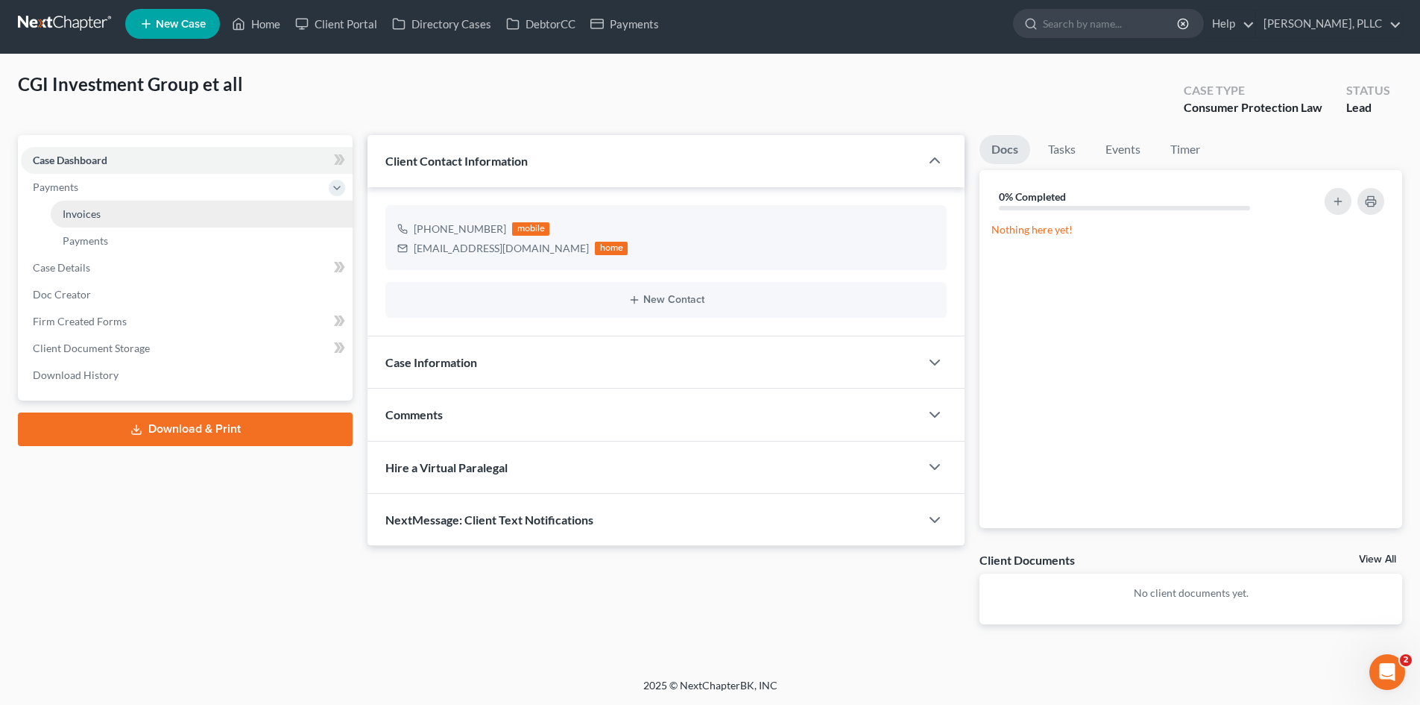
click at [168, 215] on link "Invoices" at bounding box center [202, 214] width 302 height 27
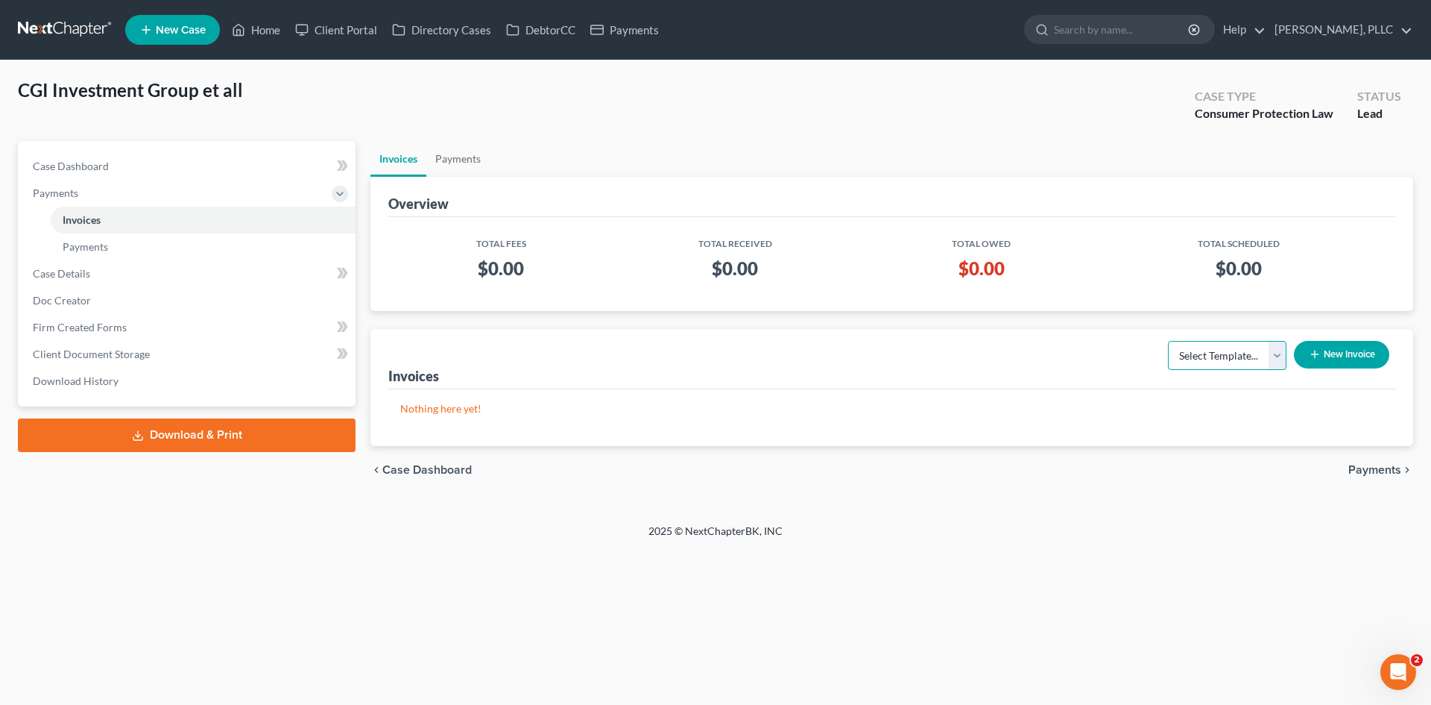
drag, startPoint x: 1231, startPoint y: 362, endPoint x: 1206, endPoint y: 403, distance: 47.8
click at [1229, 362] on select "Select Template..." at bounding box center [1227, 356] width 119 height 30
click at [1243, 356] on select "Select Template..." at bounding box center [1227, 356] width 119 height 30
click at [1239, 355] on select "Select Template..." at bounding box center [1227, 356] width 119 height 30
click at [1168, 341] on select "Select Template..." at bounding box center [1227, 356] width 119 height 30
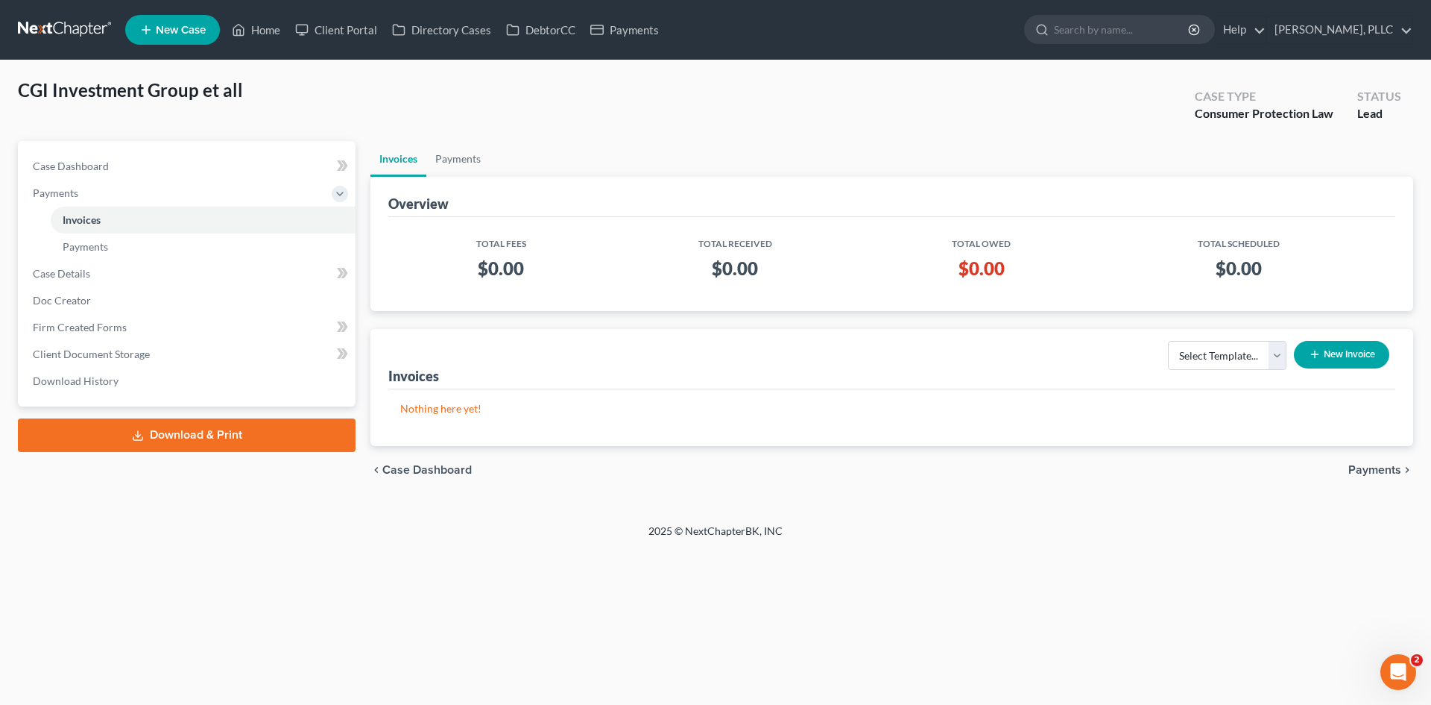
click at [1365, 347] on button "New Invoice" at bounding box center [1341, 355] width 95 height 28
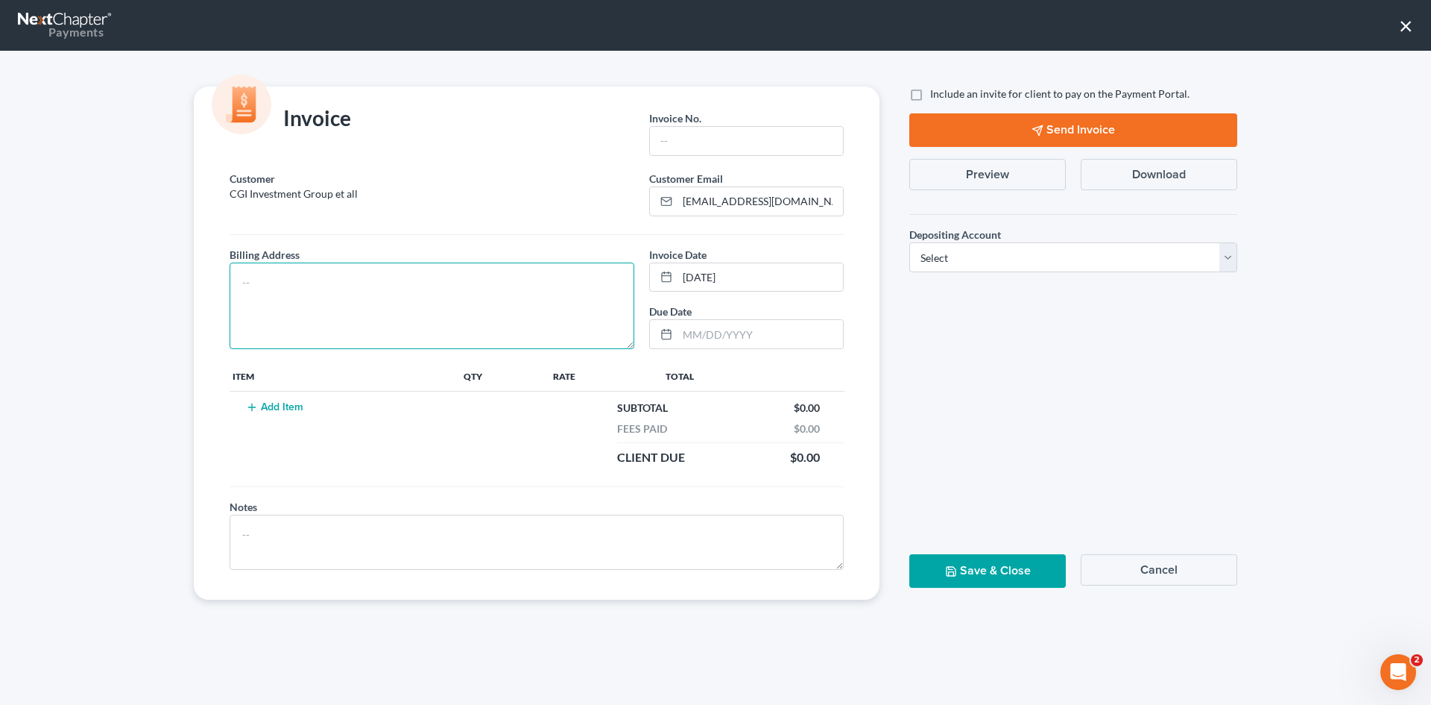
click at [329, 304] on textarea at bounding box center [432, 305] width 405 height 86
type textarea "To be provided."
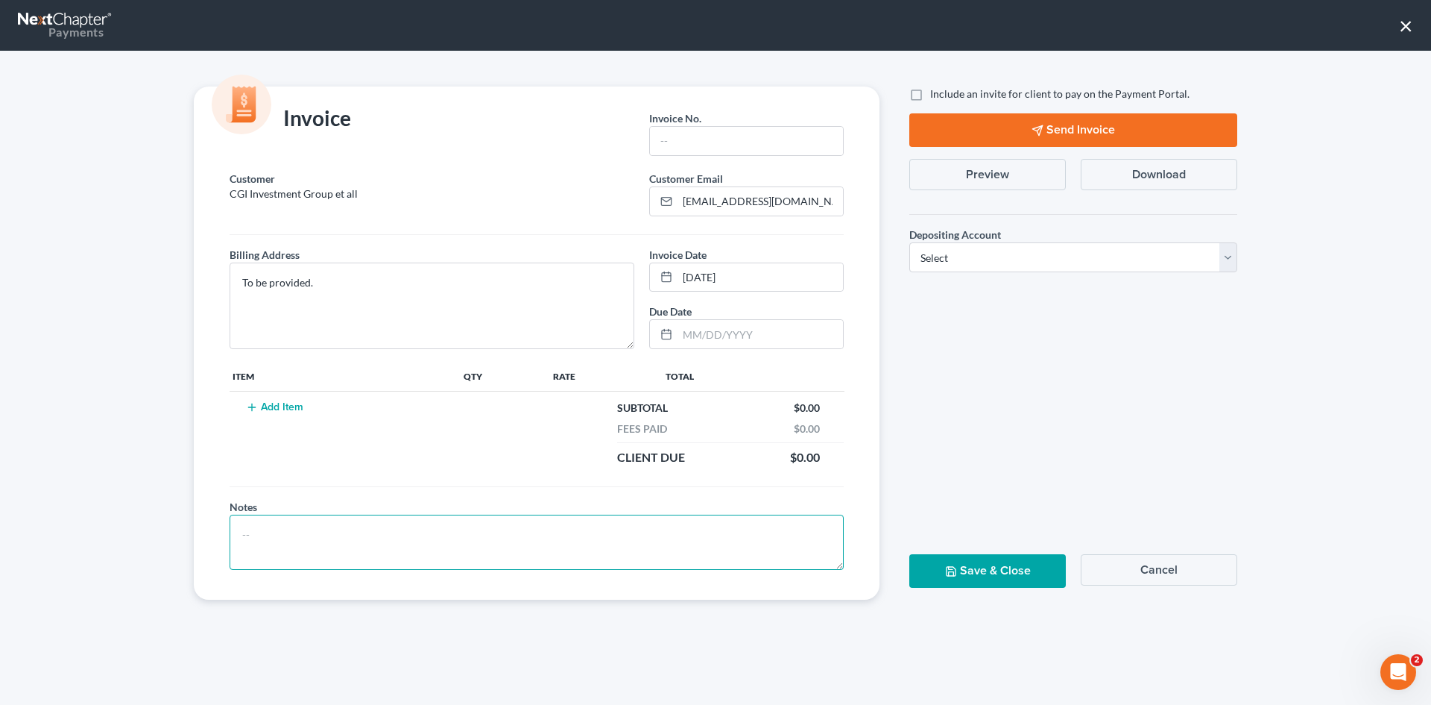
drag, startPoint x: 272, startPoint y: 531, endPoint x: 265, endPoint y: 514, distance: 18.0
click at [271, 531] on textarea at bounding box center [537, 541] width 614 height 55
click at [304, 406] on button "Add Item" at bounding box center [275, 407] width 66 height 12
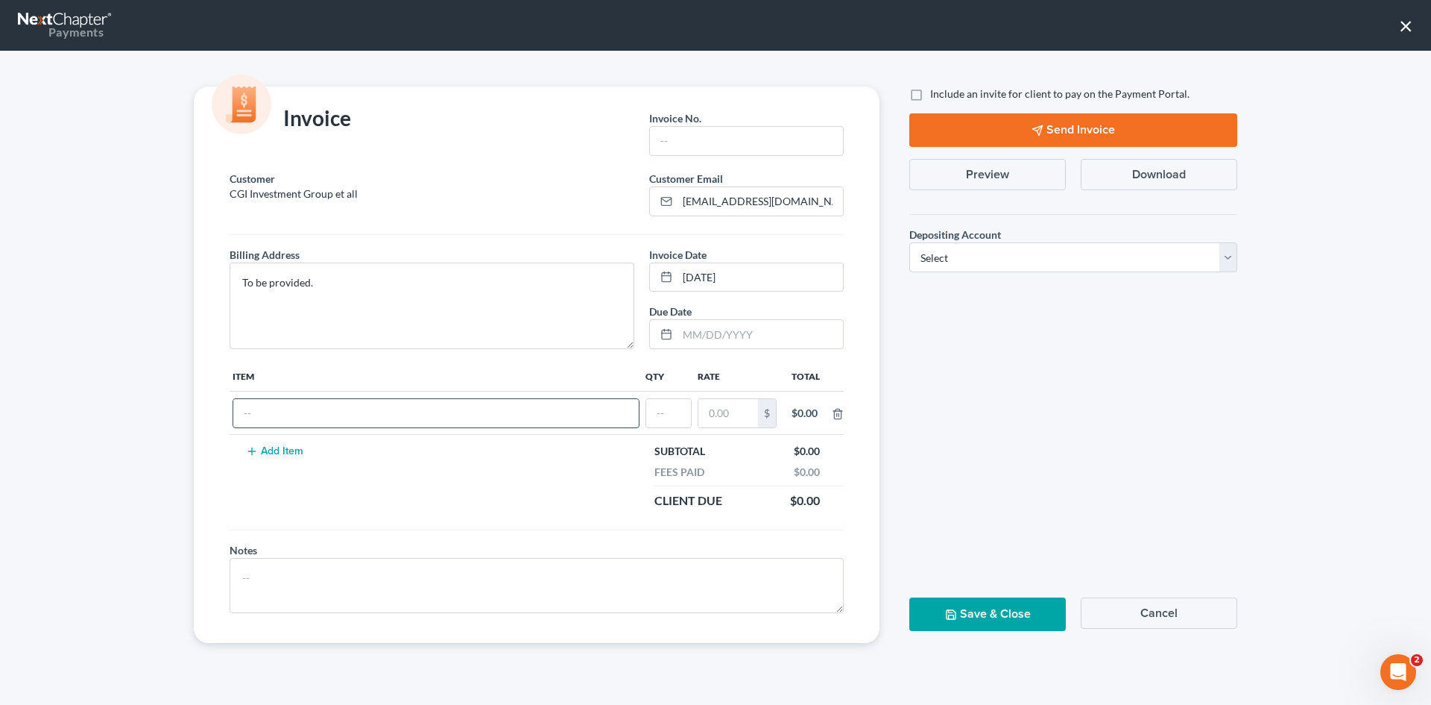
click at [371, 417] on input "text" at bounding box center [436, 413] width 406 height 28
click at [432, 592] on textarea at bounding box center [537, 585] width 614 height 55
type textarea "Limited engagement to defend adversary case- Lead case No: 25-41825"
click at [274, 416] on input "text" at bounding box center [436, 413] width 406 height 28
type input "[MEDICAL_DATA]"
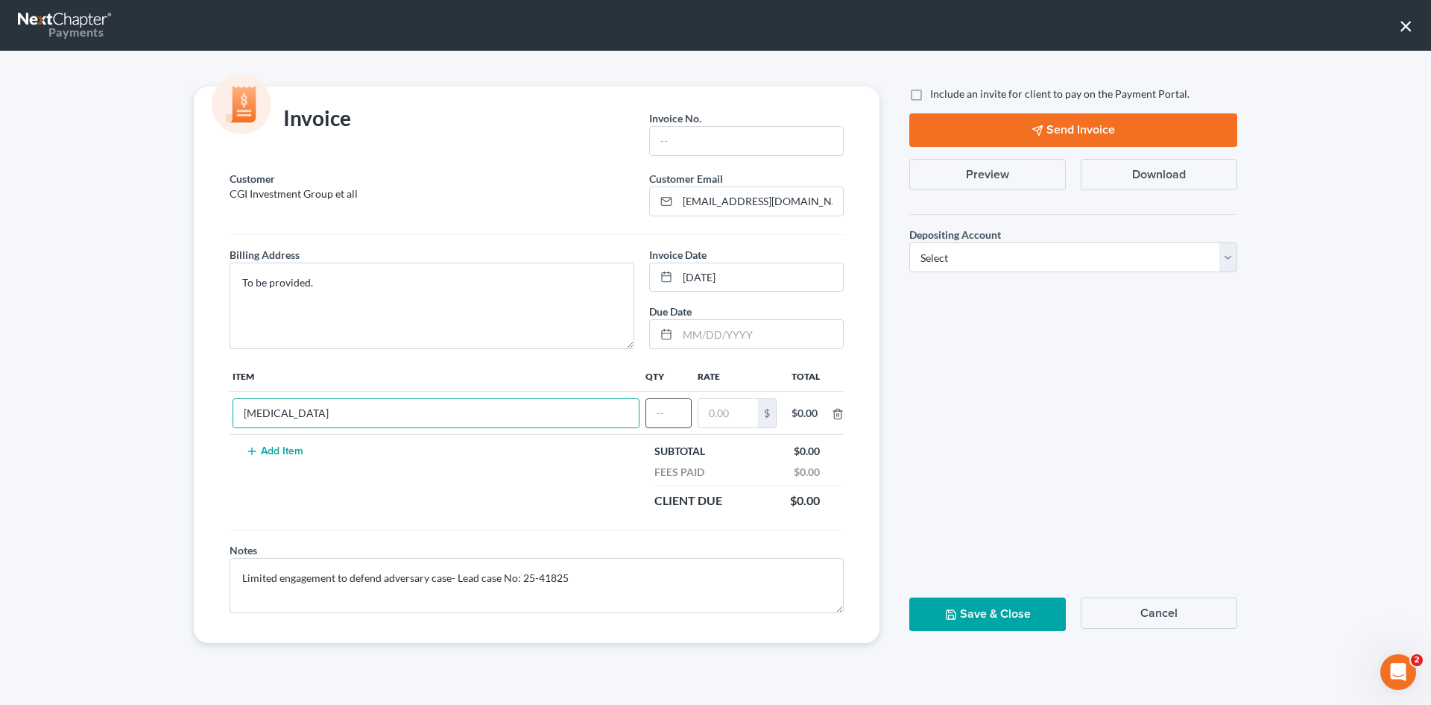
click at [680, 416] on input "text" at bounding box center [668, 413] width 45 height 28
type input "1"
click at [721, 408] on input "text" at bounding box center [729, 413] width 60 height 28
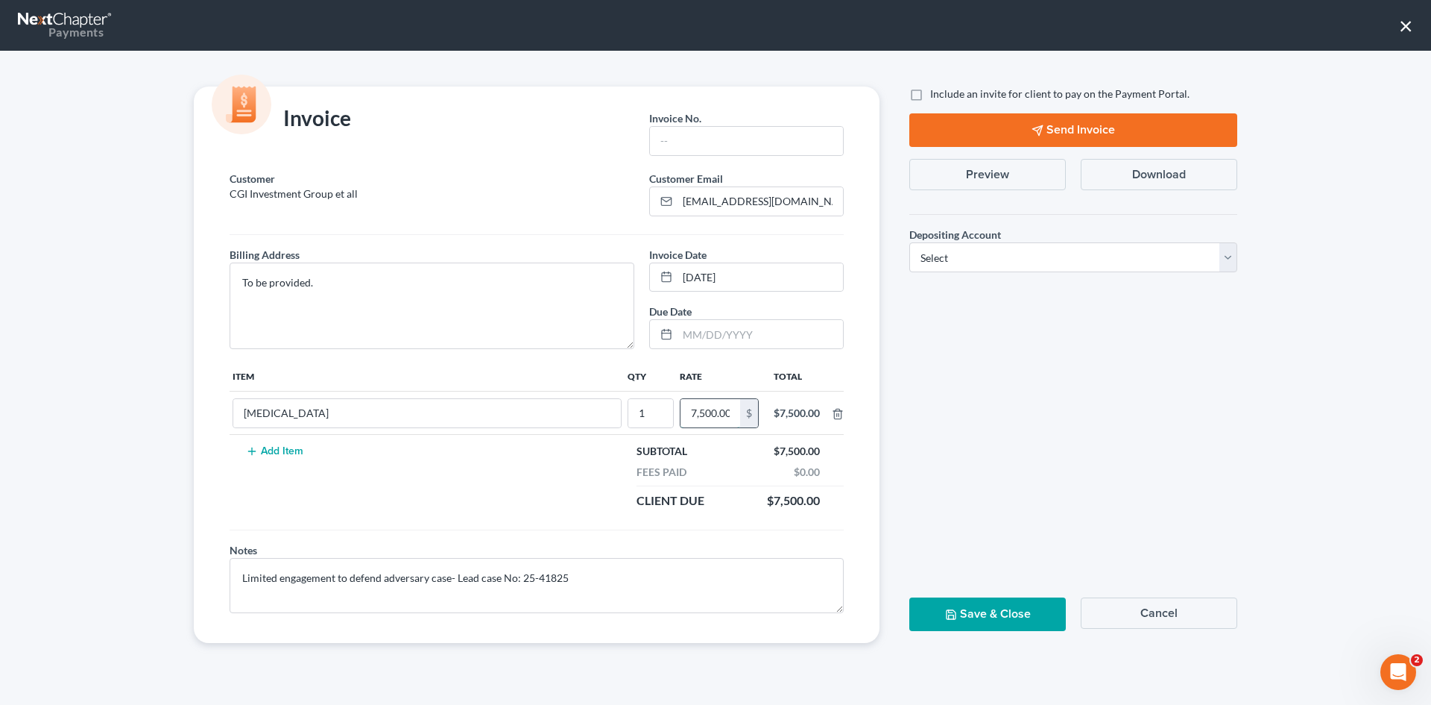
scroll to position [0, 1]
type input "7,500.00"
click at [930, 92] on label "Include an invite for client to pay on the Payment Portal." at bounding box center [1059, 93] width 259 height 15
click at [936, 92] on input "Include an invite for client to pay on the Payment Portal." at bounding box center [941, 91] width 10 height 10
checkbox input "true"
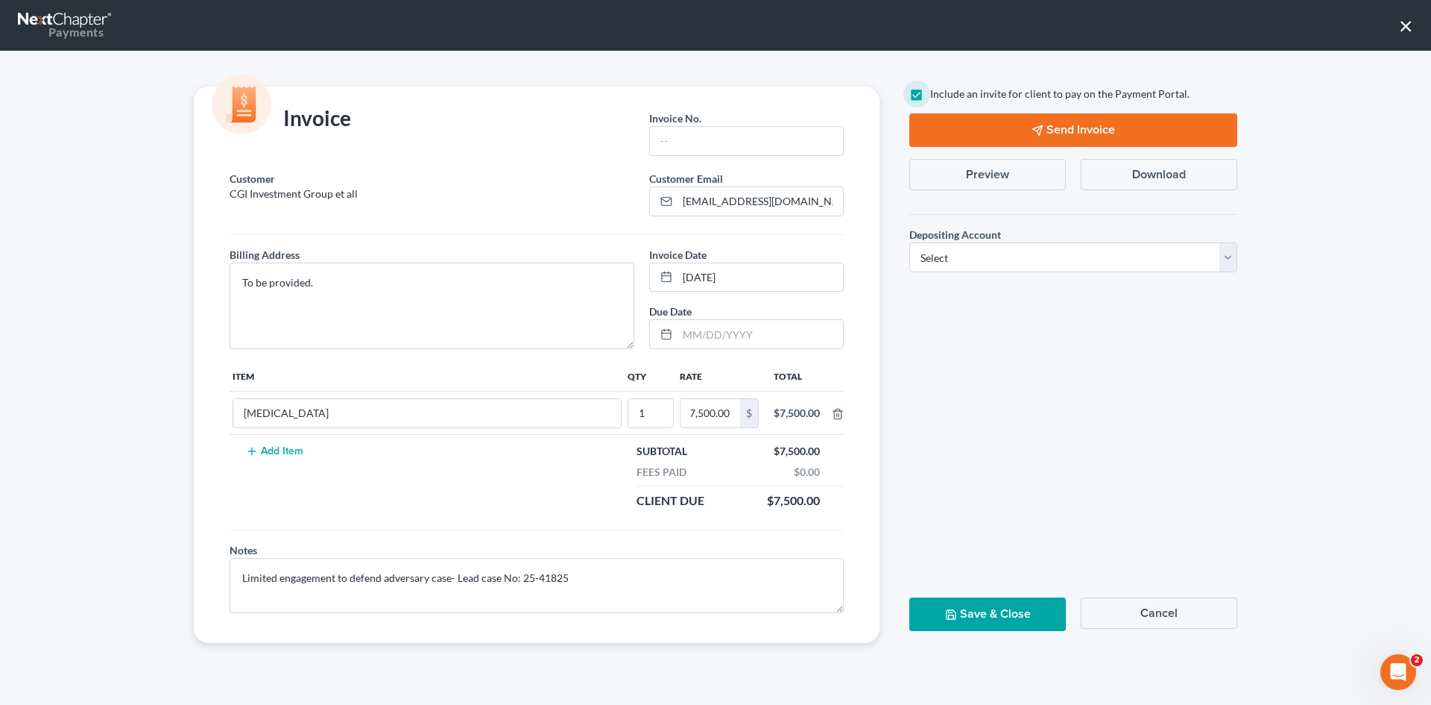
scroll to position [0, 0]
click at [1068, 263] on select "Select Operation Trust" at bounding box center [1074, 257] width 328 height 30
select select "1"
click at [910, 242] on select "Select Operation Trust" at bounding box center [1074, 257] width 328 height 30
click at [1061, 131] on button "Send Invoice" at bounding box center [1074, 130] width 328 height 34
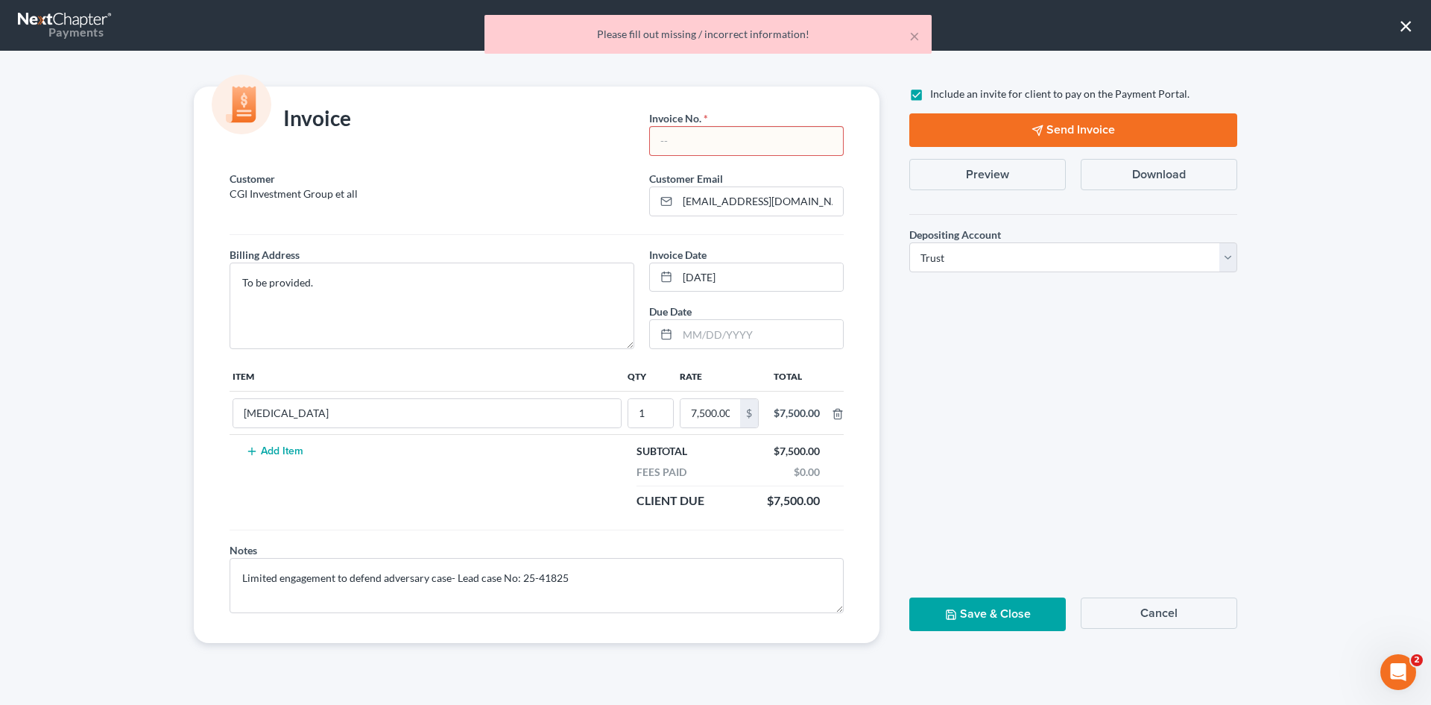
click at [689, 142] on input "text" at bounding box center [746, 141] width 193 height 28
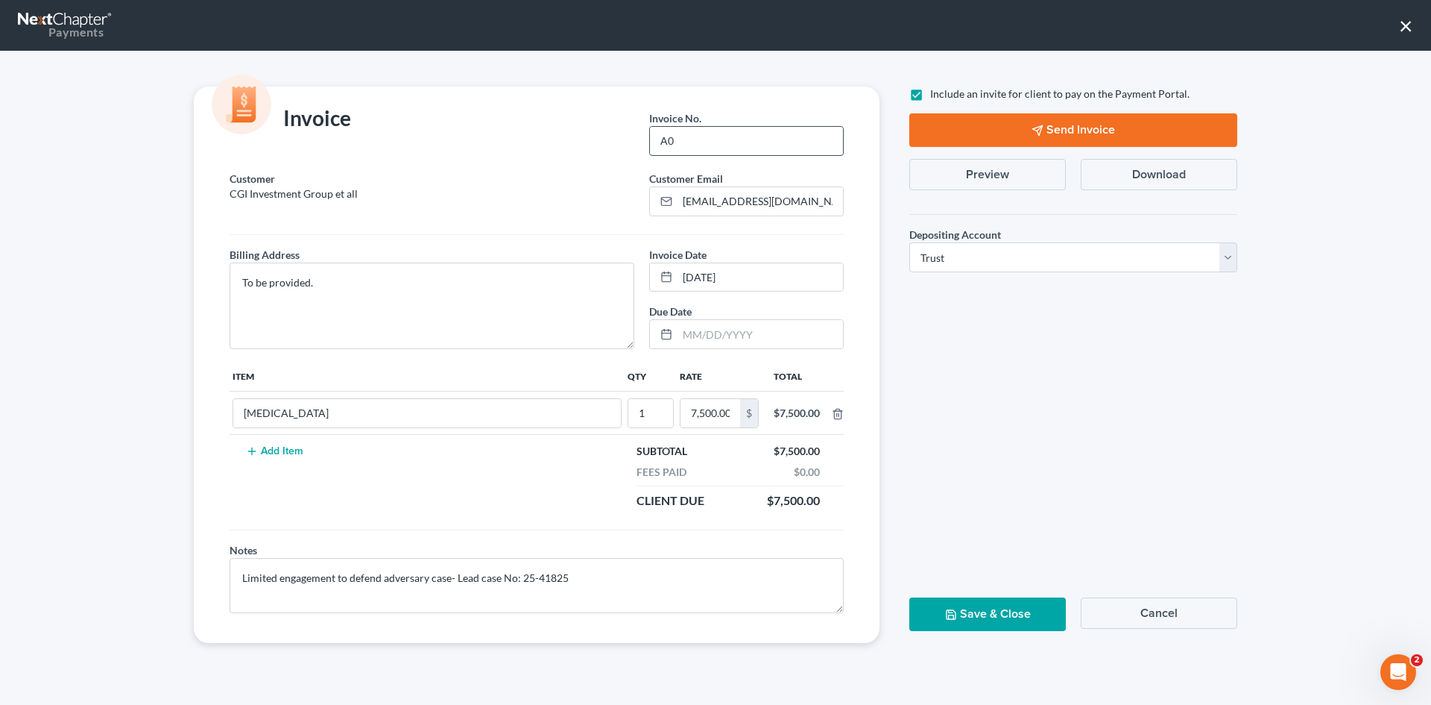
type input "A"
type input "A0611"
click at [1103, 134] on button "Send Invoice" at bounding box center [1074, 130] width 328 height 34
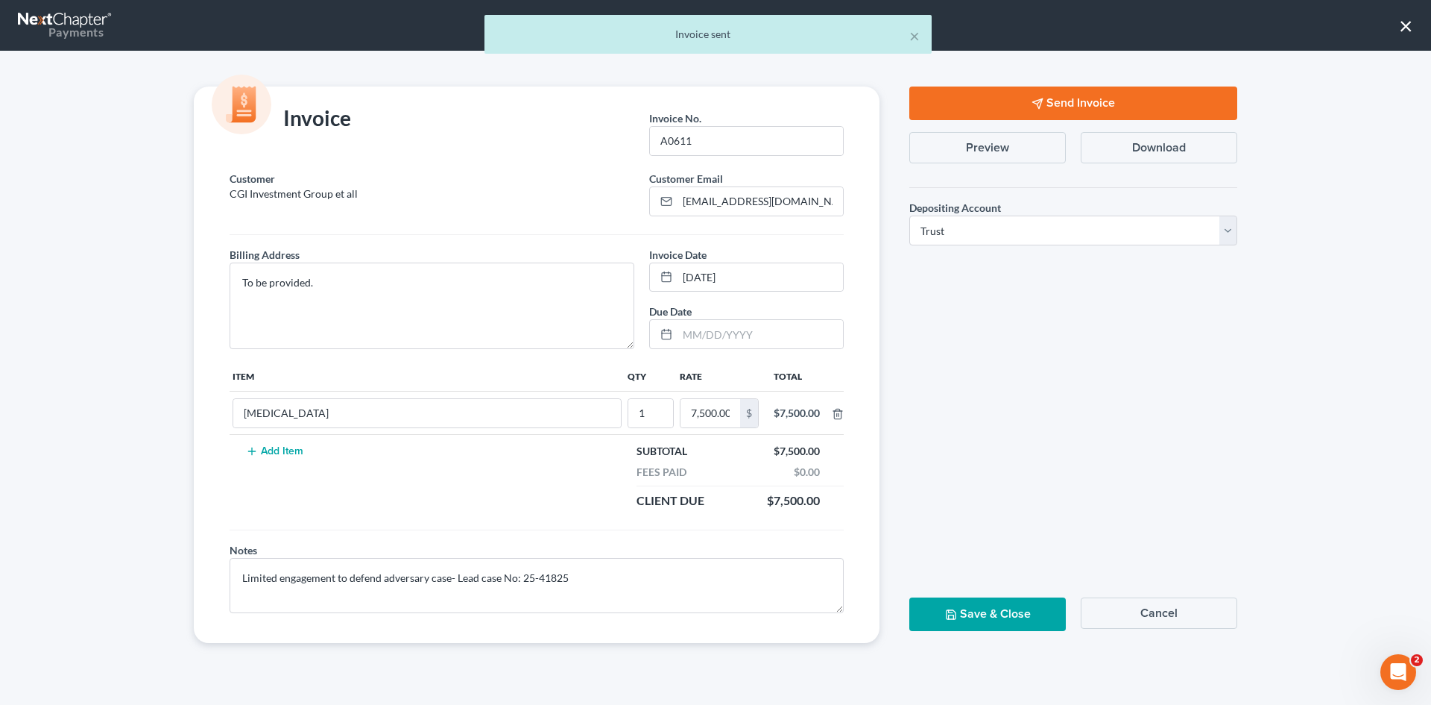
click at [1029, 617] on button "Save & Close" at bounding box center [988, 614] width 157 height 34
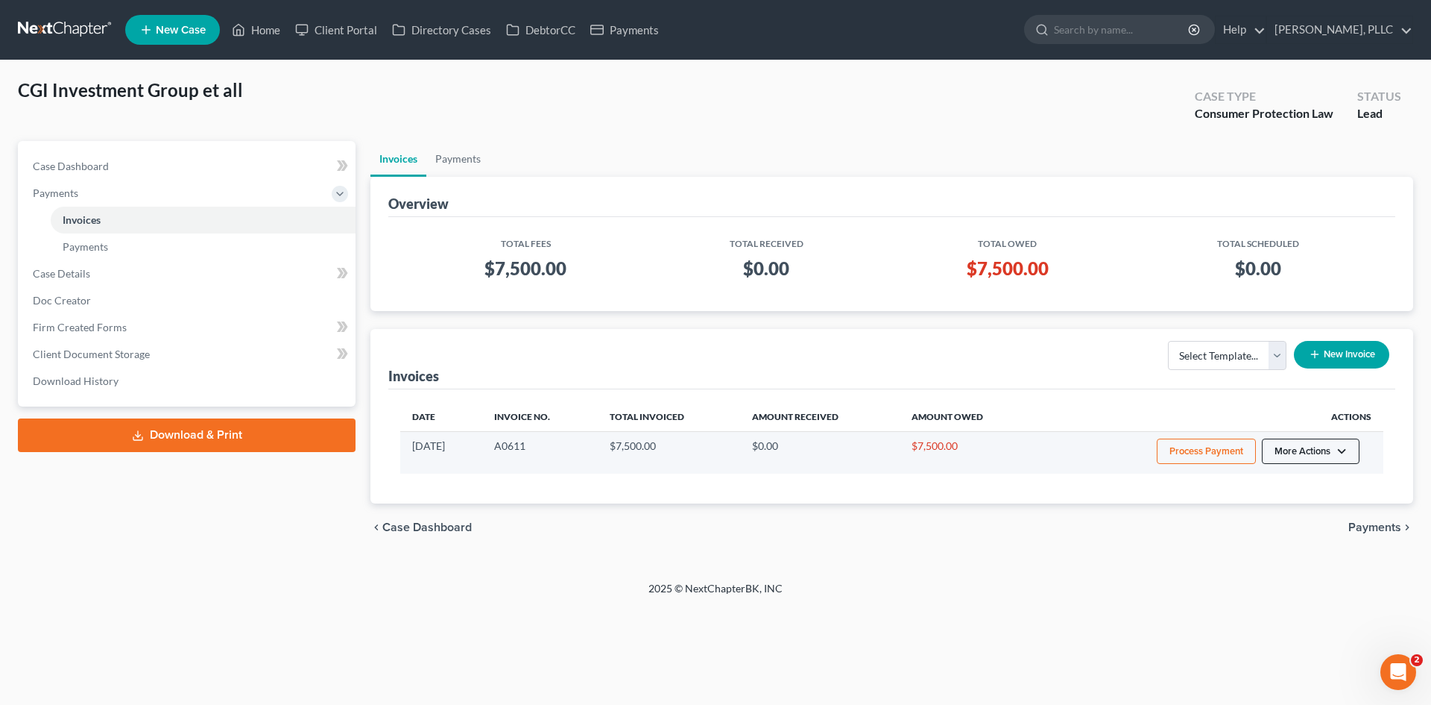
click at [1288, 450] on button "More Actions" at bounding box center [1311, 450] width 98 height 25
click at [1304, 482] on link "View/Edit" at bounding box center [1331, 482] width 174 height 25
select select "1"
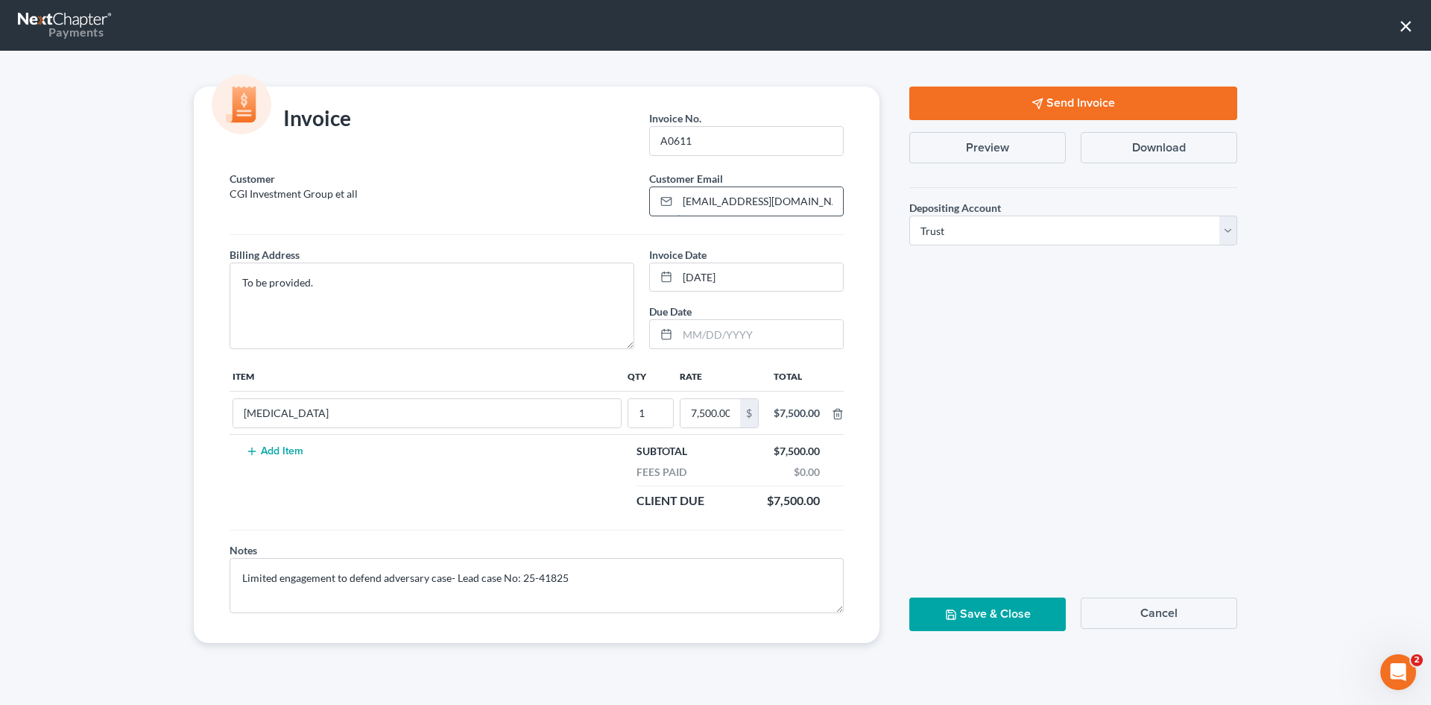
drag, startPoint x: 799, startPoint y: 202, endPoint x: 662, endPoint y: 192, distance: 137.6
click at [662, 192] on div "[EMAIL_ADDRESS][DOMAIN_NAME]" at bounding box center [746, 201] width 195 height 30
click at [787, 197] on input "email" at bounding box center [761, 201] width 166 height 28
paste input "[EMAIL_ADDRESS][DOMAIN_NAME]"
type input "[EMAIL_ADDRESS][DOMAIN_NAME]"
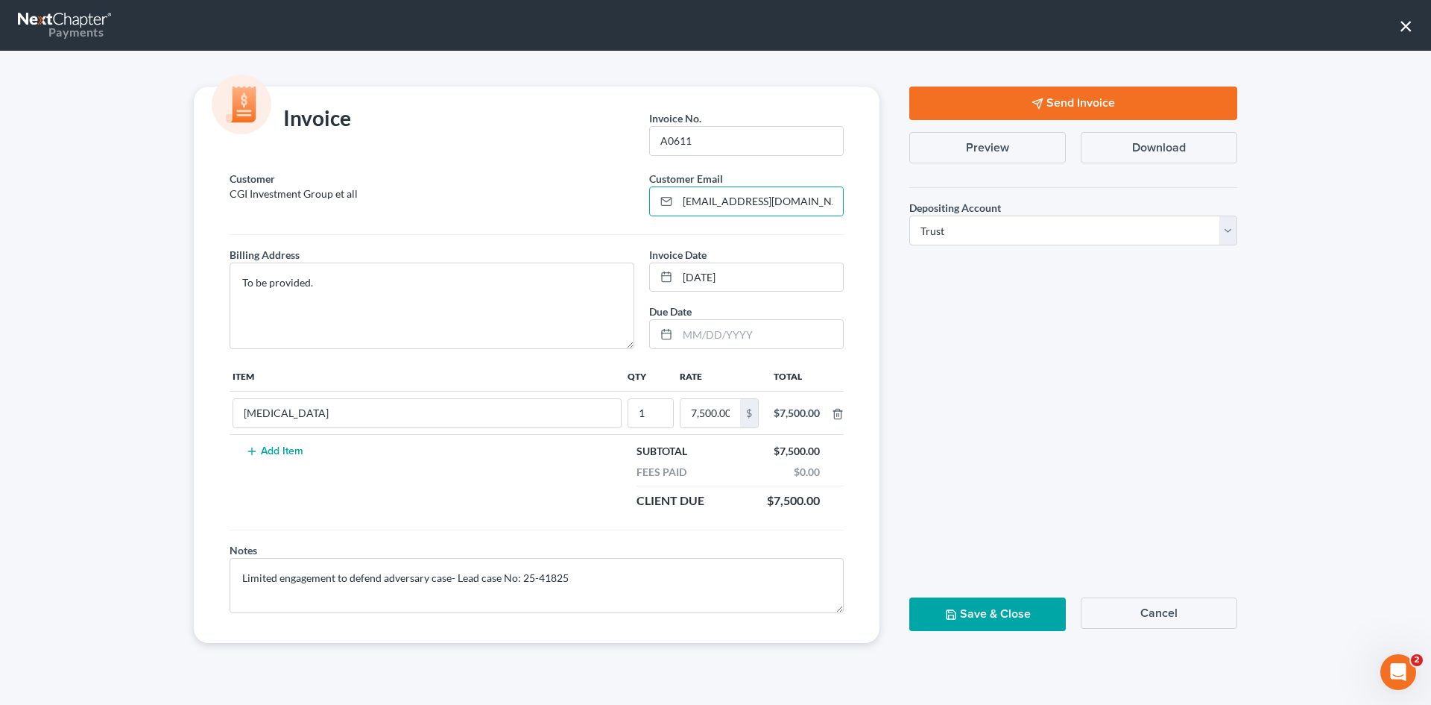
click at [1032, 101] on icon "button" at bounding box center [1038, 104] width 12 height 12
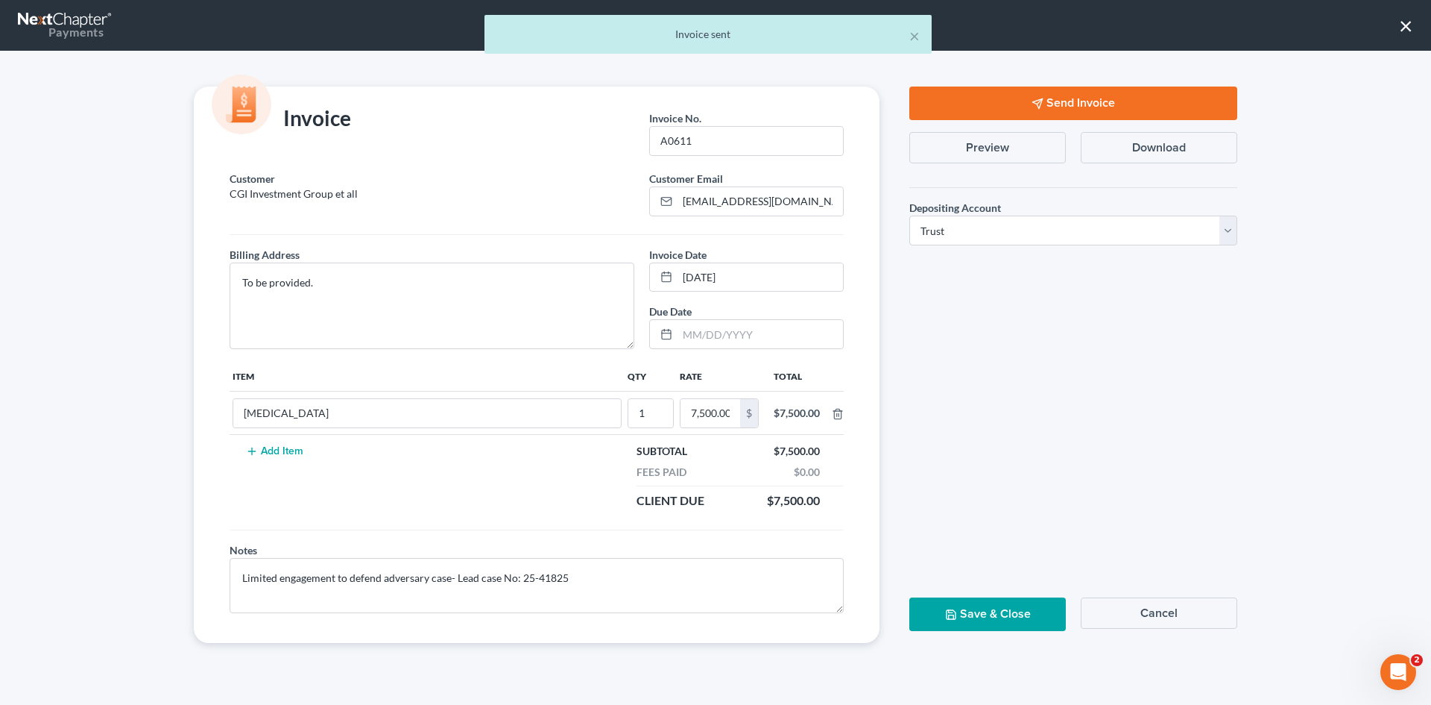
click at [1018, 626] on button "Save & Close" at bounding box center [988, 614] width 157 height 34
